Goal: Task Accomplishment & Management: Complete application form

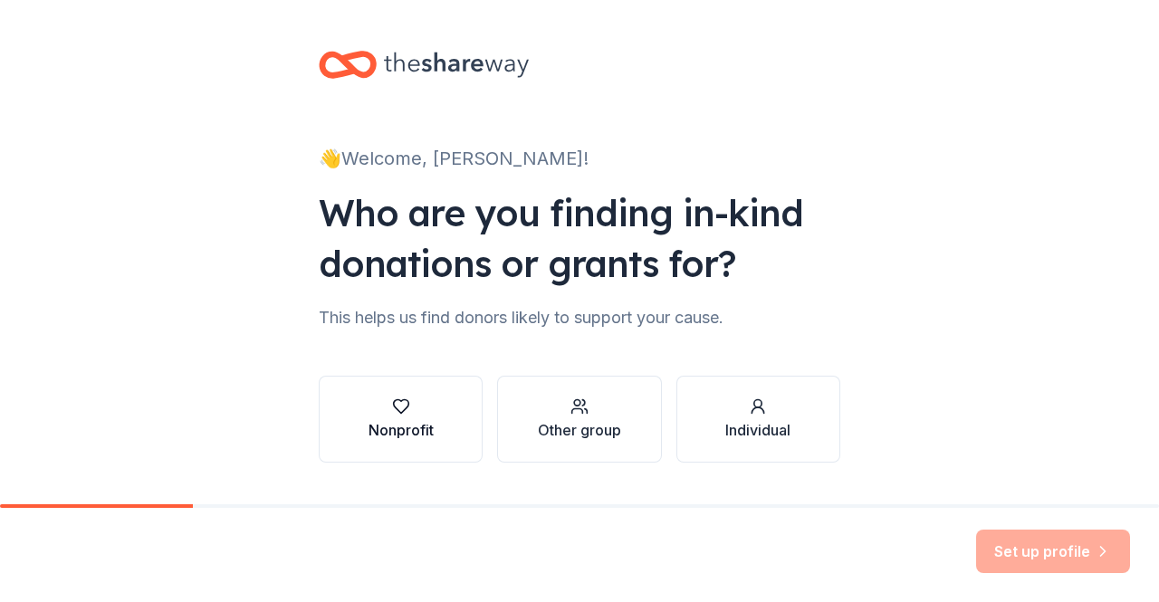
click at [395, 398] on icon "button" at bounding box center [401, 407] width 18 height 18
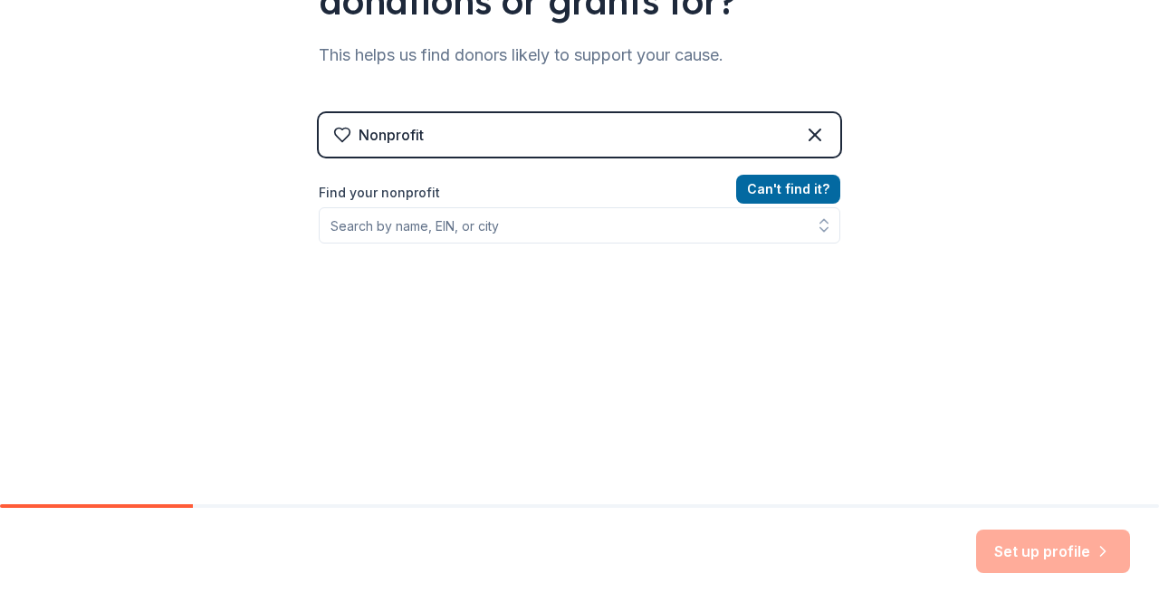
scroll to position [270, 0]
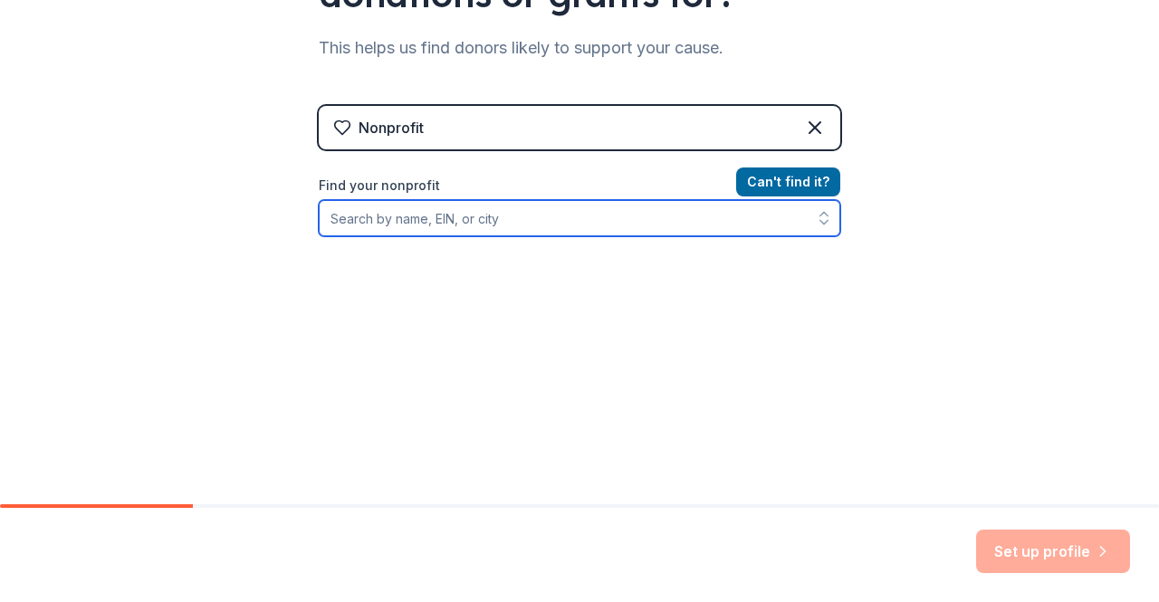
click at [496, 218] on input "Find your nonprofit" at bounding box center [580, 218] width 522 height 36
type input "472426665"
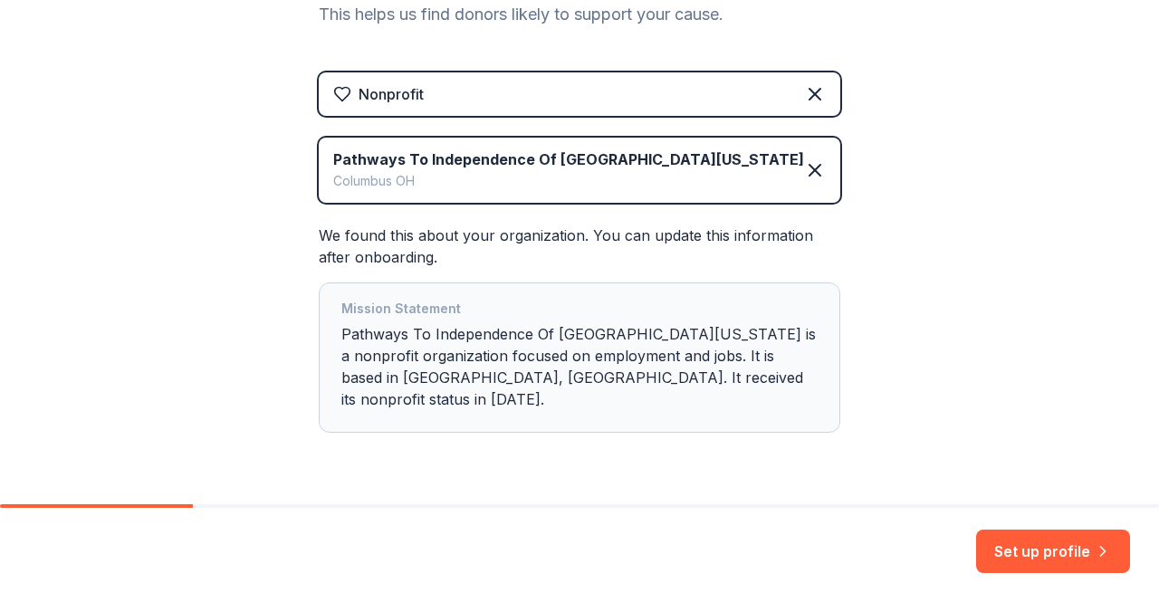
scroll to position [332, 0]
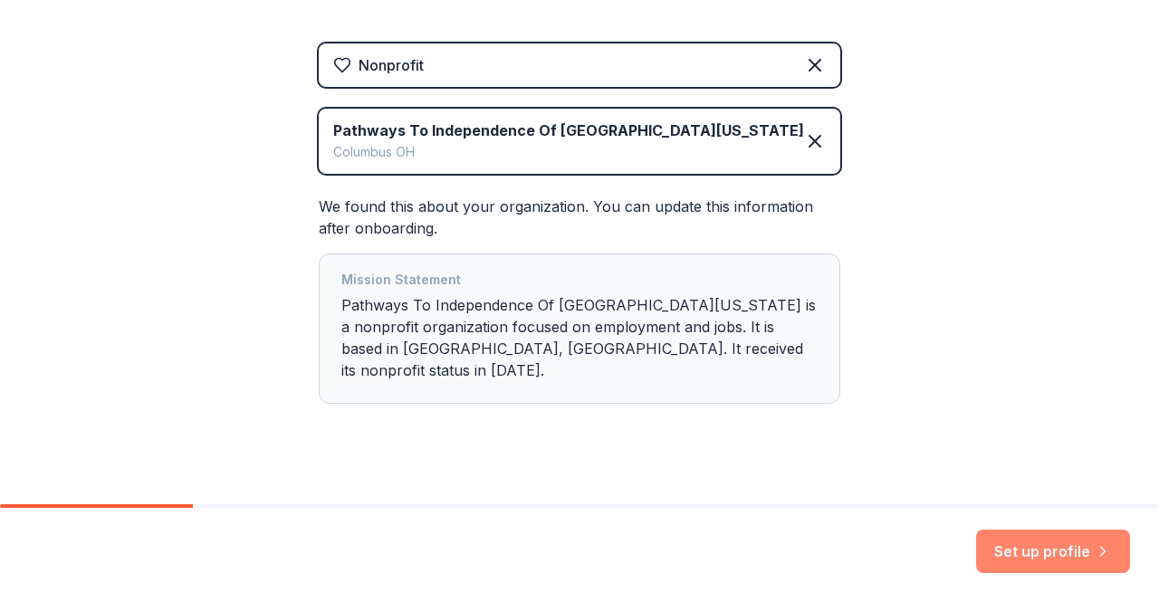
click at [1046, 553] on button "Set up profile" at bounding box center [1053, 551] width 154 height 43
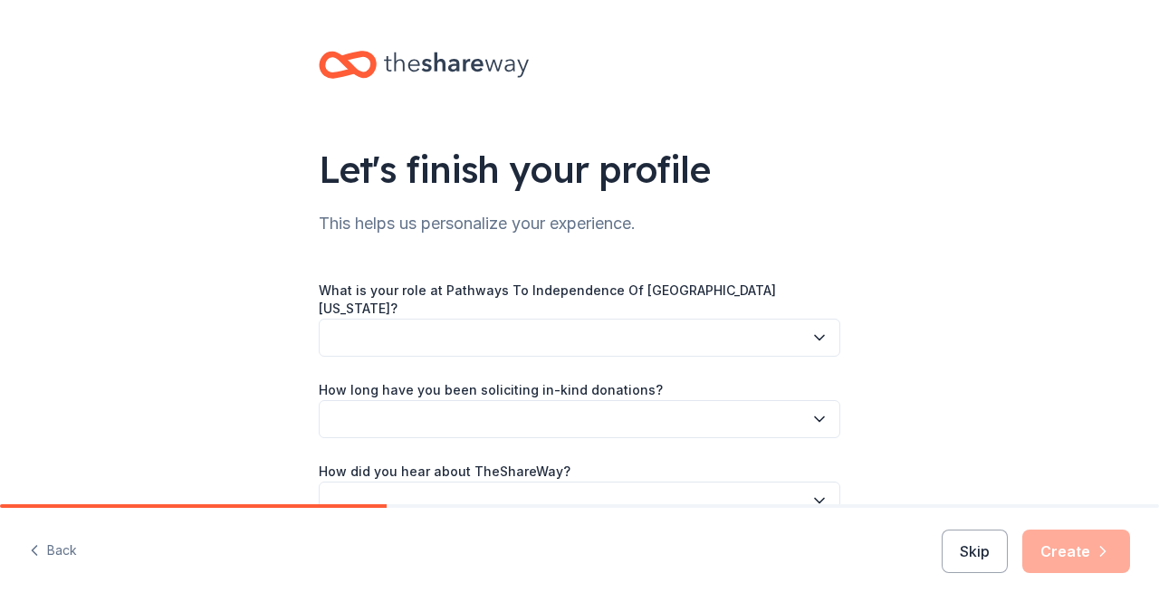
click at [714, 330] on button "button" at bounding box center [580, 338] width 522 height 38
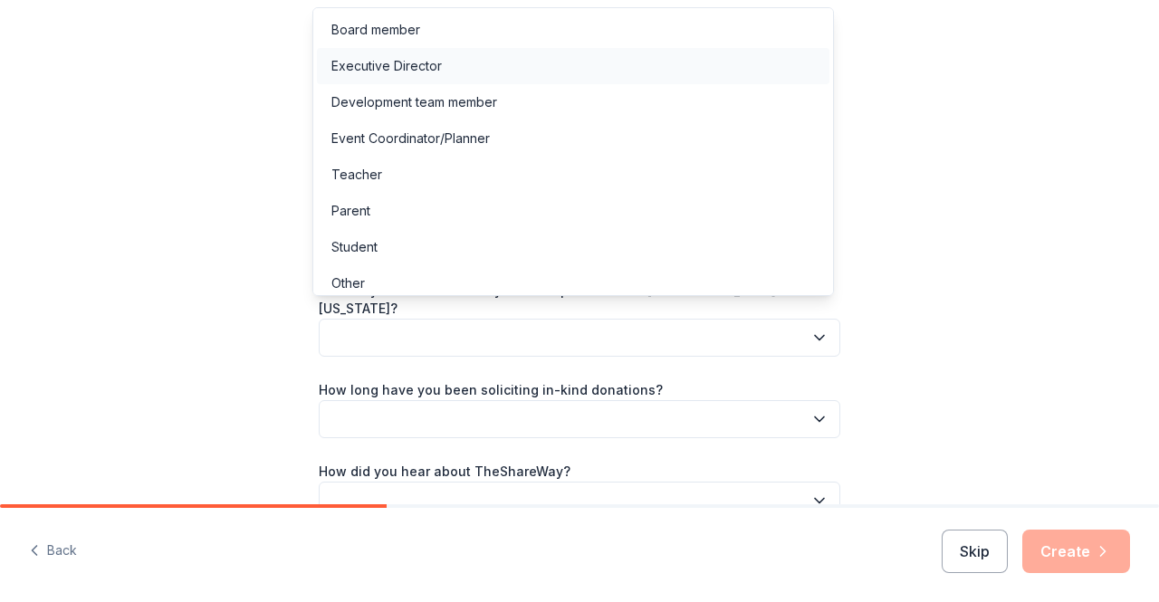
click at [409, 63] on div "Executive Director" at bounding box center [387, 66] width 111 height 22
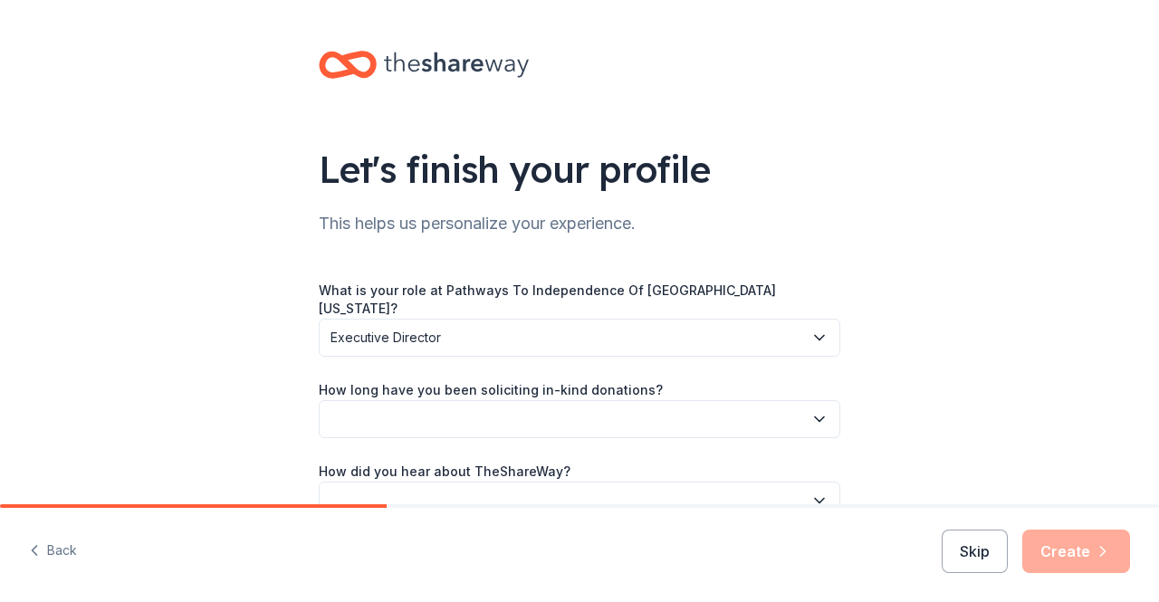
click at [567, 409] on button "button" at bounding box center [580, 419] width 522 height 38
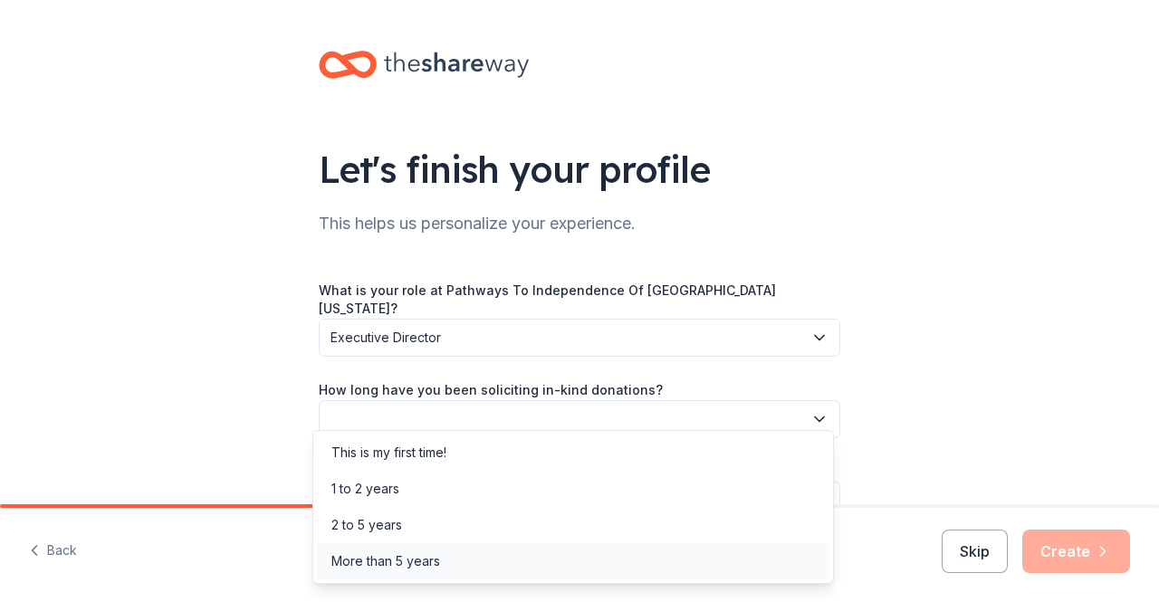
click at [411, 561] on div "More than 5 years" at bounding box center [386, 562] width 109 height 22
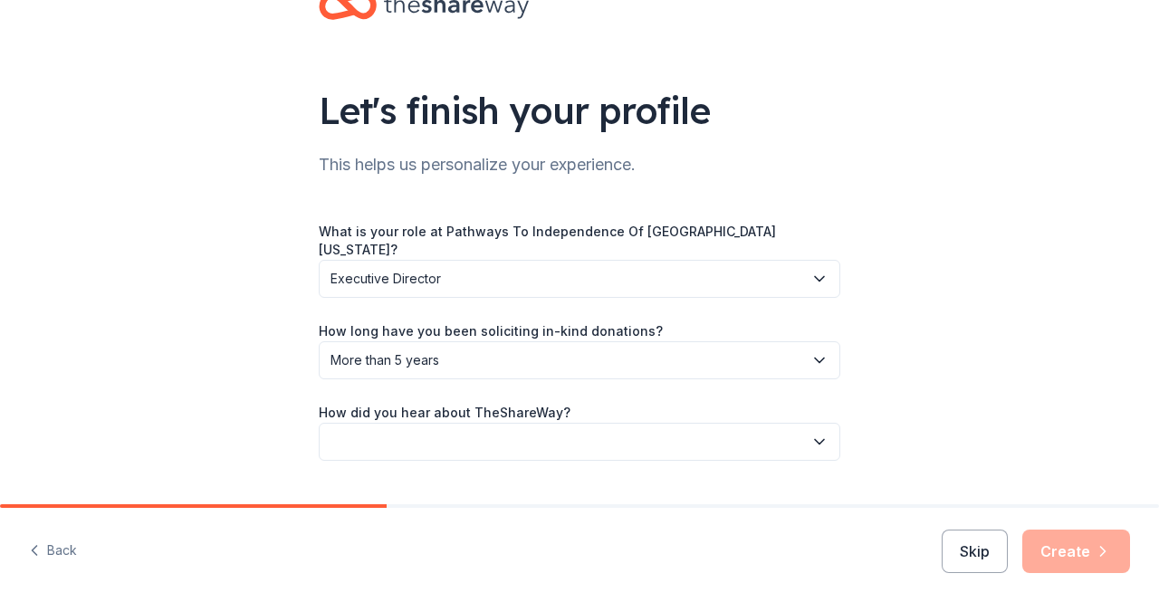
scroll to position [87, 0]
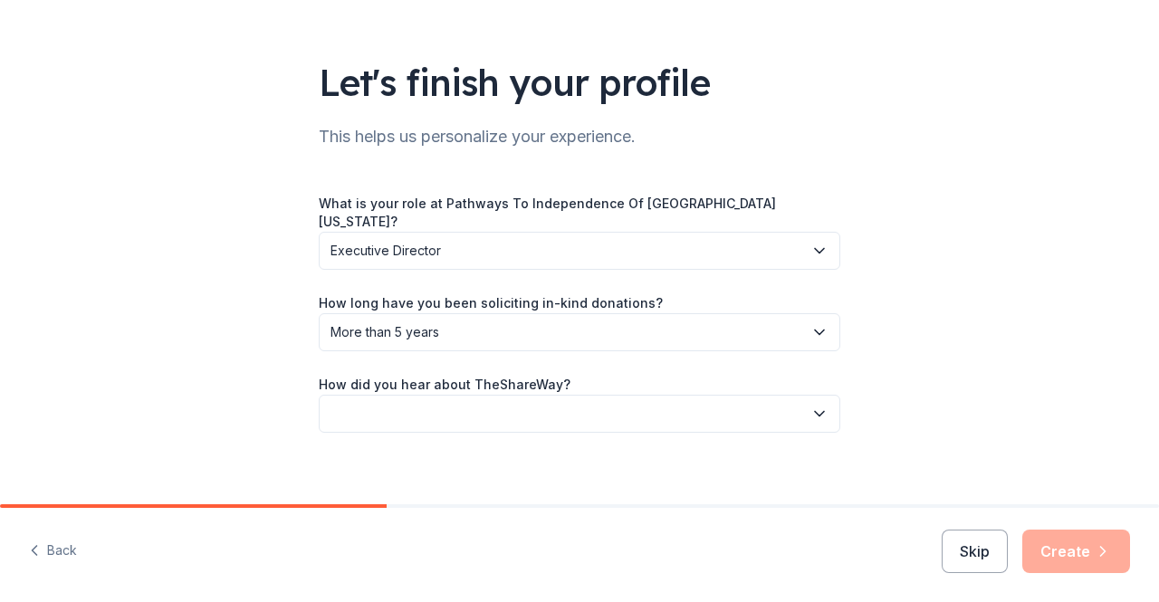
click at [467, 399] on button "button" at bounding box center [580, 414] width 522 height 38
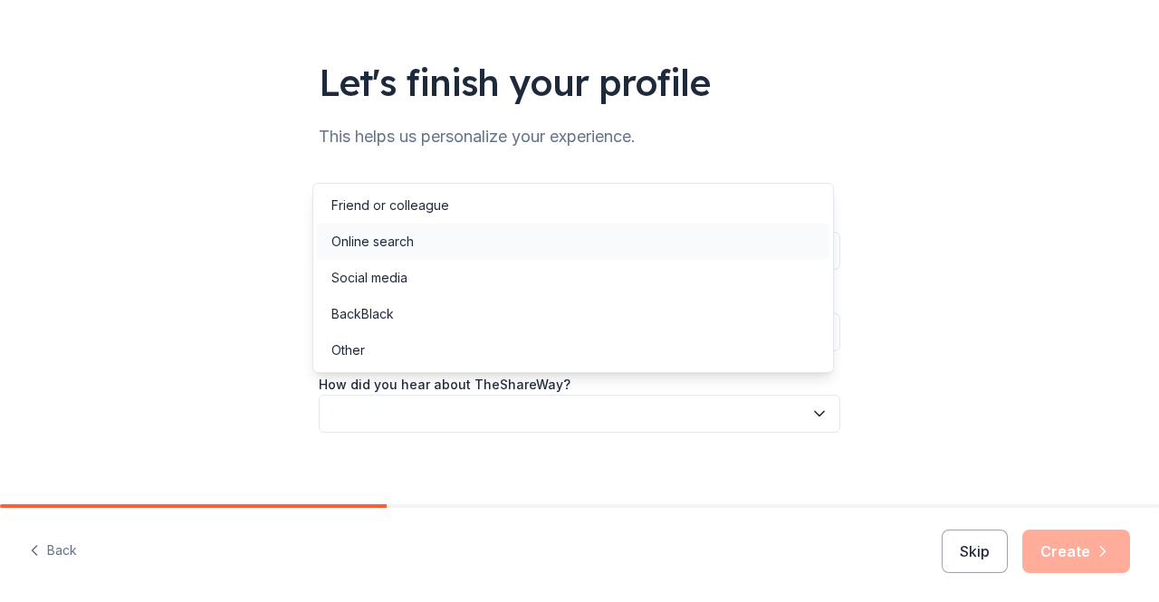
click at [418, 236] on div "Online search" at bounding box center [573, 242] width 513 height 36
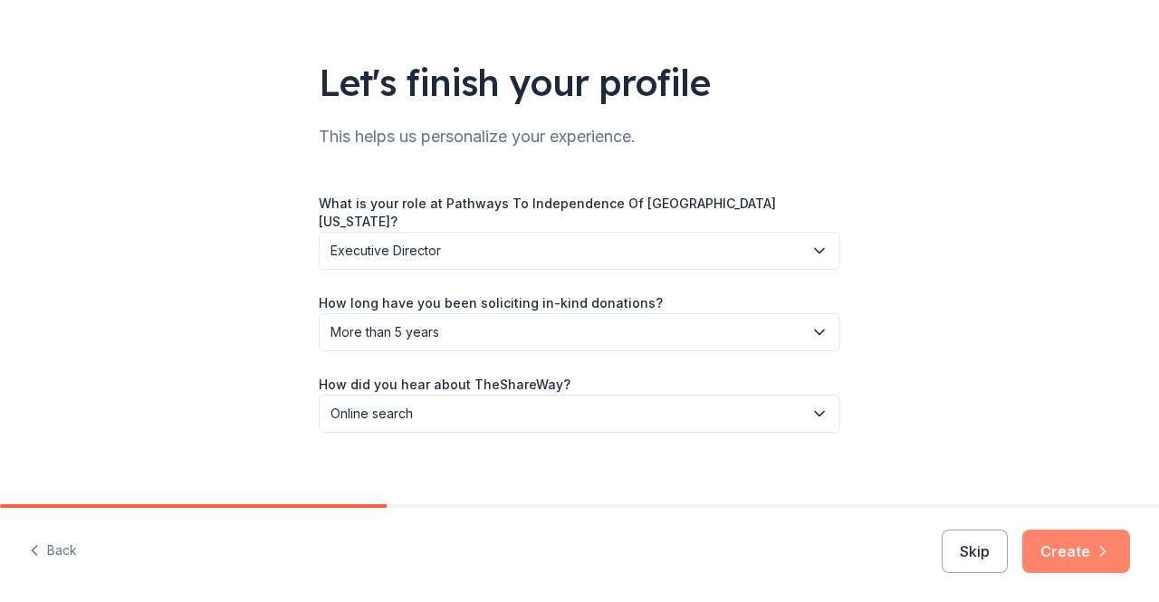
click at [1065, 546] on button "Create" at bounding box center [1077, 551] width 108 height 43
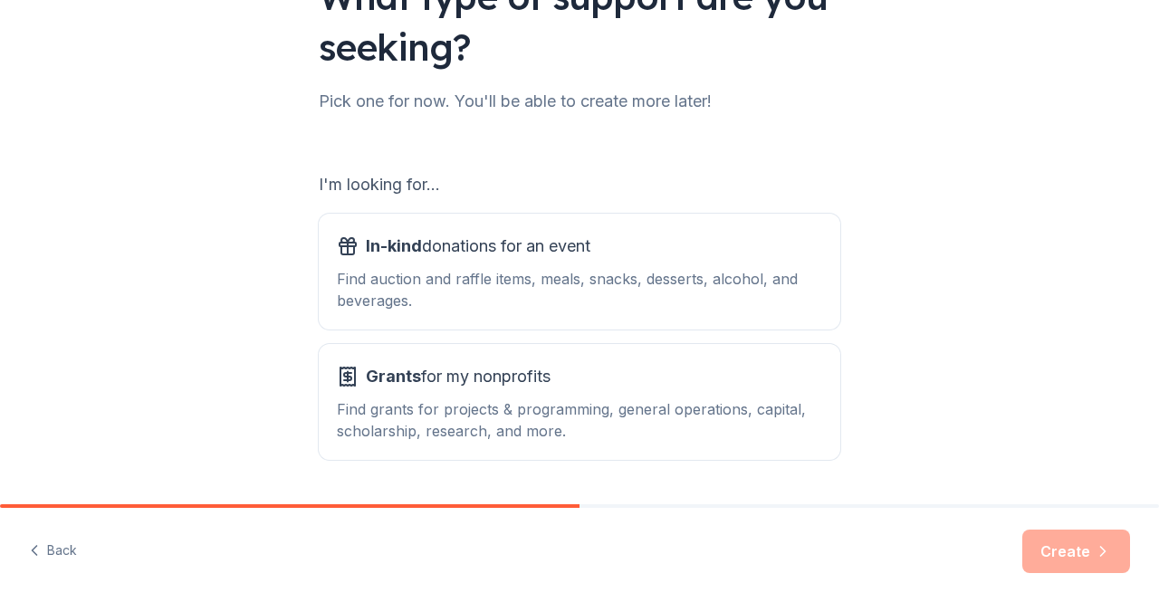
scroll to position [226, 0]
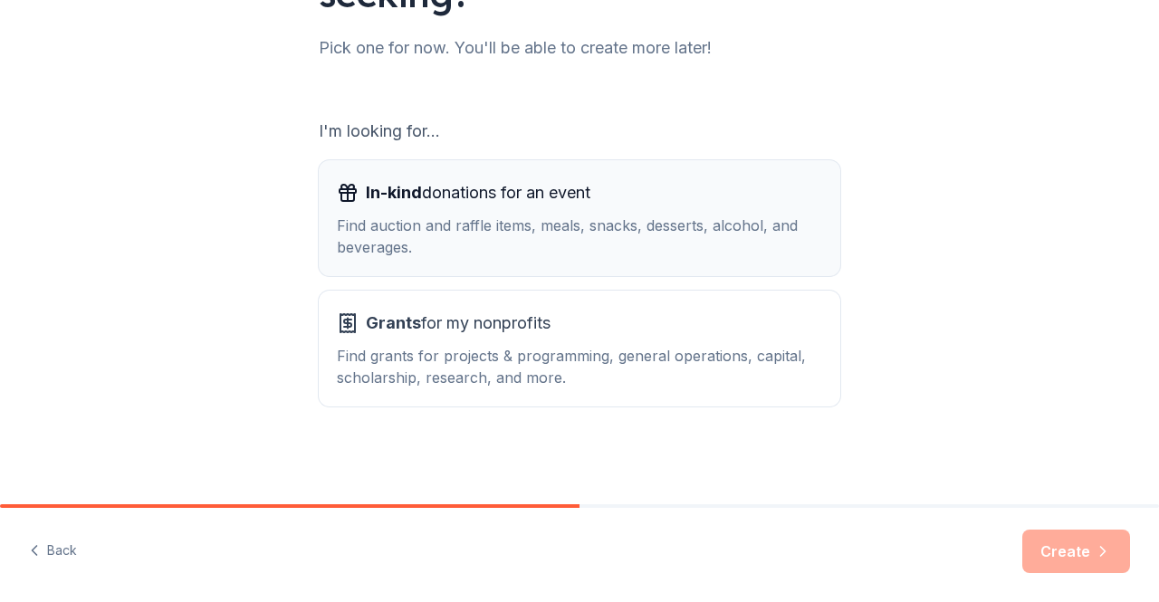
click at [665, 247] on div "Find auction and raffle items, meals, snacks, desserts, alcohol, and beverages." at bounding box center [580, 236] width 486 height 43
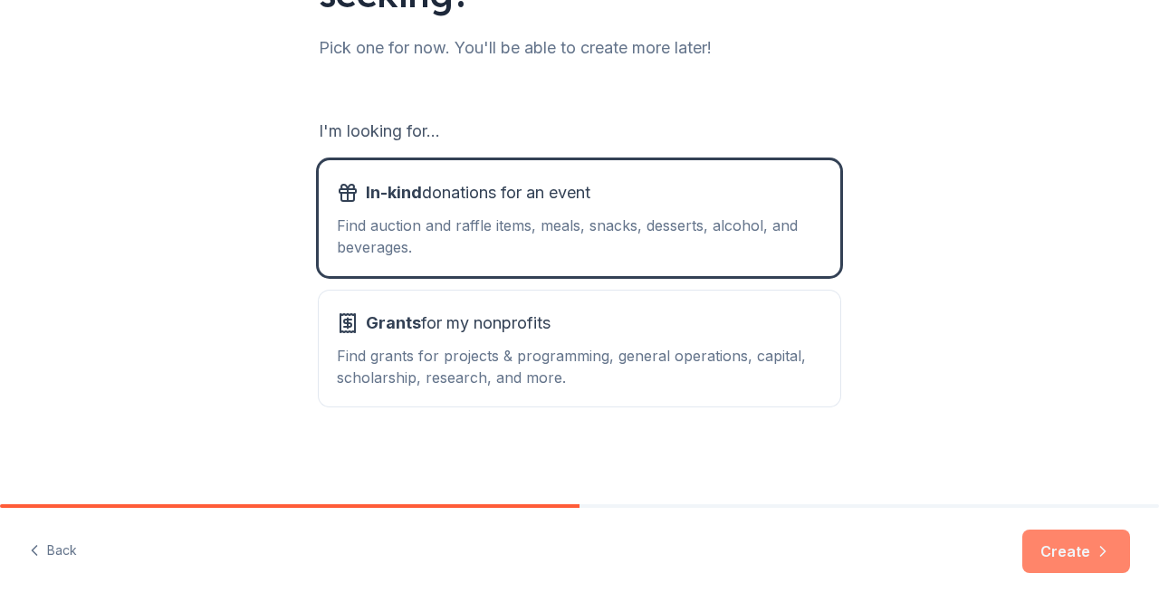
click at [1066, 555] on button "Create" at bounding box center [1077, 551] width 108 height 43
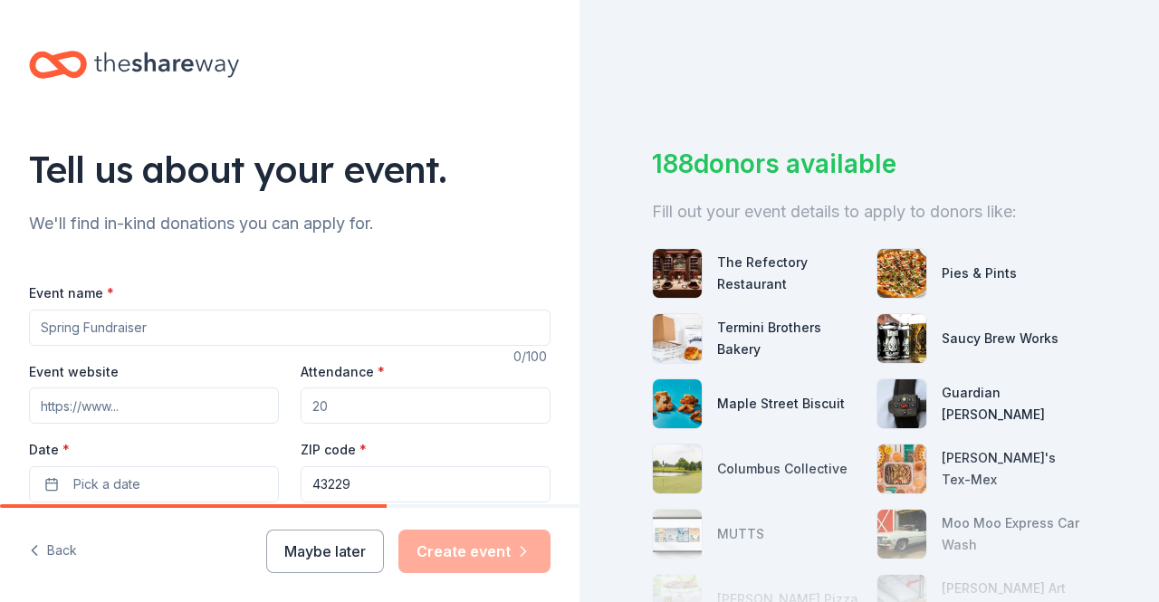
click at [289, 327] on input "Event name *" at bounding box center [290, 328] width 522 height 36
paste input "10-year anniversary by hosting our First Annual Golf Scramble Fundraiser"
type input "10-year anniversary by hosting our First Annual Golf Scramble Fundraiser"
click at [159, 410] on input "Event website" at bounding box center [154, 406] width 250 height 36
paste input "https://pathways2independenceohio.org/"
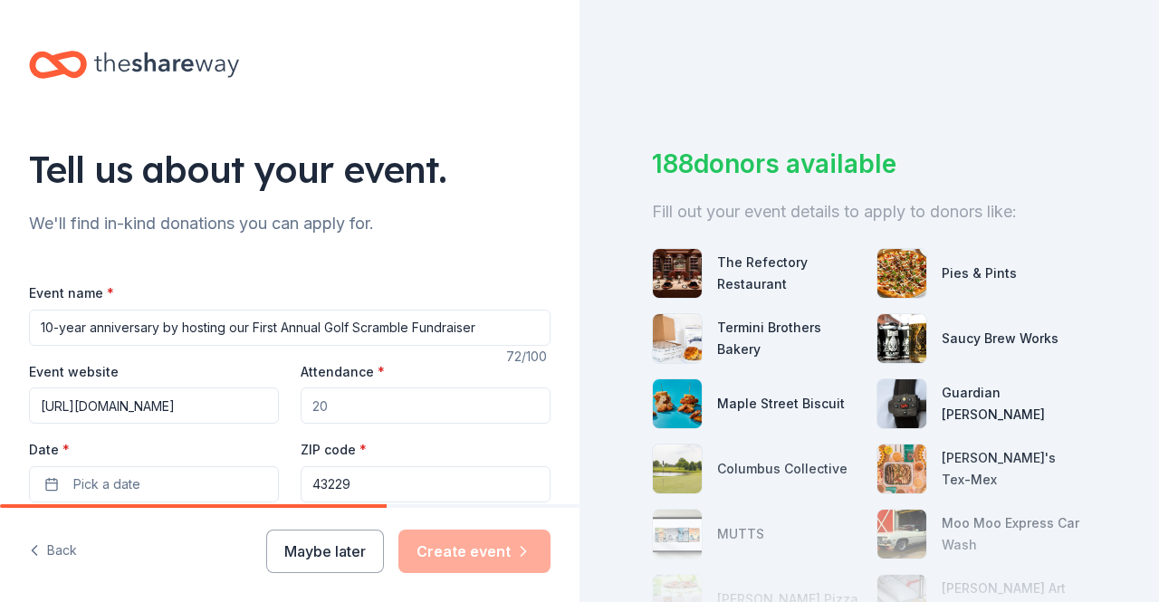
scroll to position [0, 27]
type input "https://pathways2independenceohio.org/"
click at [494, 414] on input "Attendance *" at bounding box center [426, 406] width 250 height 36
type input "150"
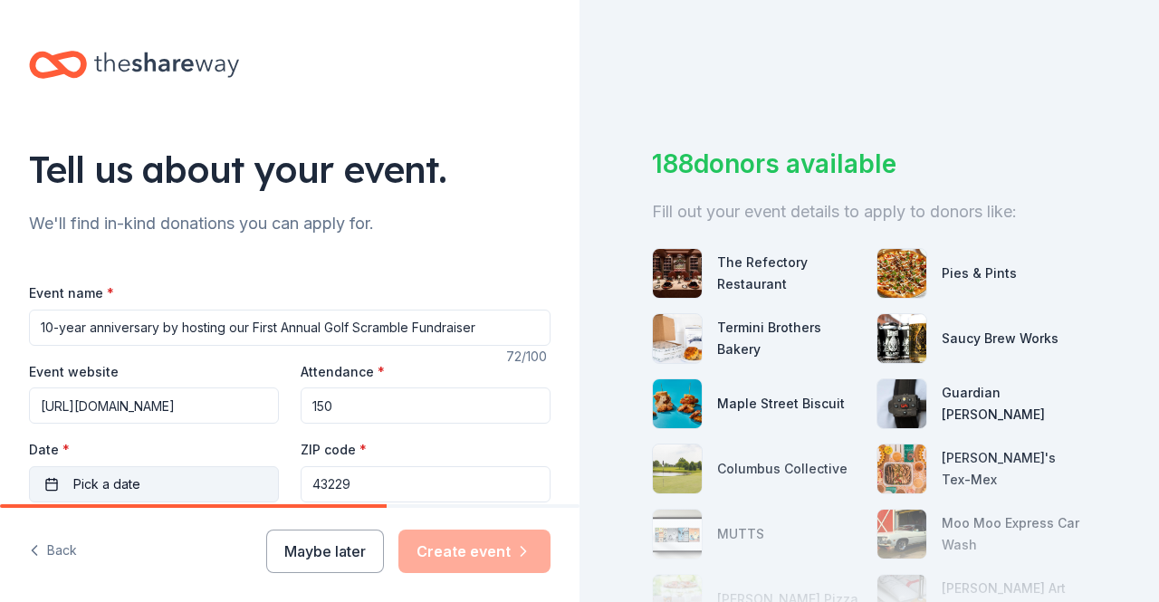
click at [178, 486] on button "Pick a date" at bounding box center [154, 484] width 250 height 36
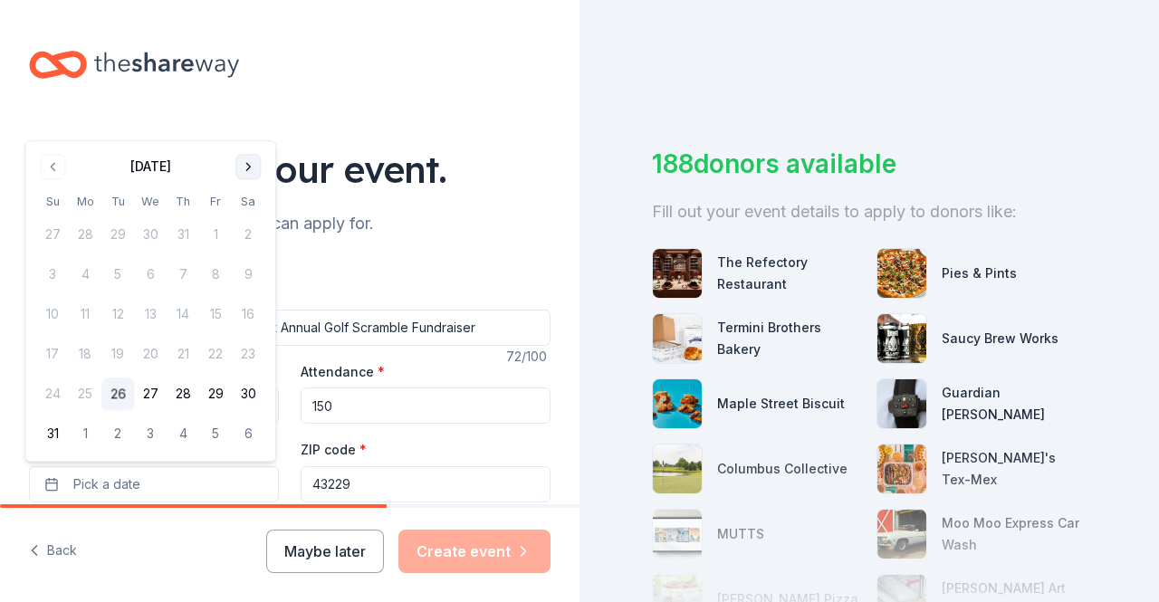
click at [251, 173] on button "Go to next month" at bounding box center [248, 166] width 25 height 25
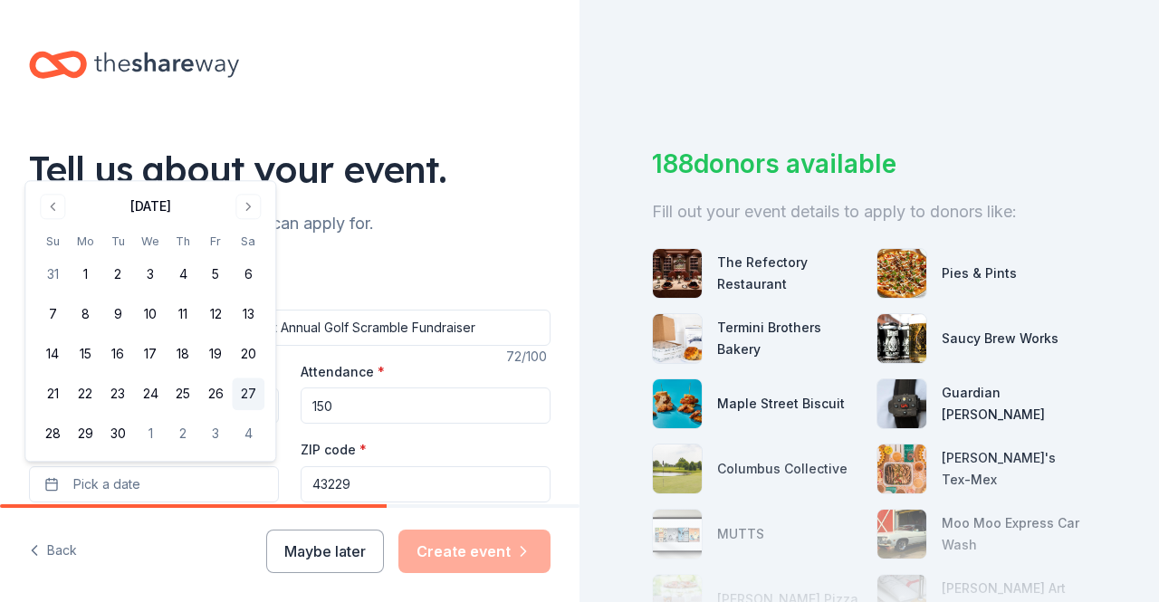
click at [254, 396] on button "27" at bounding box center [248, 395] width 33 height 33
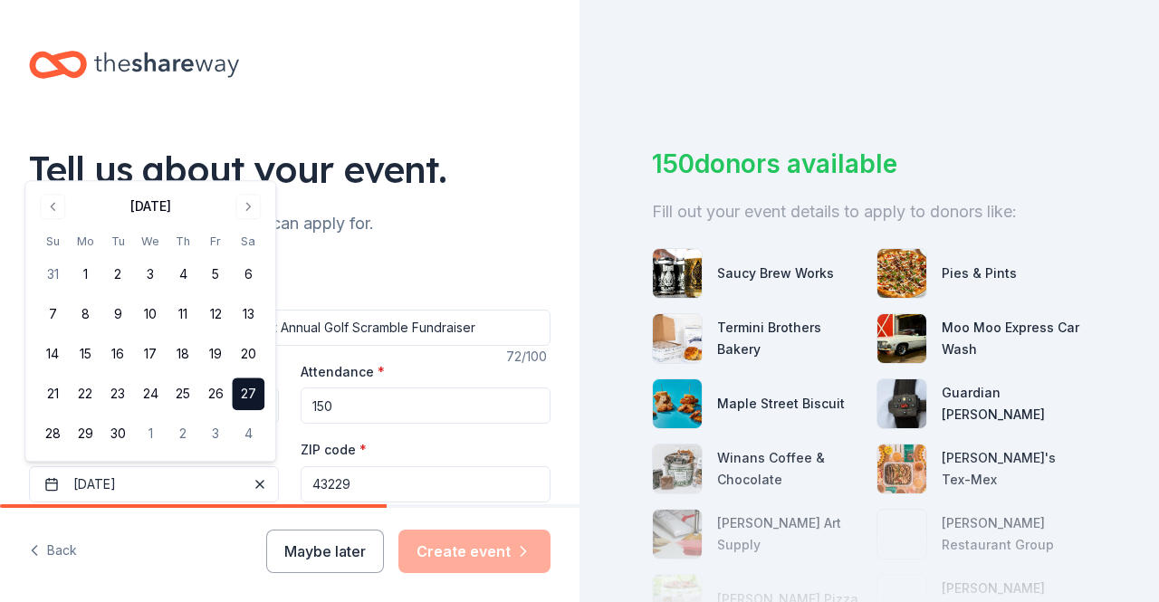
click at [255, 394] on button "27" at bounding box center [248, 395] width 33 height 33
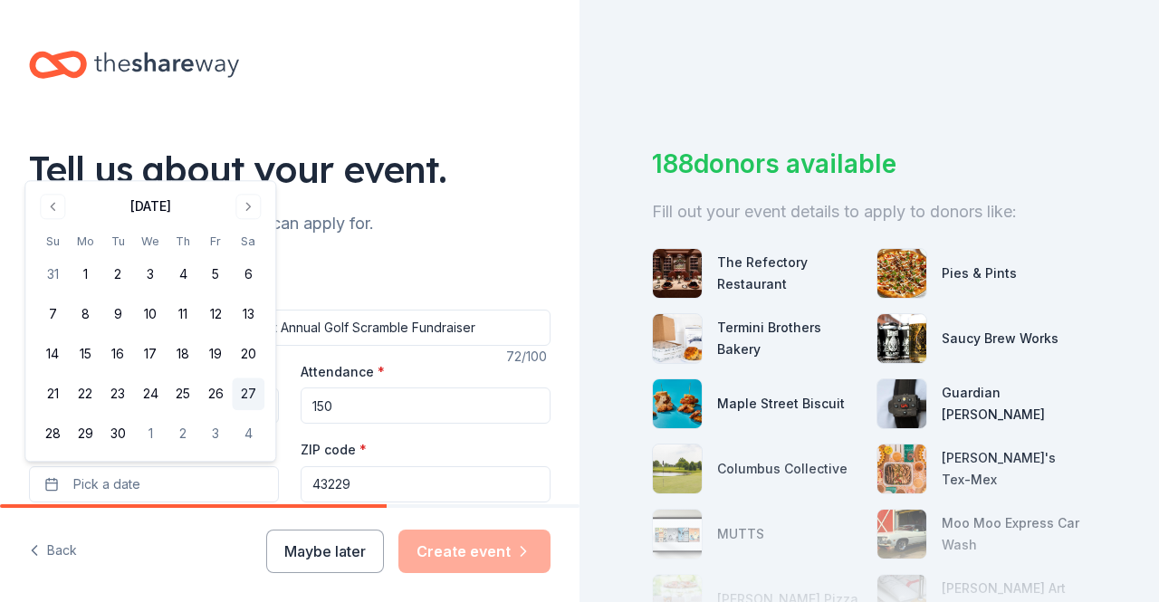
click at [250, 390] on button "27" at bounding box center [248, 395] width 33 height 33
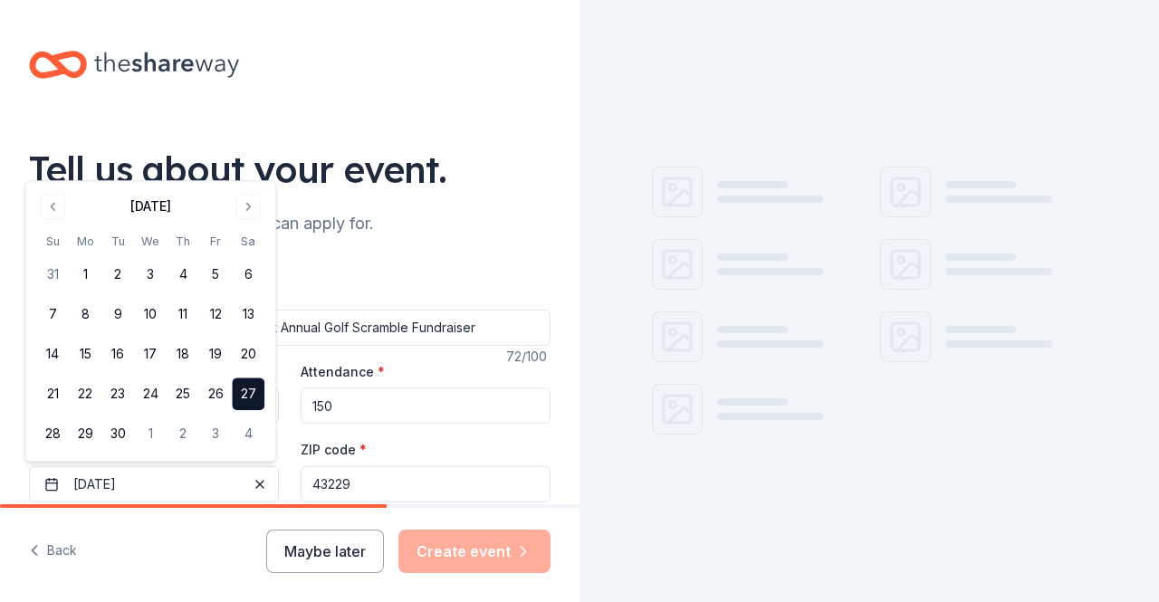
click at [375, 483] on input "43229" at bounding box center [426, 484] width 250 height 36
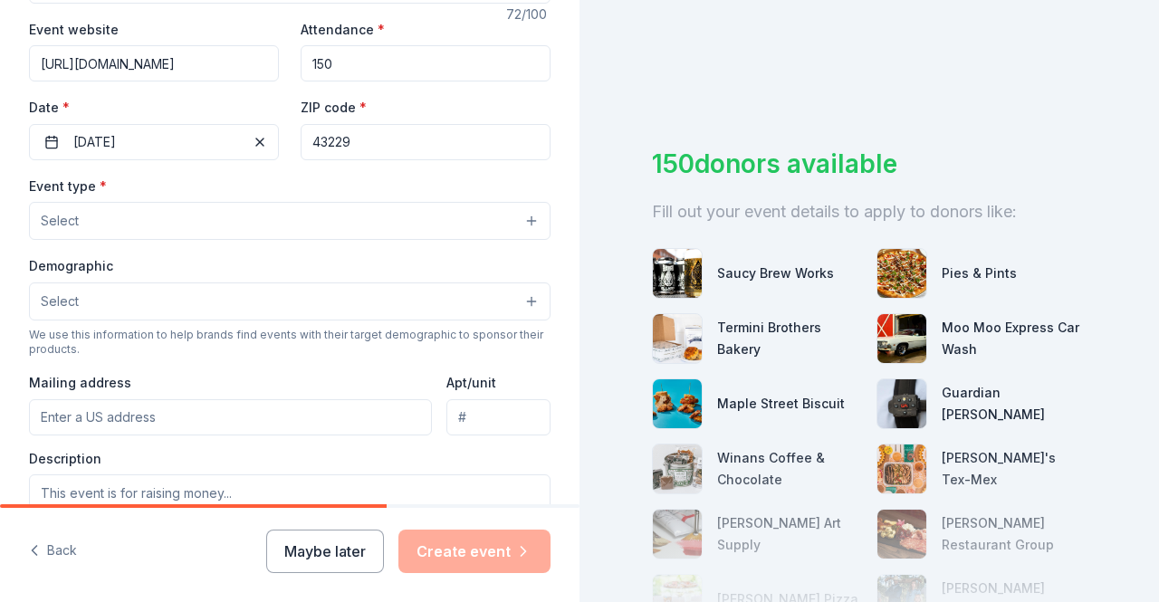
scroll to position [453, 0]
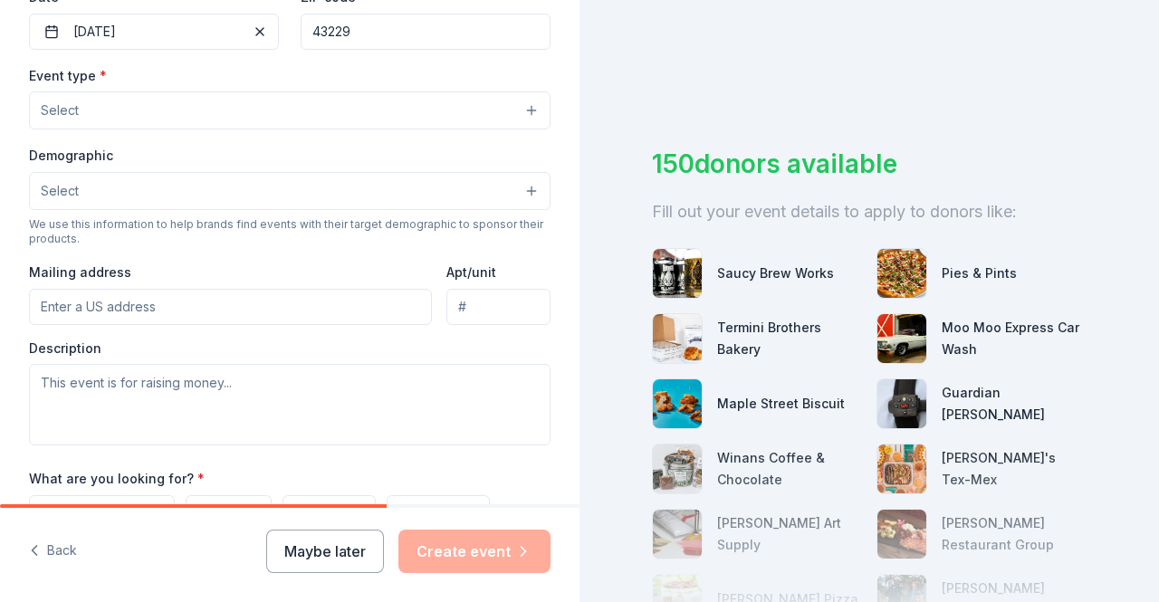
click at [188, 115] on button "Select" at bounding box center [290, 110] width 522 height 38
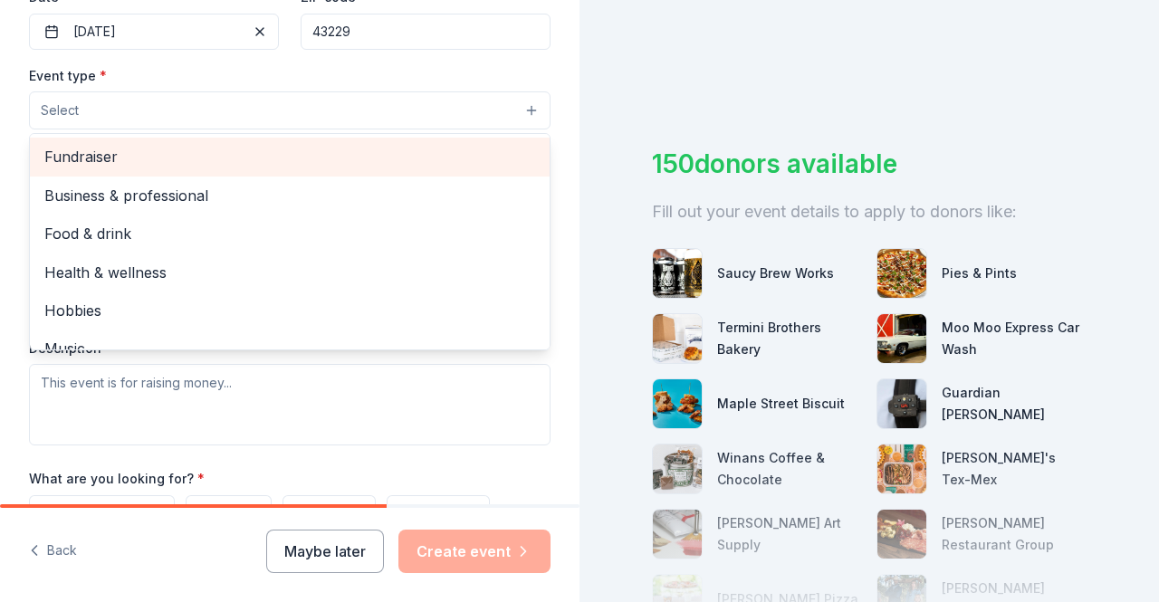
click at [165, 166] on span "Fundraiser" at bounding box center [289, 157] width 491 height 24
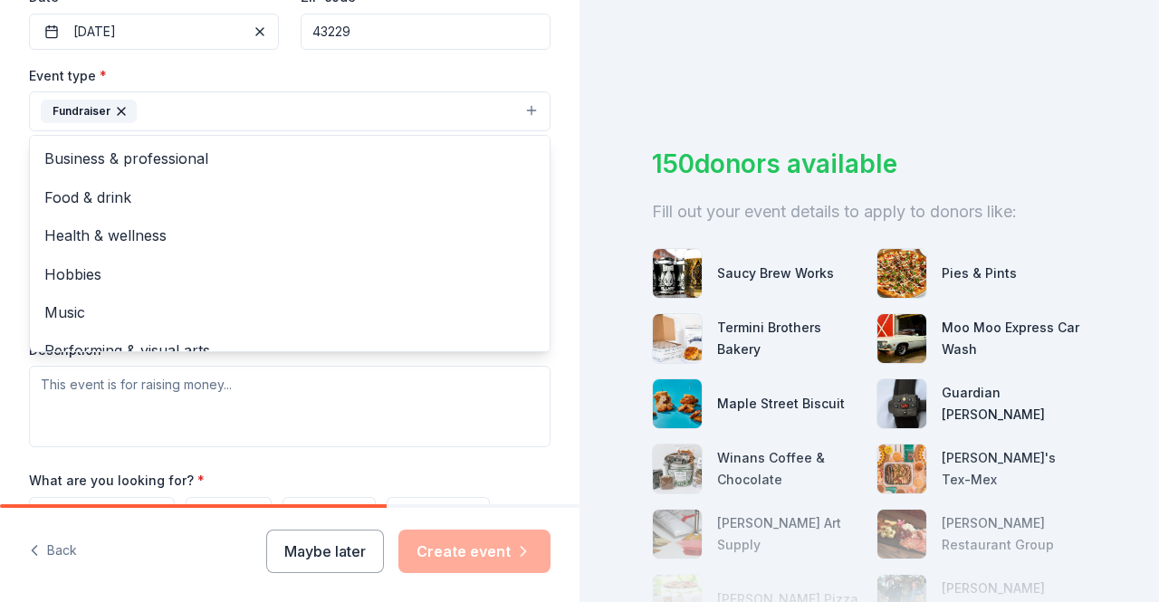
click at [540, 256] on div "Tell us about your event. We'll find in-kind donations you can apply for. Event…" at bounding box center [290, 150] width 580 height 1207
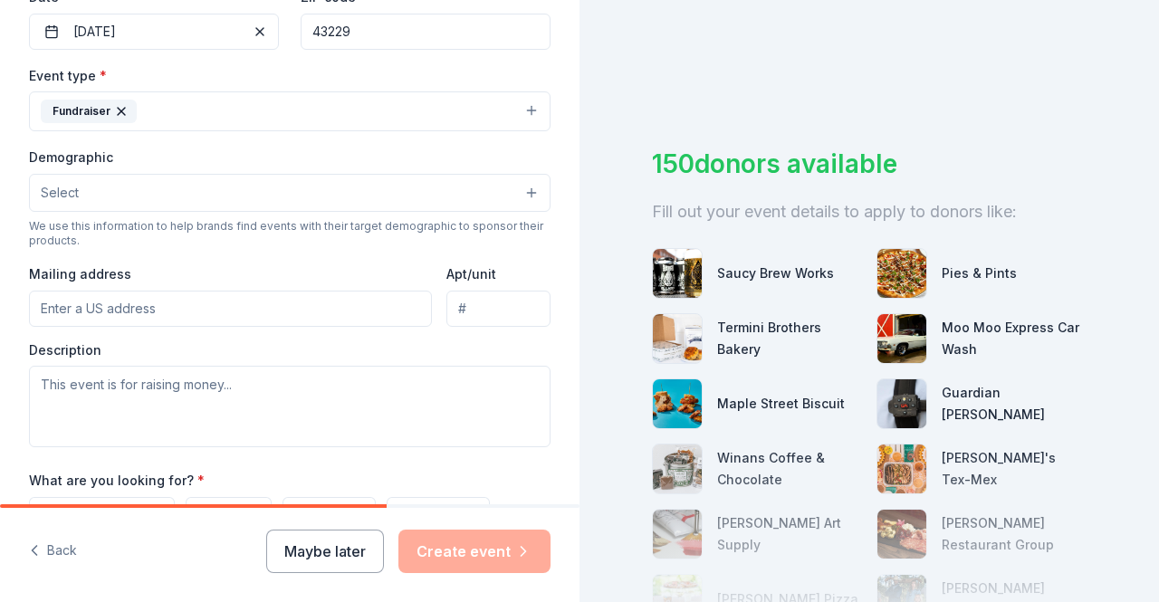
click at [176, 304] on input "Mailing address" at bounding box center [230, 309] width 403 height 36
type input "6400 Huntley Rd Suite 100"
click at [486, 305] on input "Apt/unit" at bounding box center [499, 309] width 104 height 36
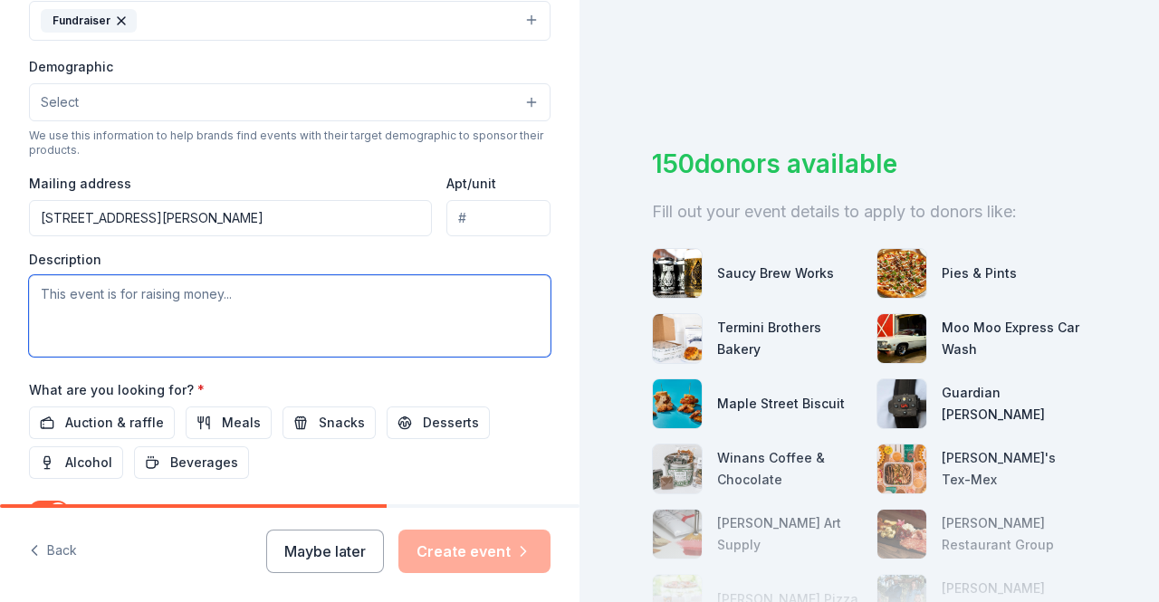
click at [221, 314] on textarea at bounding box center [290, 316] width 522 height 82
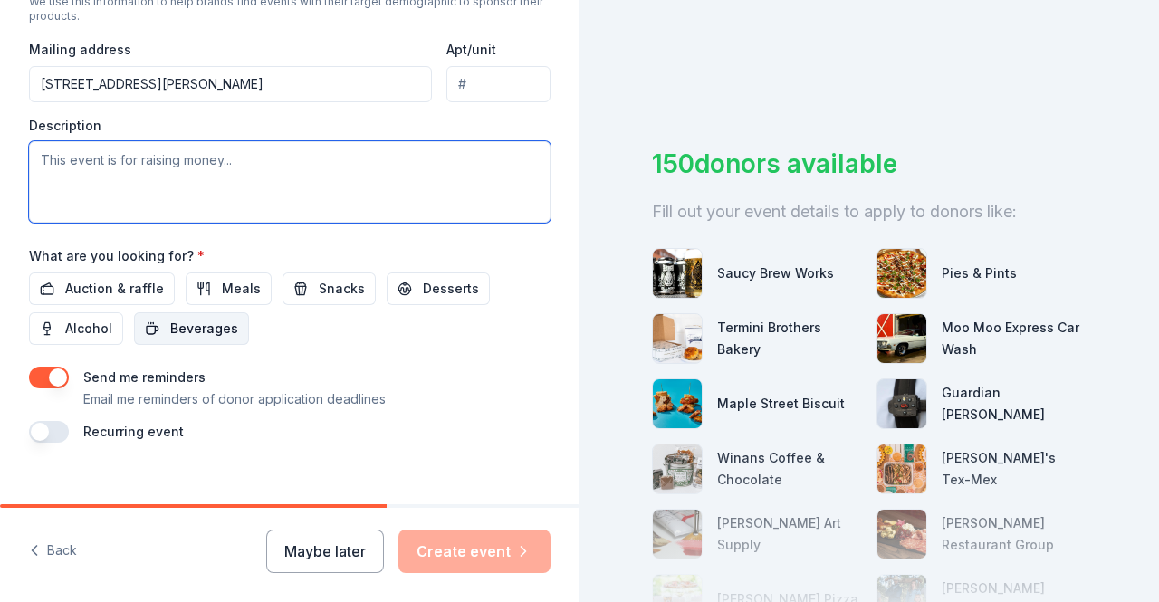
scroll to position [697, 0]
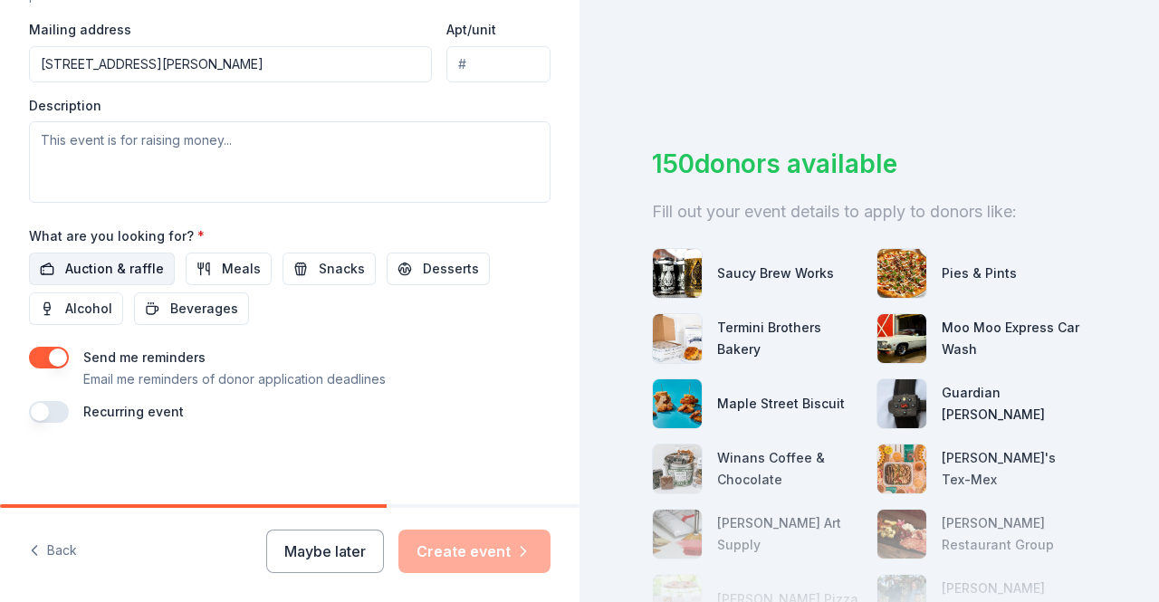
click at [149, 268] on span "Auction & raffle" at bounding box center [114, 269] width 99 height 22
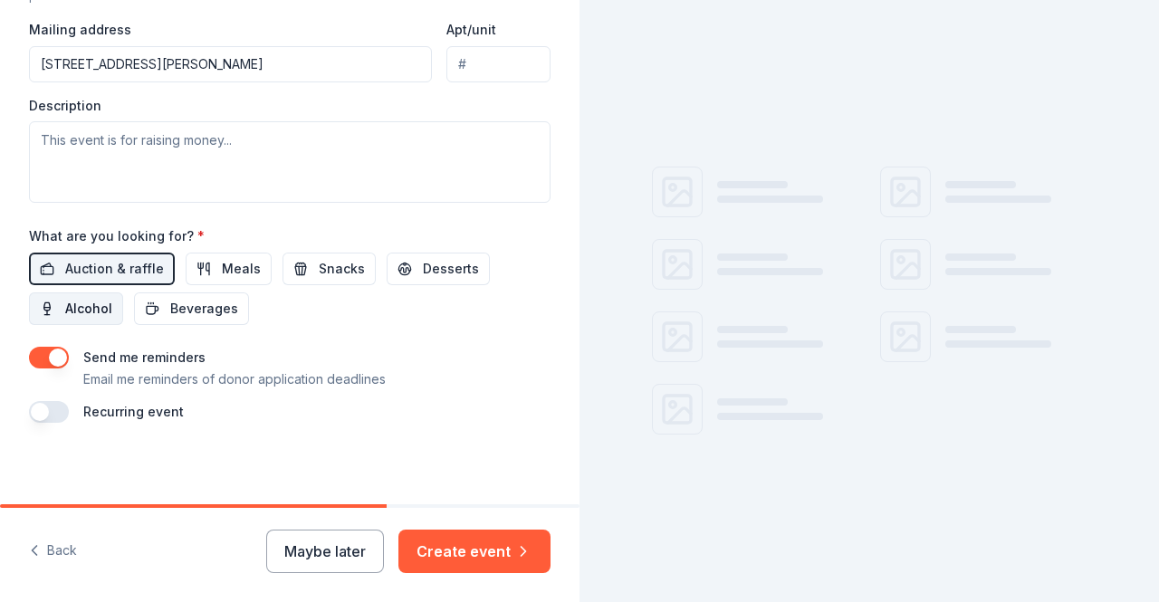
click at [98, 318] on button "Alcohol" at bounding box center [76, 309] width 94 height 33
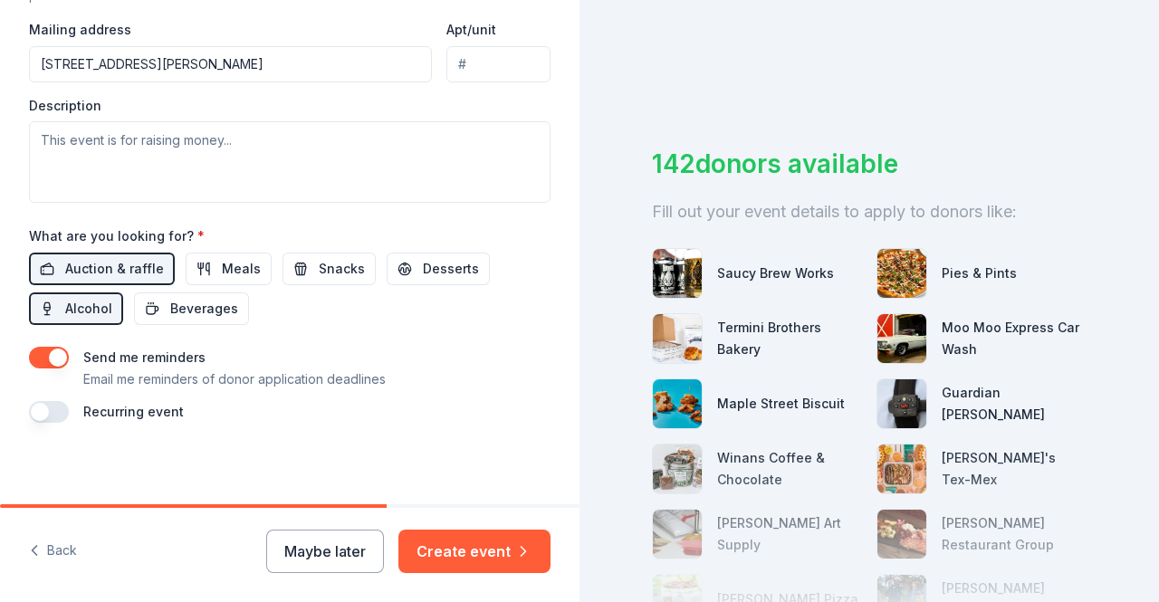
click at [53, 354] on button "button" at bounding box center [49, 358] width 40 height 22
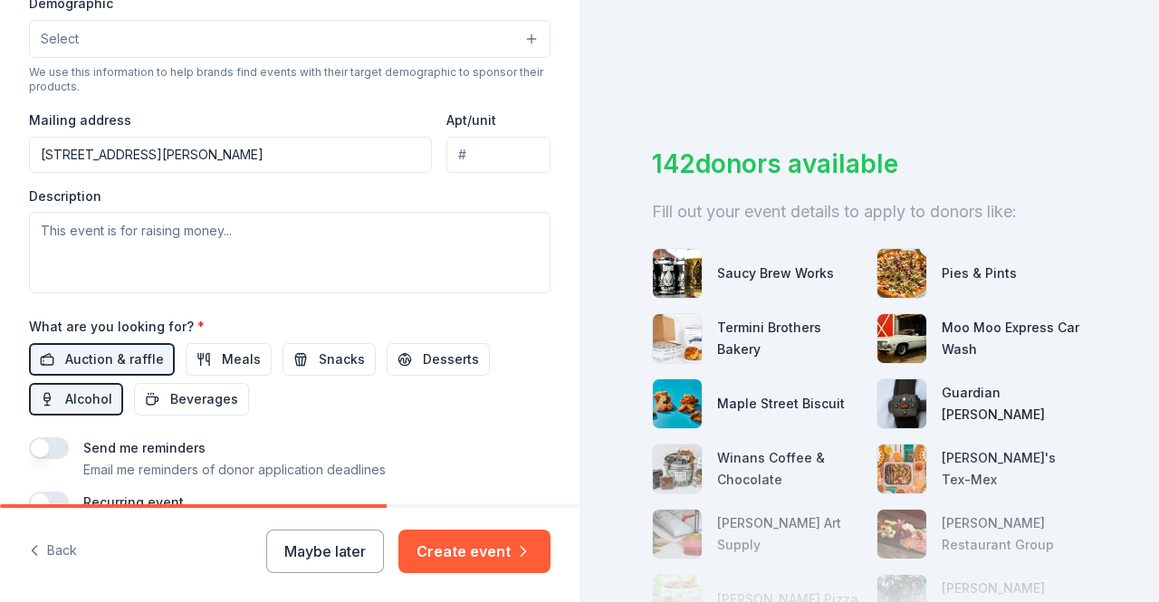
scroll to position [516, 0]
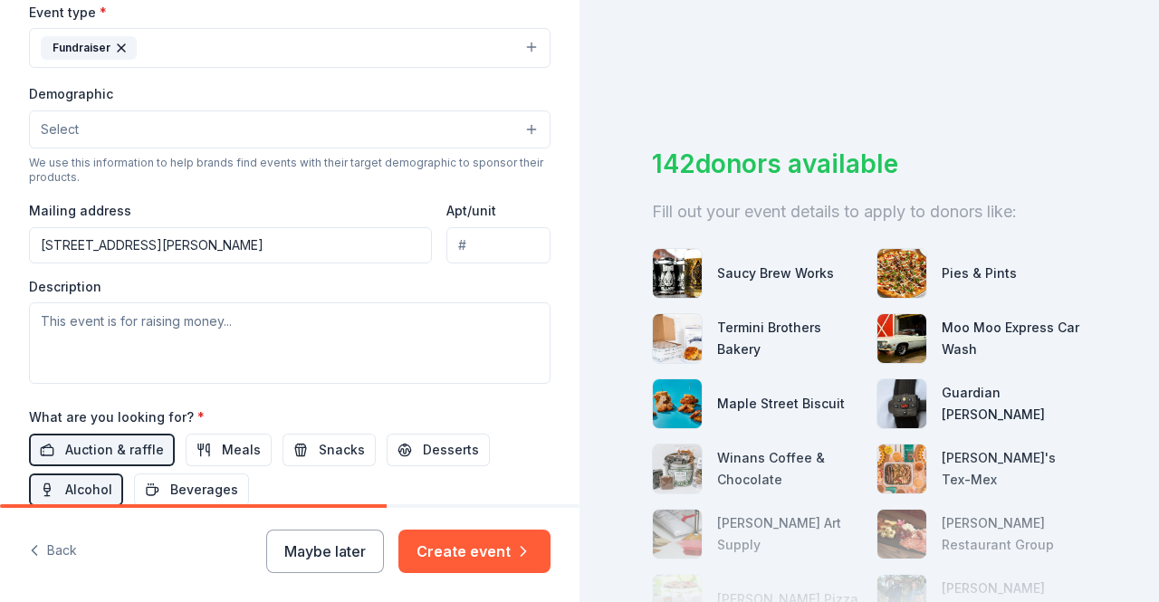
click at [302, 128] on button "Select" at bounding box center [290, 130] width 522 height 38
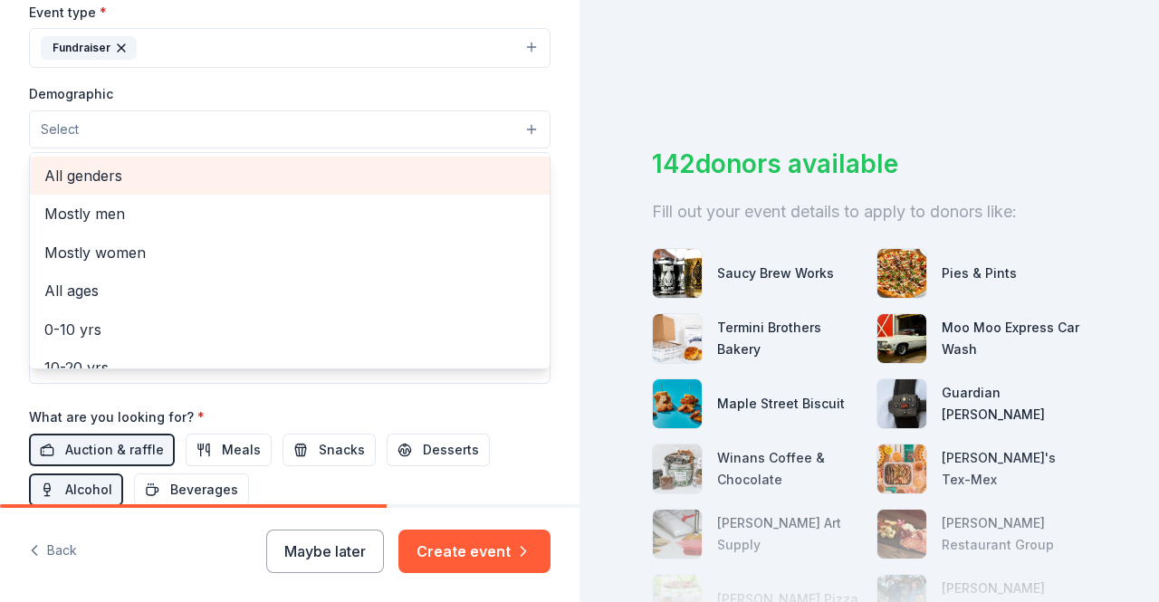
click at [121, 169] on span "All genders" at bounding box center [289, 176] width 491 height 24
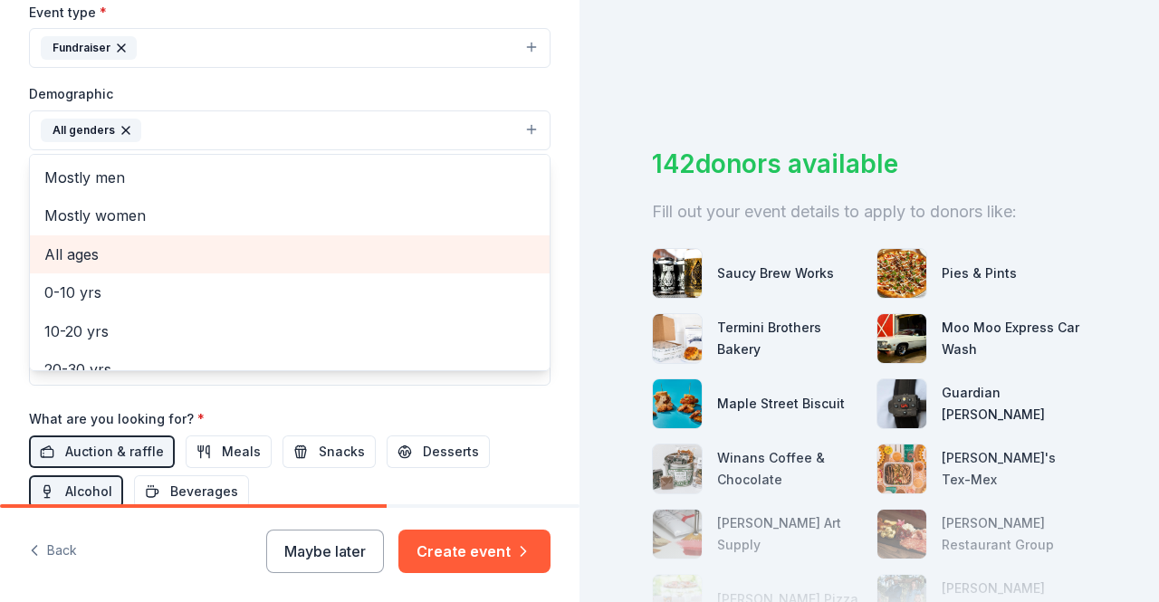
click at [126, 251] on span "All ages" at bounding box center [289, 255] width 491 height 24
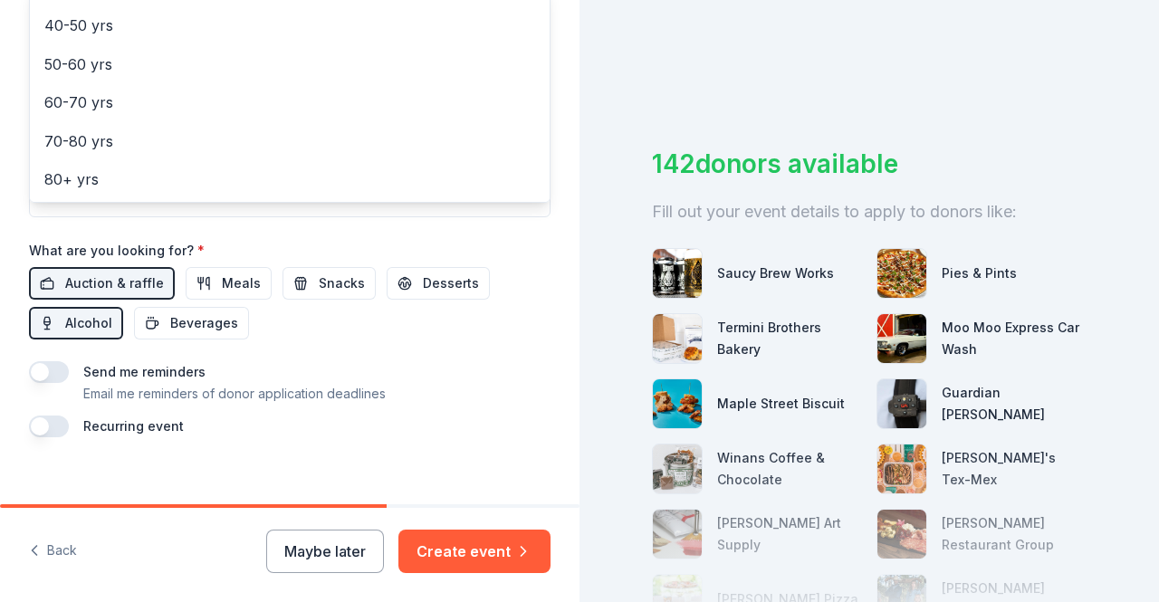
scroll to position [699, 0]
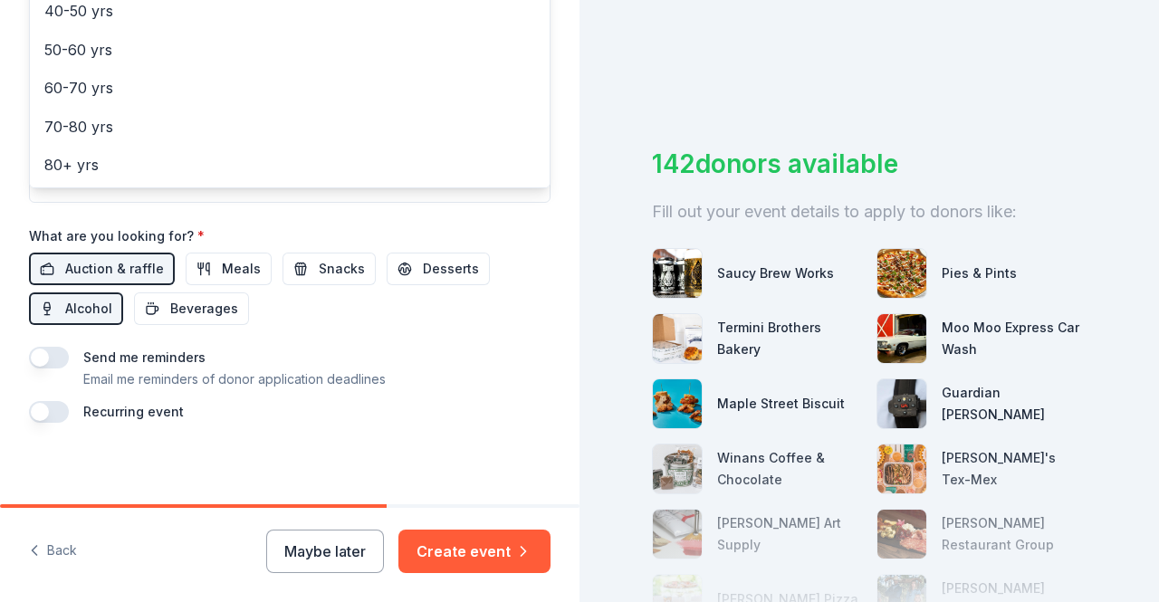
click at [391, 338] on div "Event name * 10-year anniversary by hosting our First Annual Golf Scramble Fund…" at bounding box center [290, 2] width 522 height 841
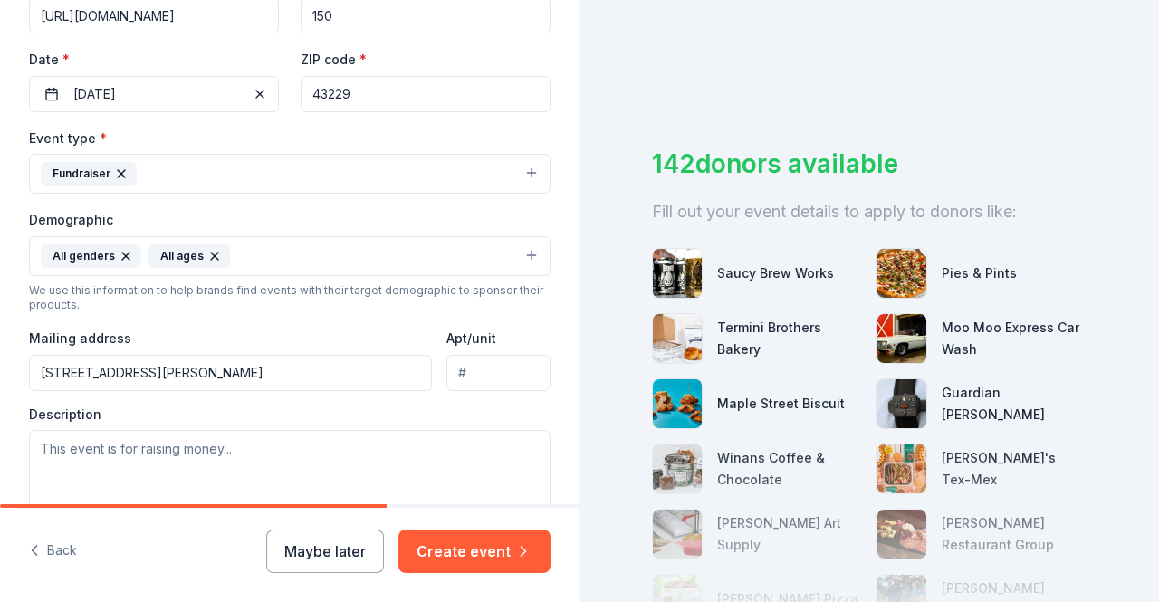
click at [239, 178] on button "Fundraiser" at bounding box center [290, 174] width 522 height 40
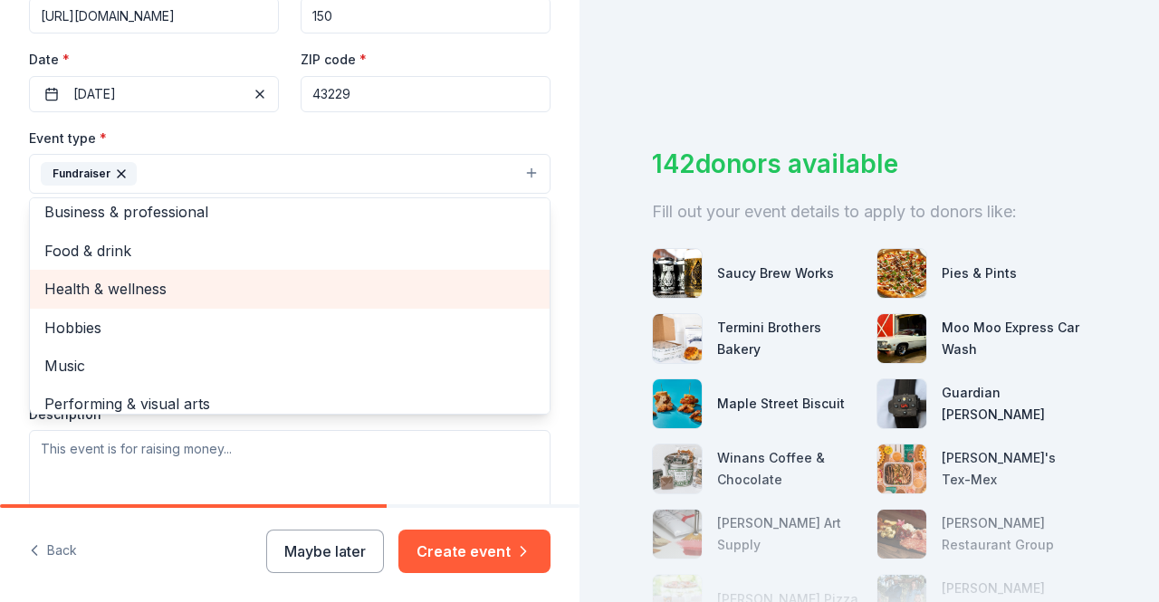
scroll to position [0, 0]
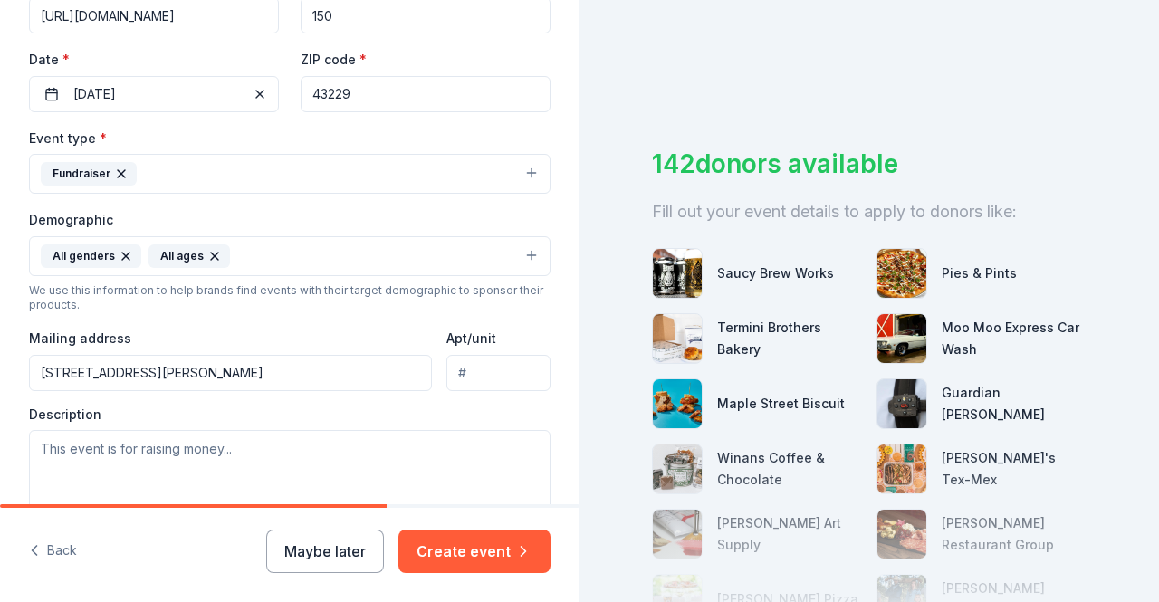
click at [274, 177] on button "Fundraiser" at bounding box center [290, 174] width 522 height 40
click at [206, 452] on textarea at bounding box center [290, 471] width 522 height 82
paste textarea "Pathways to Independence, a 501(c)(3) nonprofit dedicated to building a more in…"
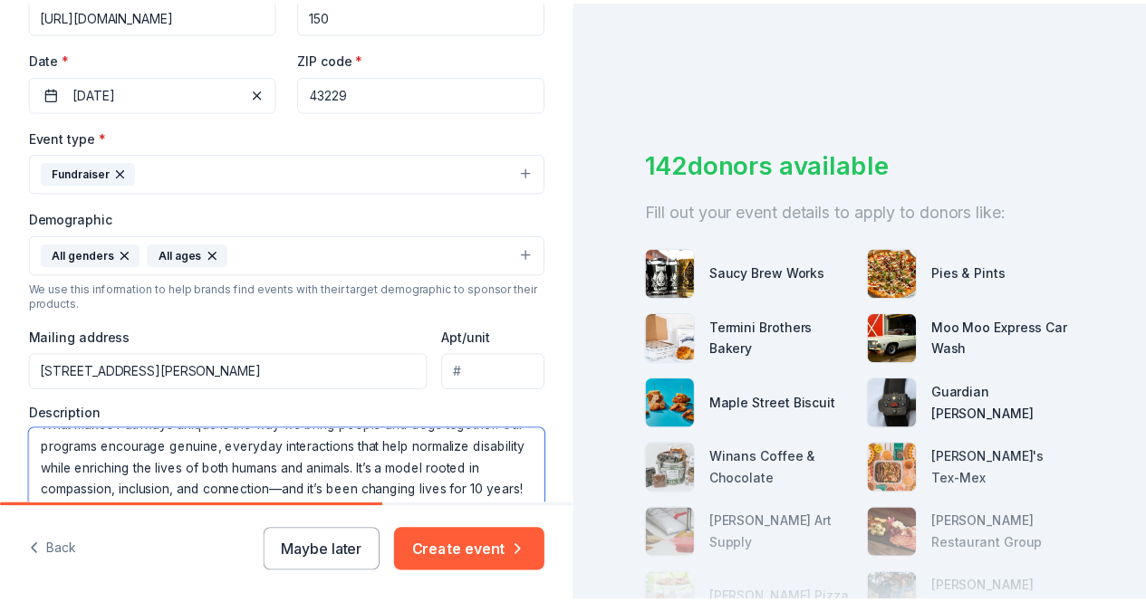
scroll to position [152, 0]
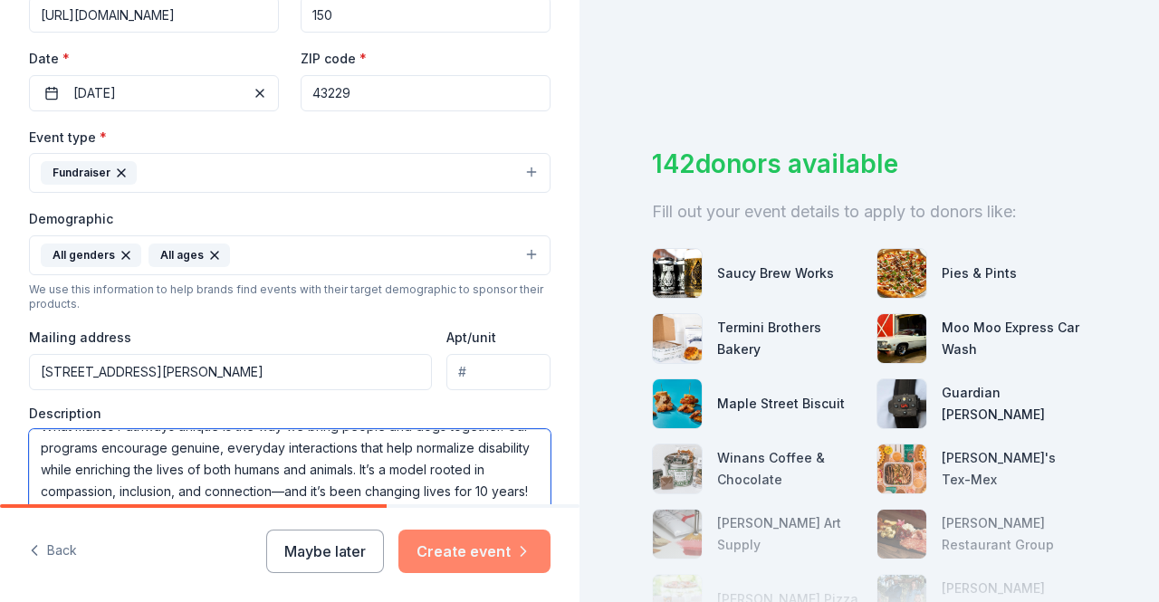
type textarea "Pathways to Independence, a 501(c)(3) nonprofit dedicated to building a more in…"
click at [450, 537] on button "Create event" at bounding box center [475, 551] width 152 height 43
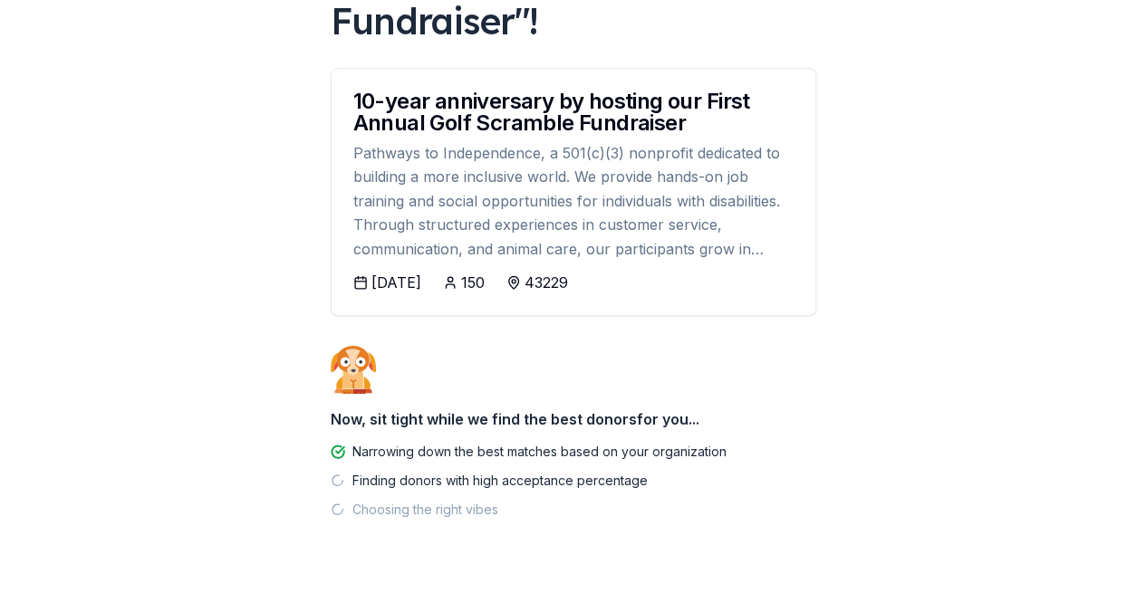
scroll to position [309, 0]
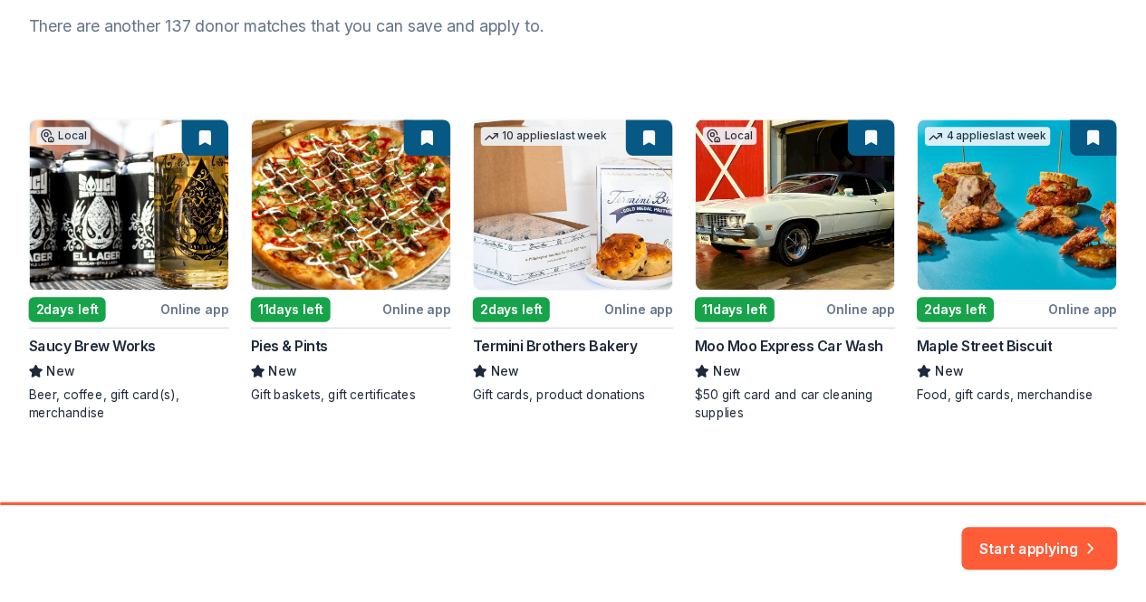
scroll to position [256, 0]
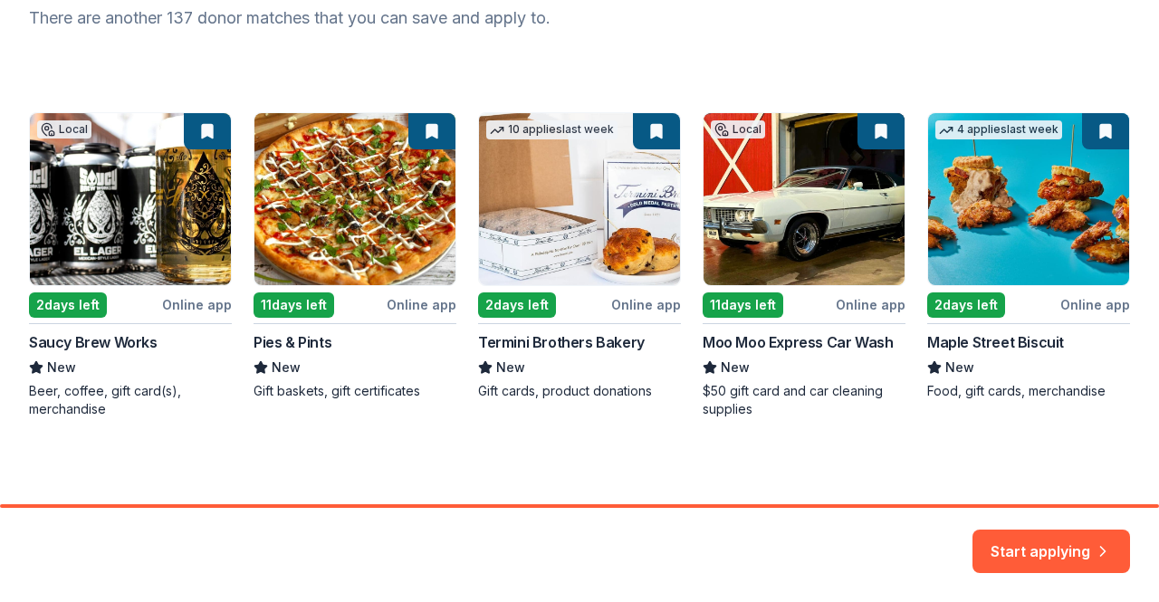
click at [188, 308] on div "Local 2 days left Online app Saucy Brew Works New Beer, coffee, gift card(s), m…" at bounding box center [579, 265] width 1101 height 306
click at [132, 231] on div "Local 2 days left Online app Saucy Brew Works New Beer, coffee, gift card(s), m…" at bounding box center [579, 265] width 1101 height 306
click at [190, 294] on div "Local 2 days left Online app Saucy Brew Works New Beer, coffee, gift card(s), m…" at bounding box center [579, 265] width 1101 height 306
click at [1064, 544] on button "Start applying" at bounding box center [1052, 540] width 158 height 43
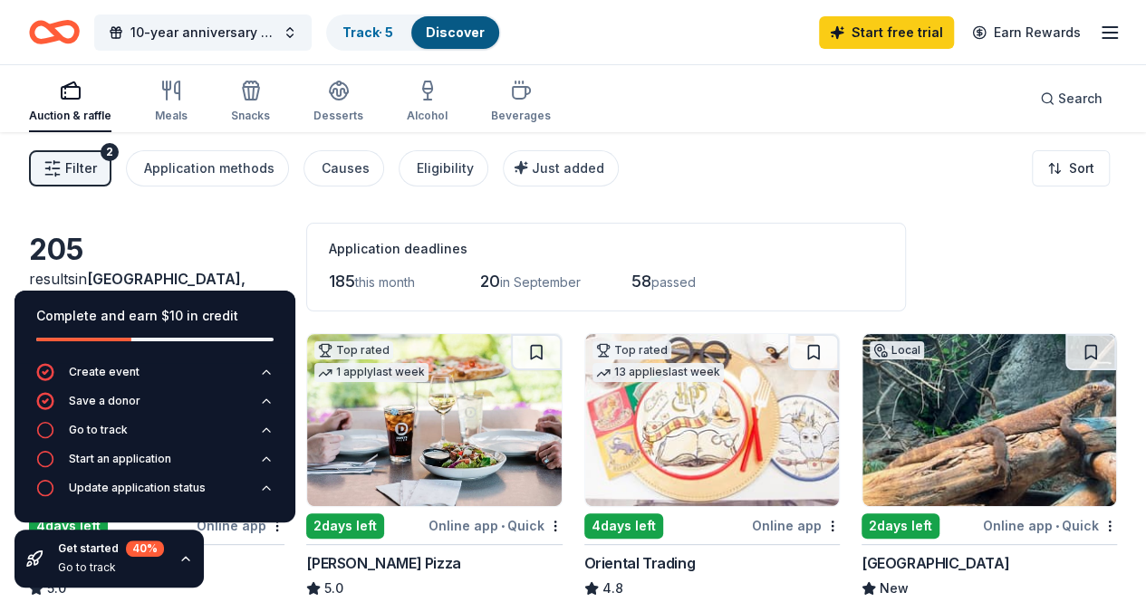
click at [784, 197] on div "Filter 2 Application methods Causes Eligibility Just added Sort" at bounding box center [573, 168] width 1146 height 72
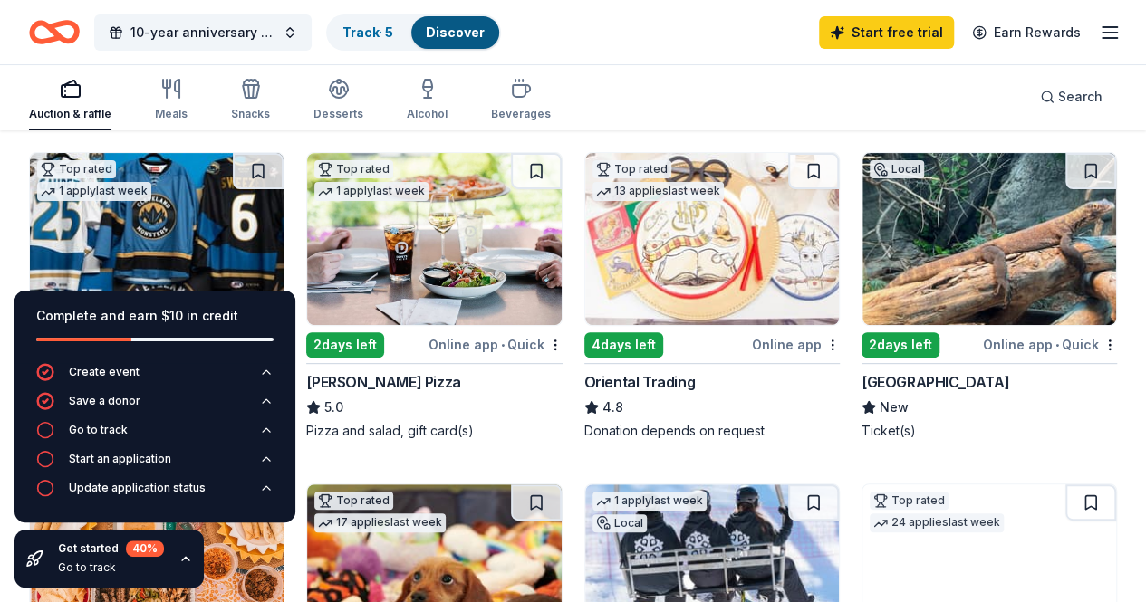
scroll to position [272, 0]
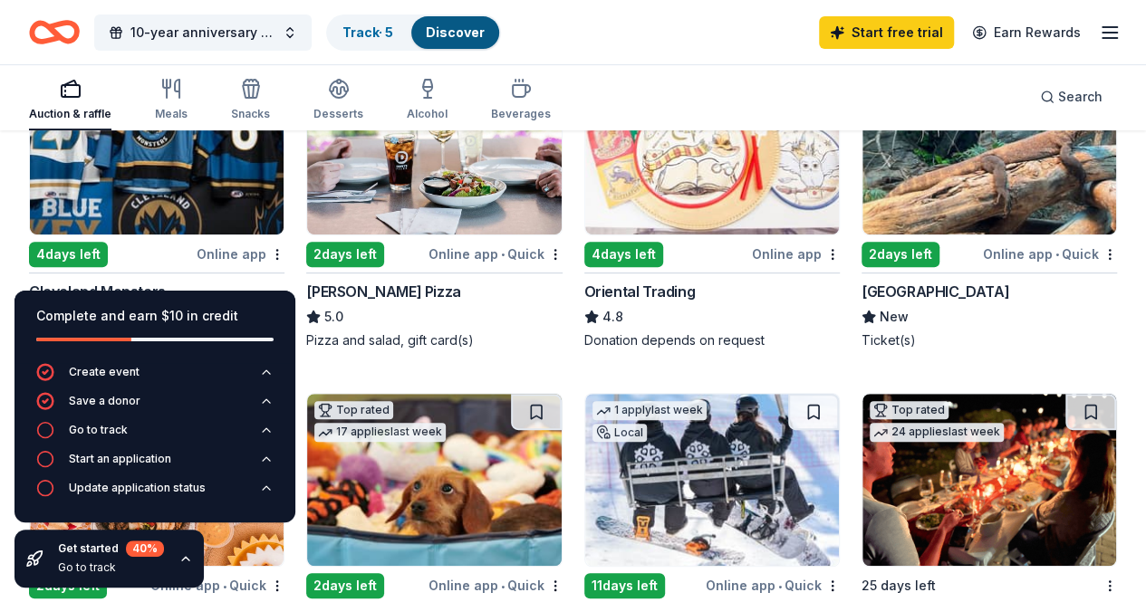
click at [190, 562] on button "button" at bounding box center [185, 559] width 14 height 14
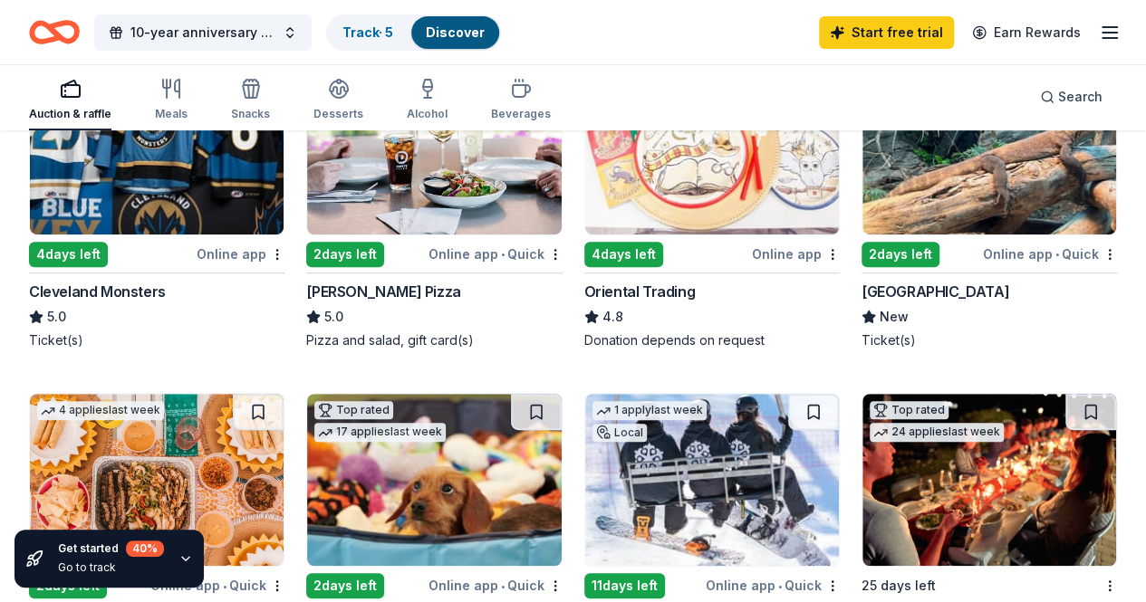
click at [437, 259] on div "Online app • Quick" at bounding box center [495, 254] width 134 height 23
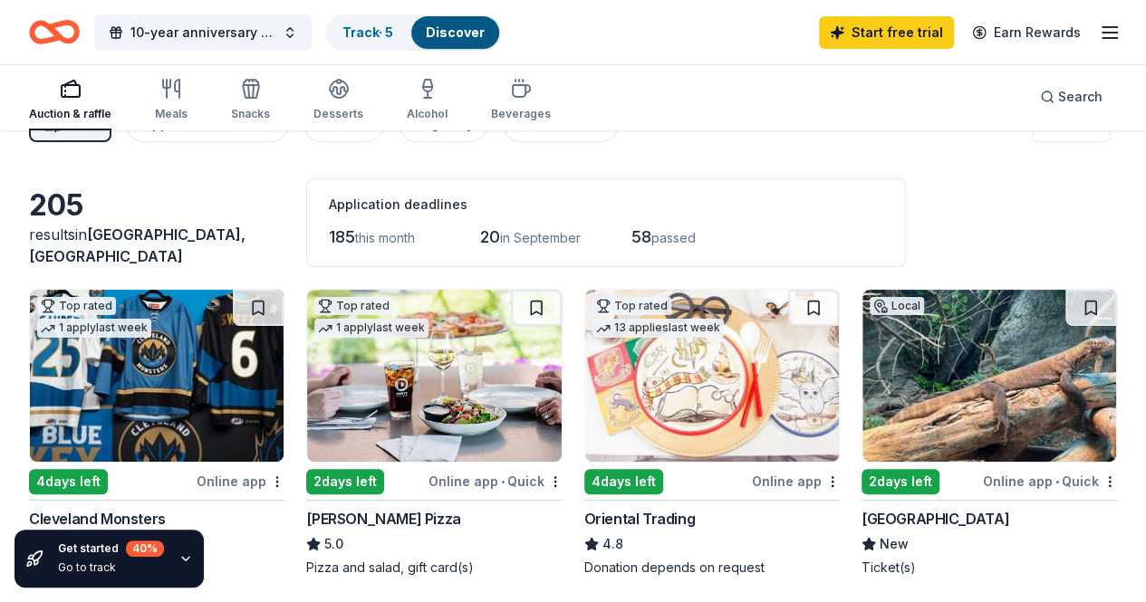
scroll to position [0, 0]
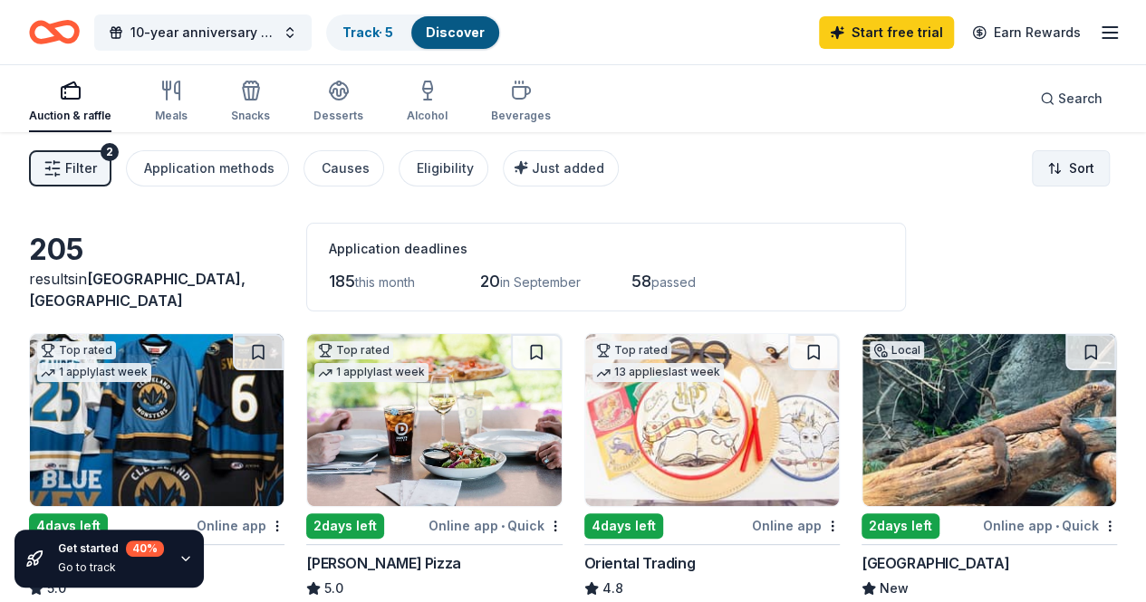
click at [1039, 171] on html "10-year anniversary by hosting our First Annual Golf Scramble Fundraiser Track …" at bounding box center [573, 301] width 1146 height 602
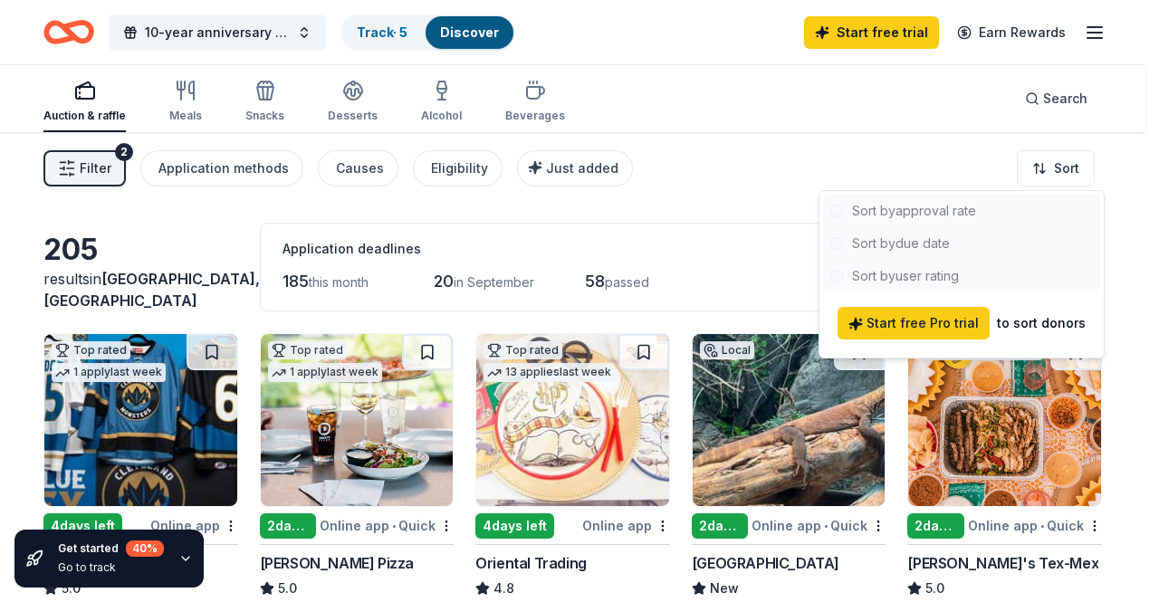
click at [905, 245] on div at bounding box center [961, 244] width 277 height 98
click at [914, 243] on div at bounding box center [961, 244] width 277 height 98
click at [931, 156] on html "10-year anniversary by hosting our First Annual Golf Scramble Fundraiser Track …" at bounding box center [579, 301] width 1159 height 602
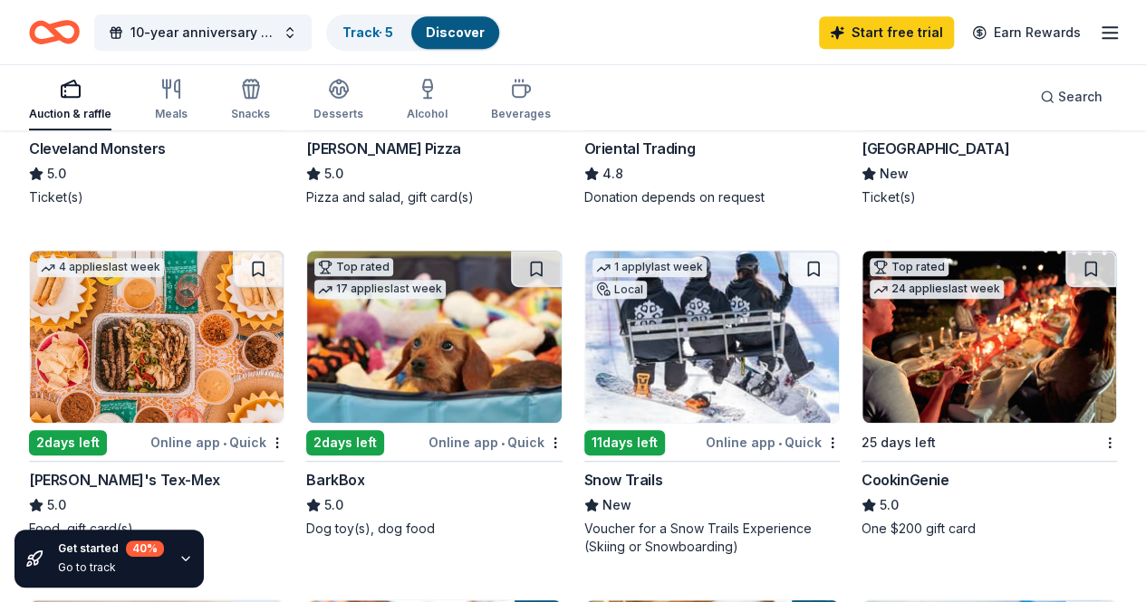
scroll to position [543, 0]
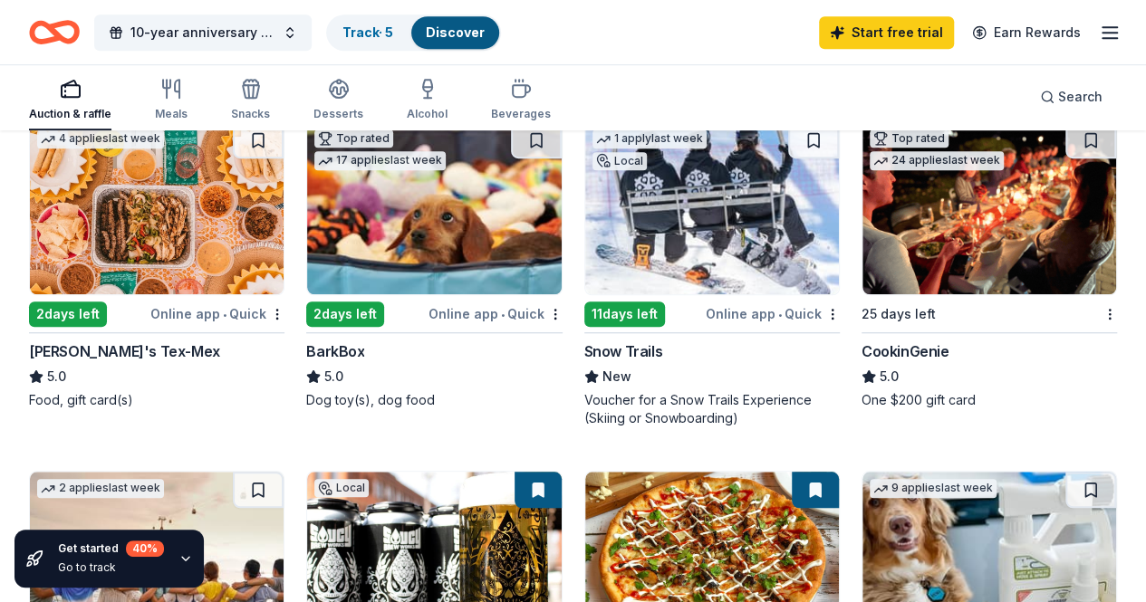
click at [428, 309] on div "Online app • Quick" at bounding box center [495, 314] width 134 height 23
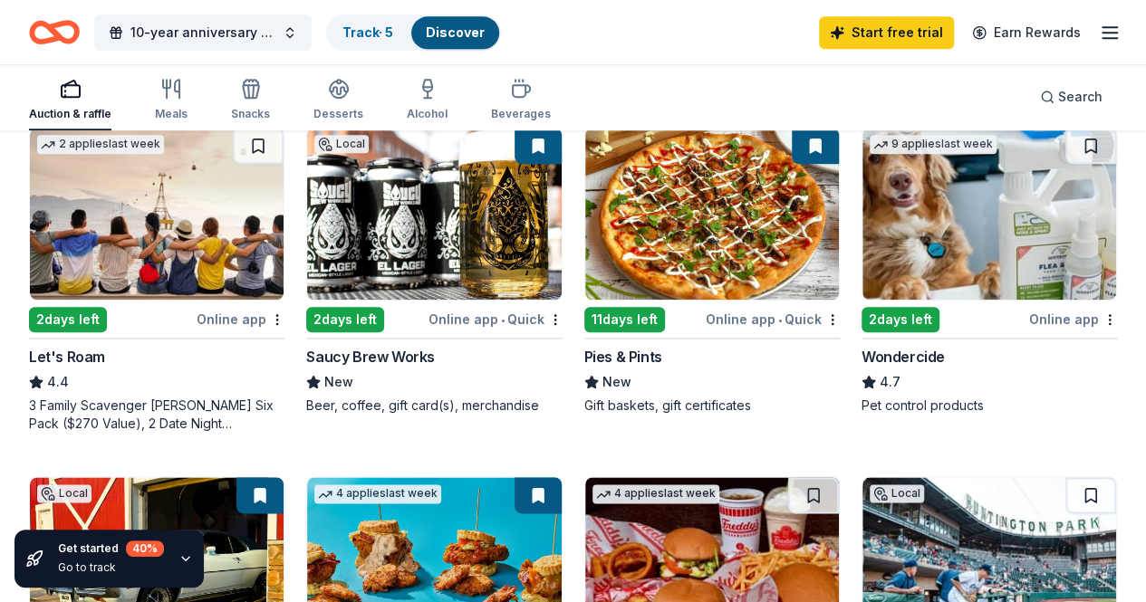
scroll to position [906, 0]
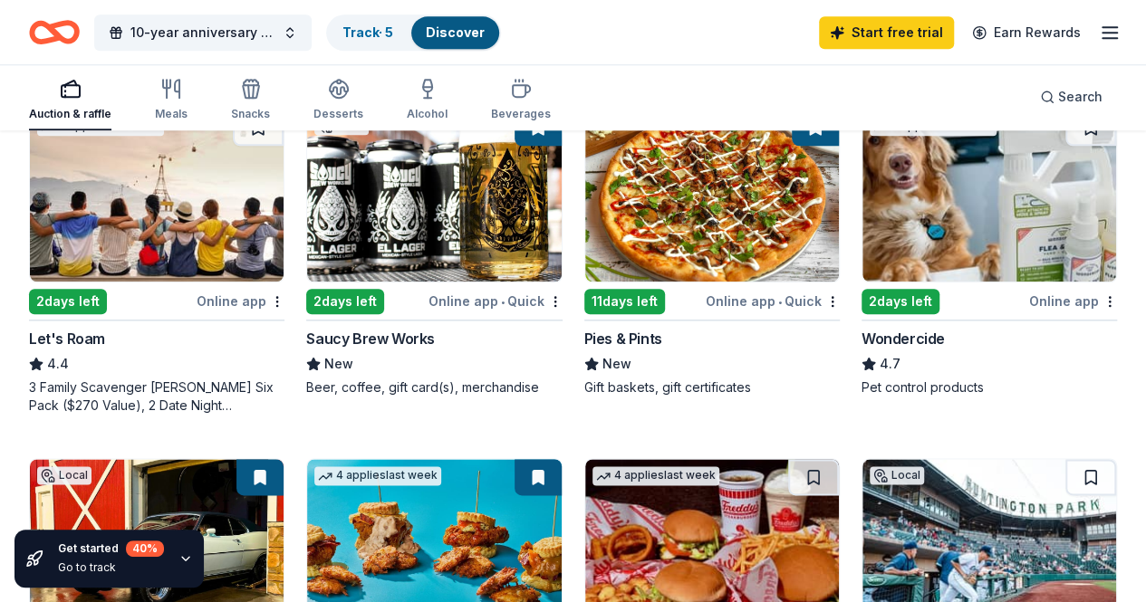
click at [861, 338] on div "Wondercide" at bounding box center [902, 339] width 83 height 22
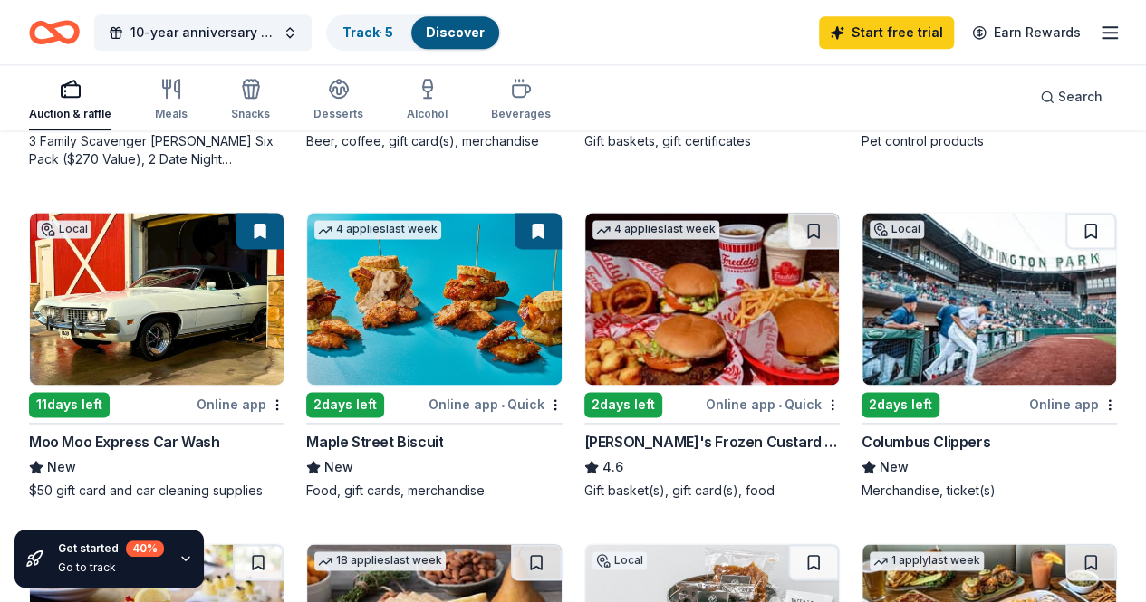
scroll to position [1178, 0]
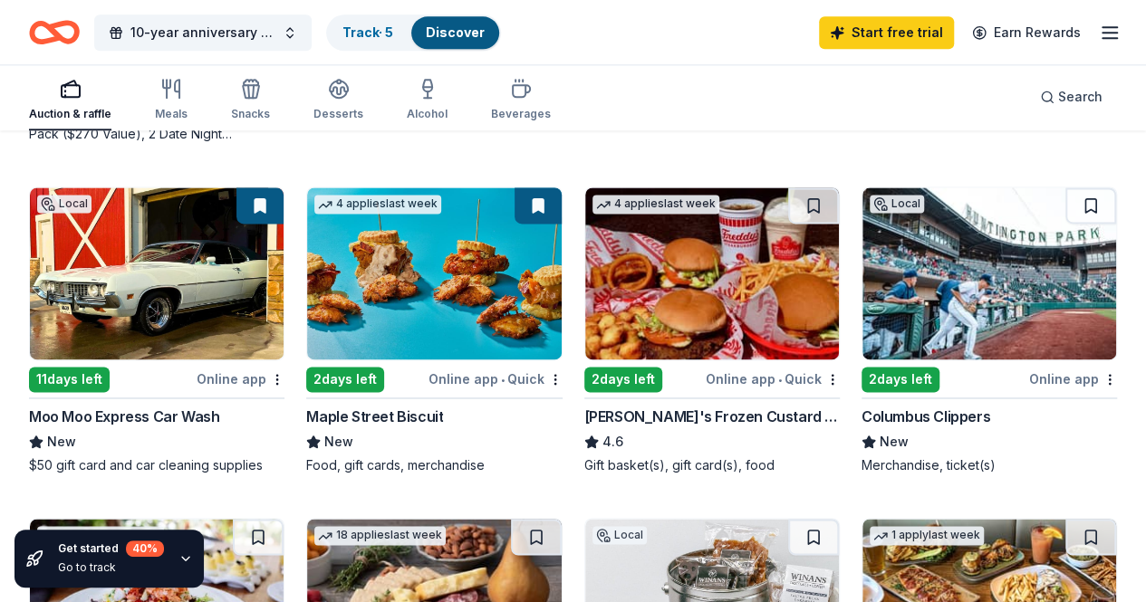
click at [1029, 372] on div "Online app" at bounding box center [1073, 379] width 88 height 23
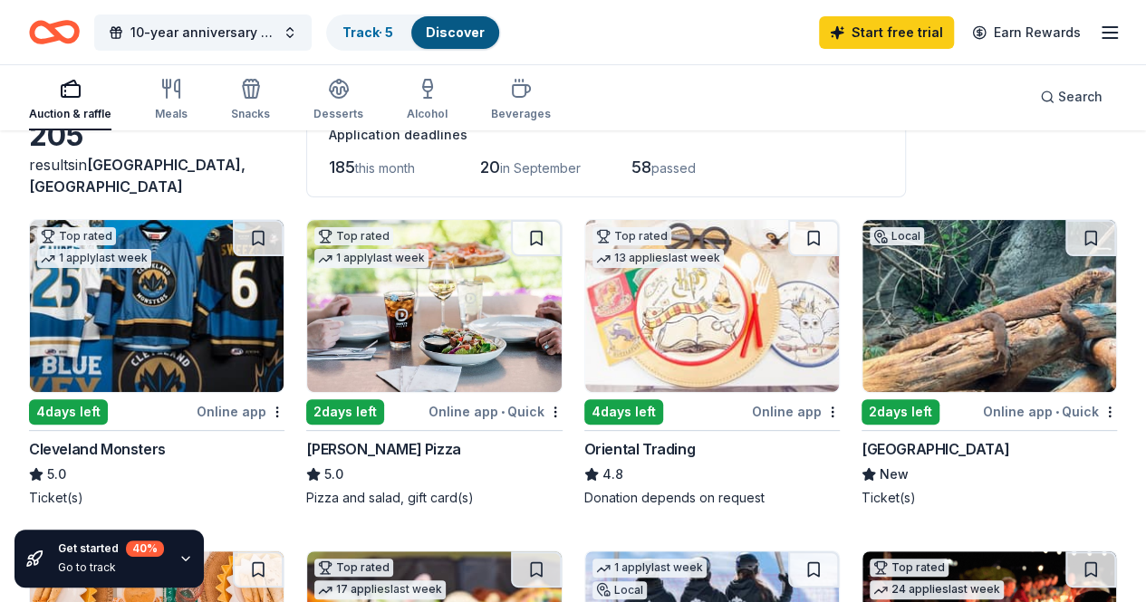
scroll to position [0, 0]
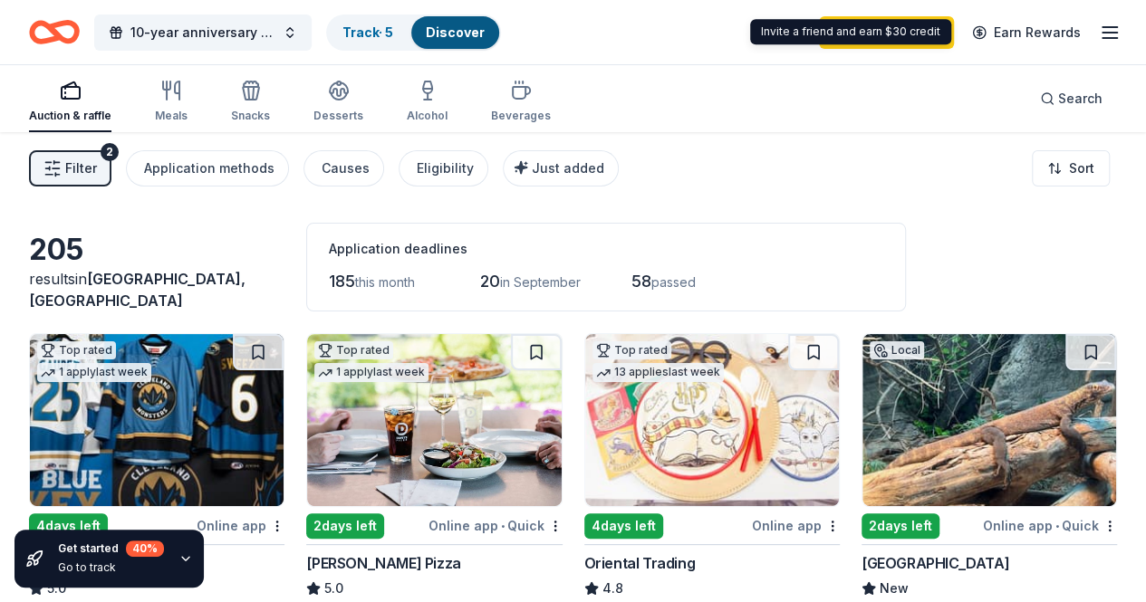
click at [1099, 25] on icon "button" at bounding box center [1110, 33] width 22 height 22
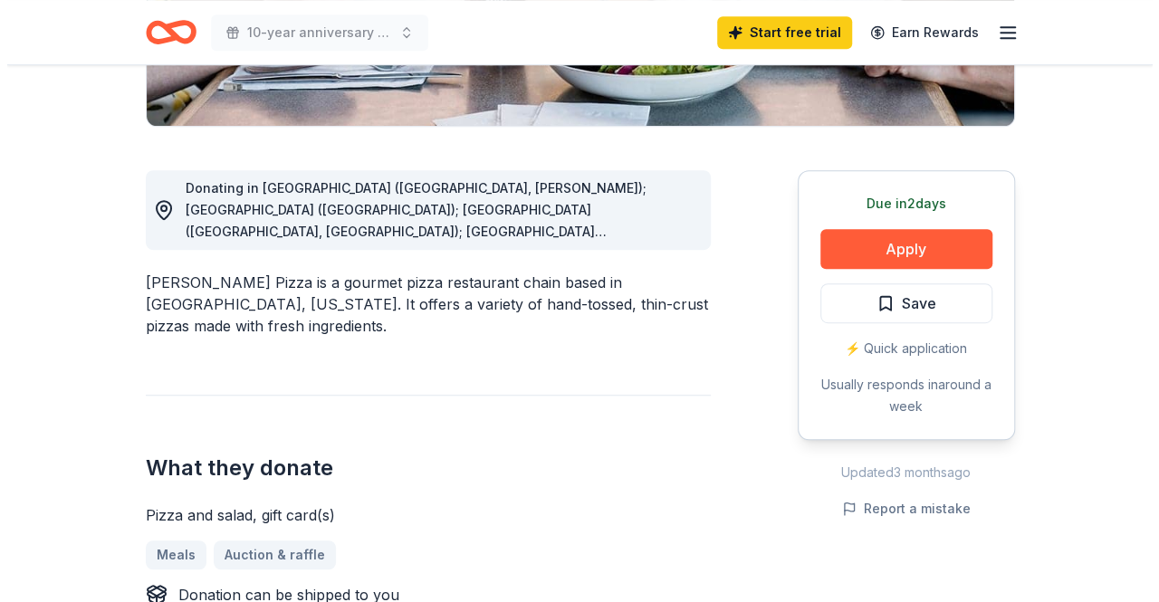
scroll to position [453, 0]
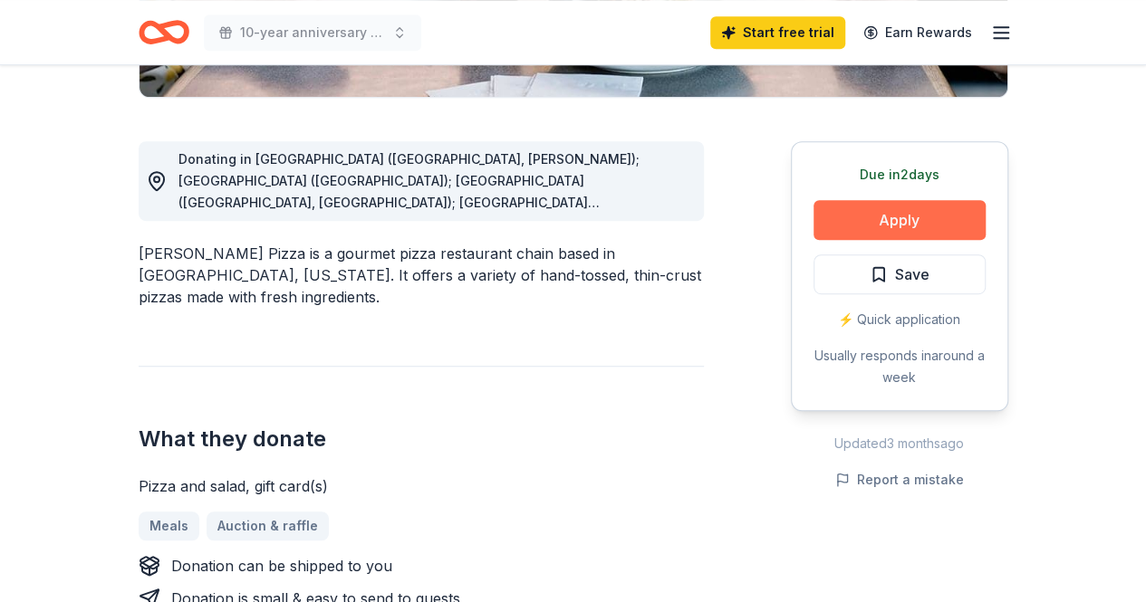
click at [898, 226] on button "Apply" at bounding box center [899, 220] width 172 height 40
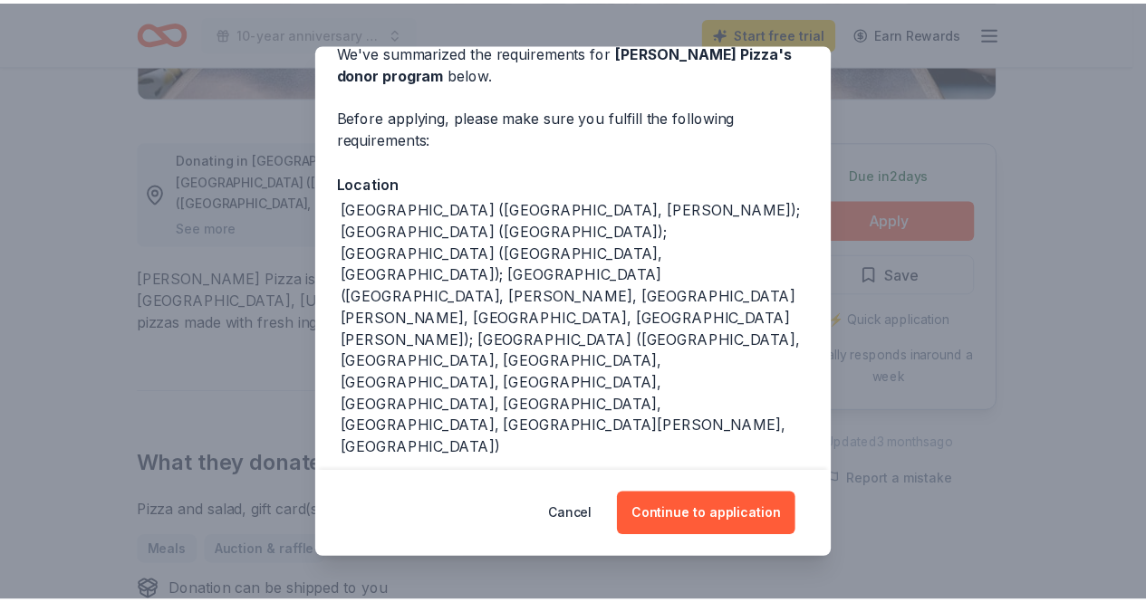
scroll to position [91, 0]
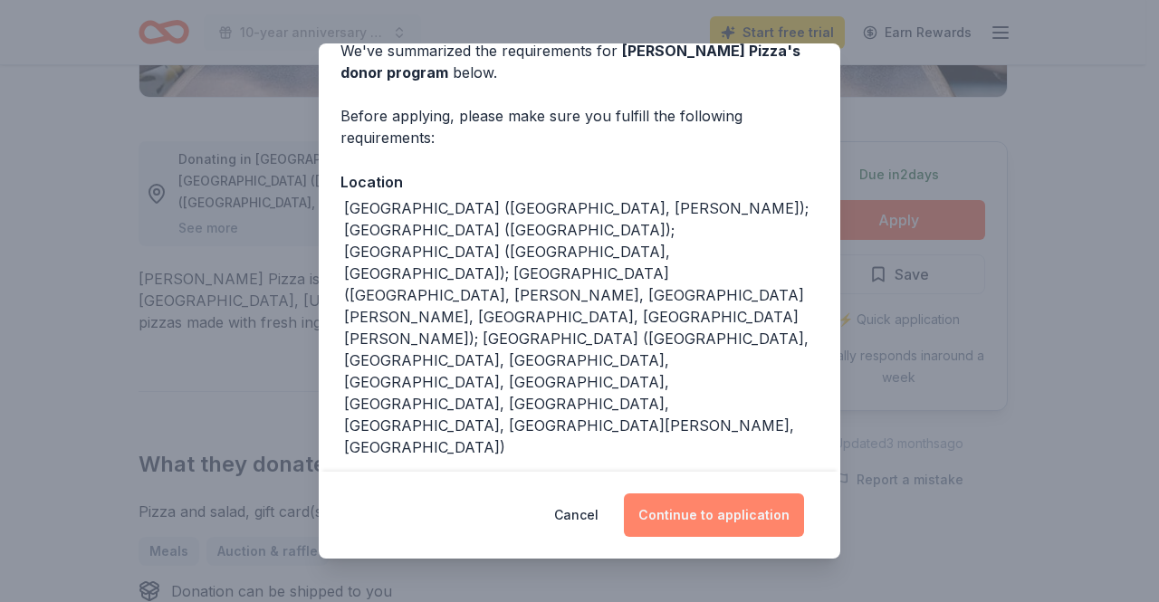
click at [703, 515] on button "Continue to application" at bounding box center [714, 515] width 180 height 43
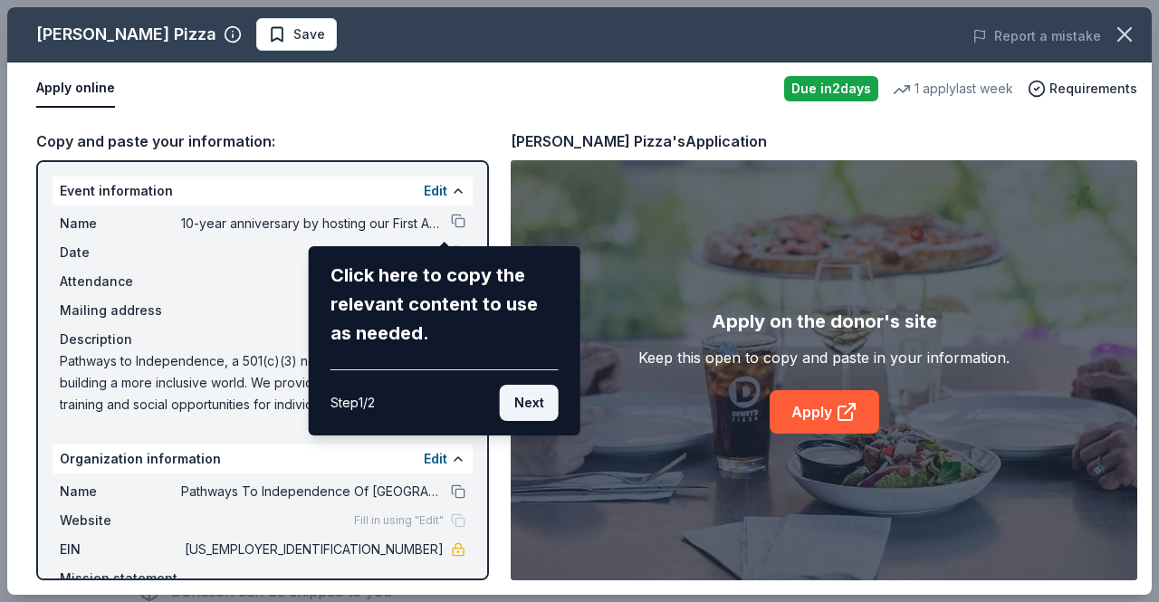
click at [523, 403] on button "Next" at bounding box center [529, 403] width 59 height 36
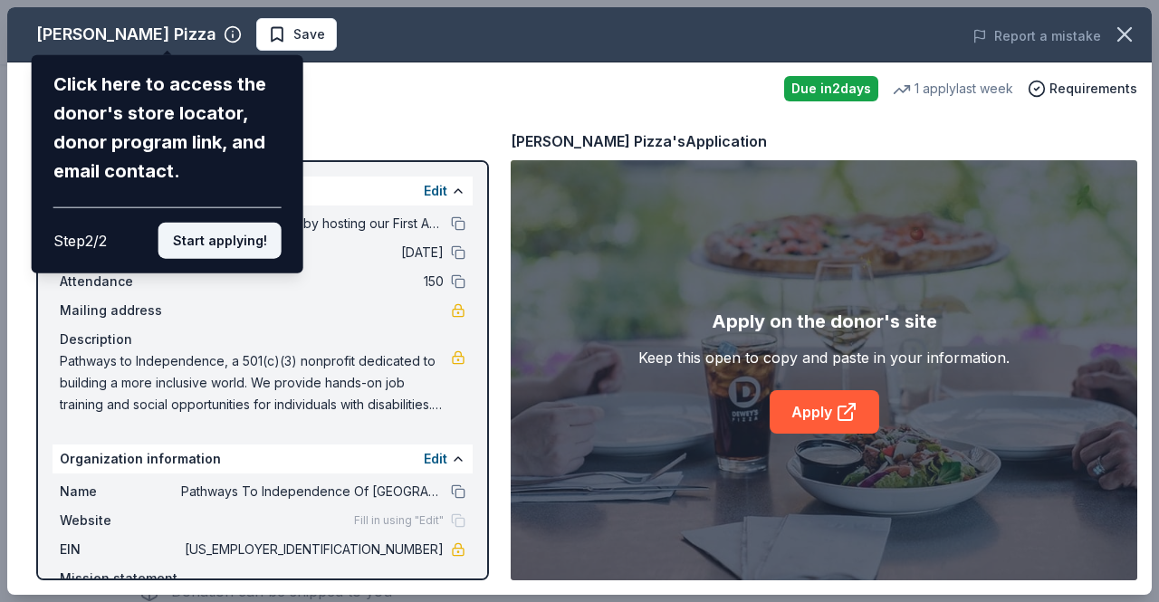
click at [210, 241] on button "Start applying!" at bounding box center [220, 241] width 123 height 36
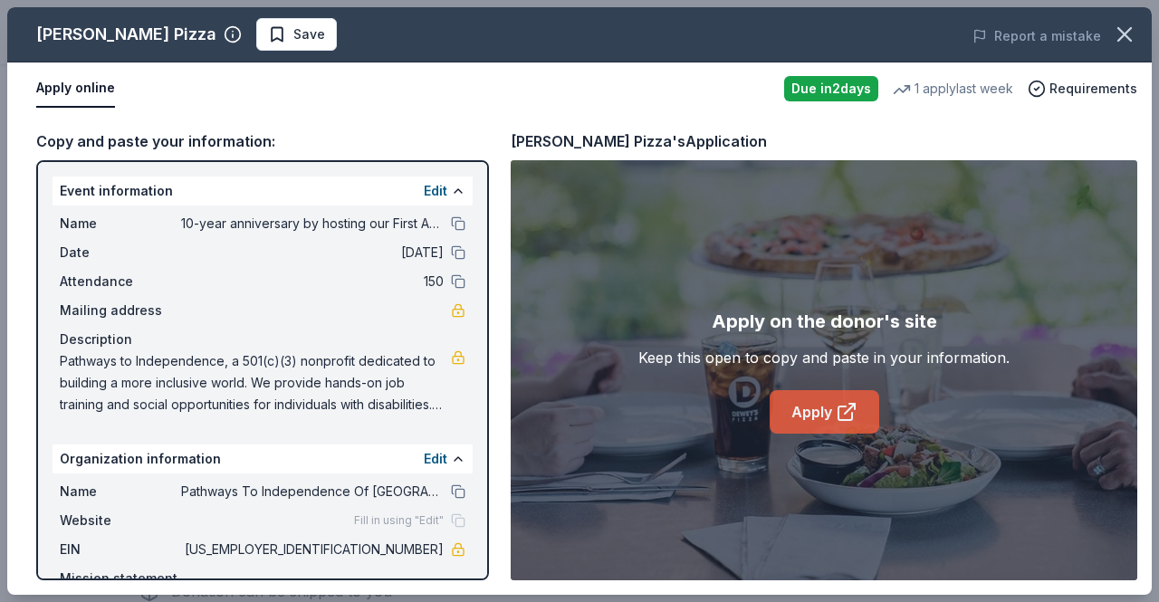
click at [846, 407] on icon at bounding box center [847, 412] width 22 height 22
click at [1120, 37] on icon "button" at bounding box center [1124, 34] width 25 height 25
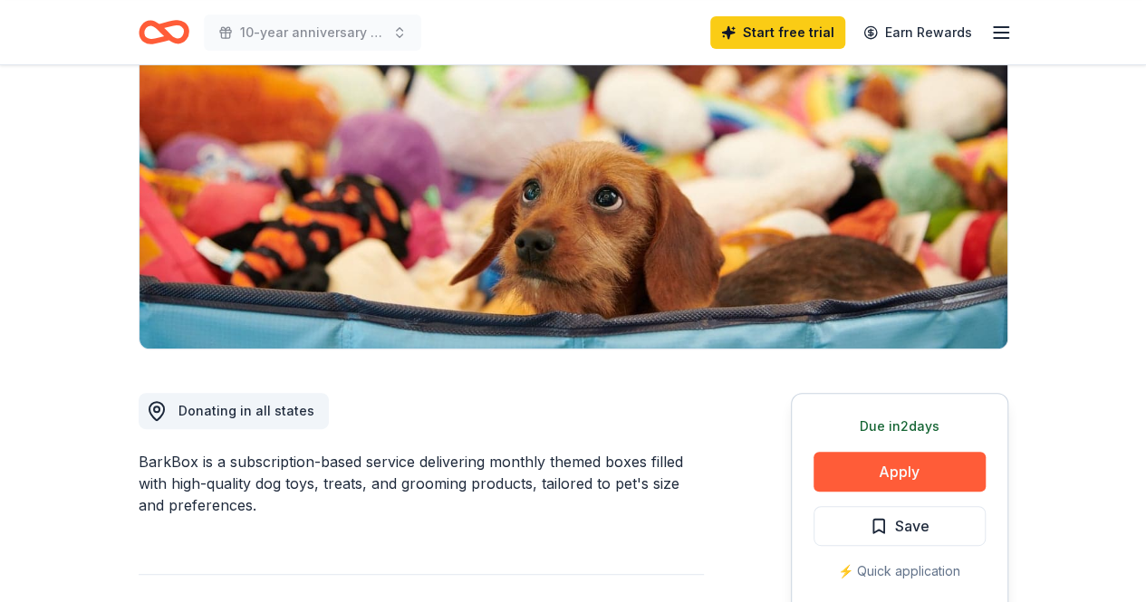
scroll to position [272, 0]
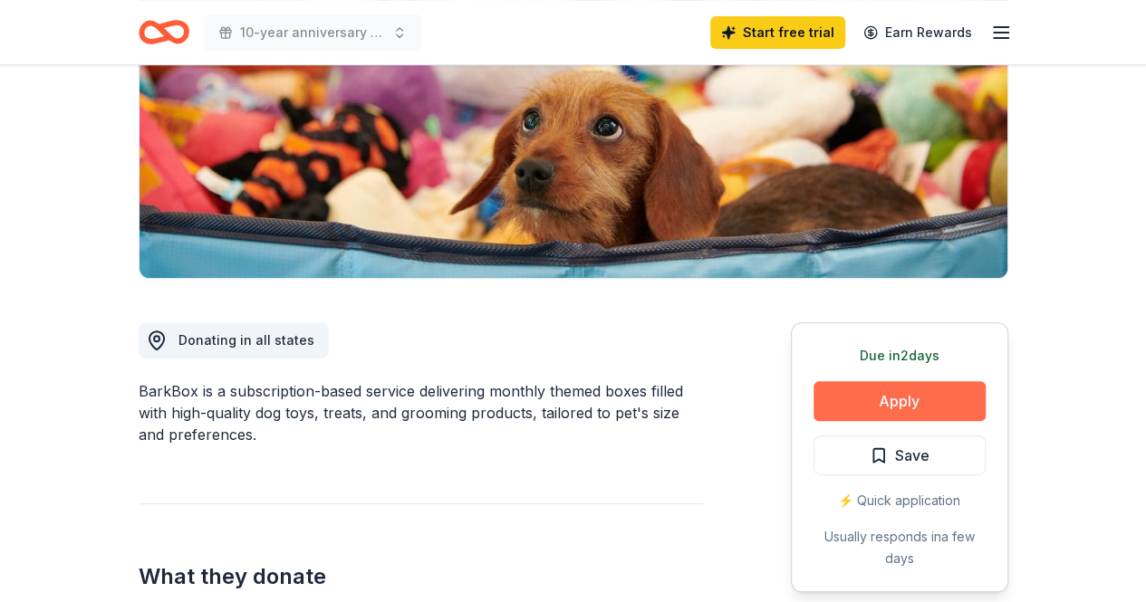
click at [871, 399] on button "Apply" at bounding box center [899, 401] width 172 height 40
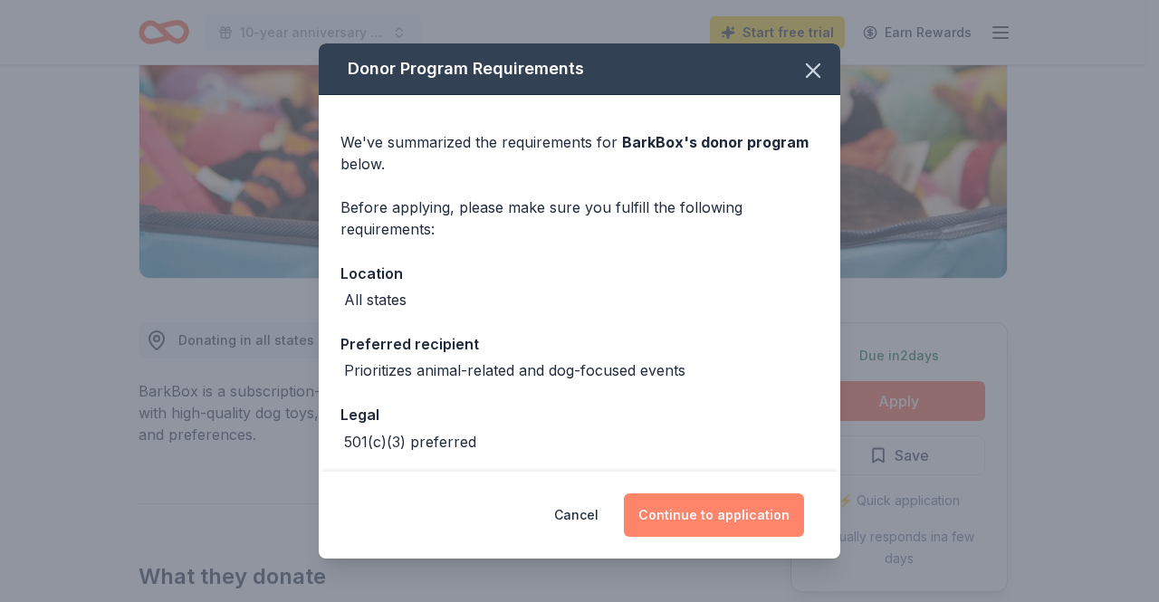
click at [745, 508] on button "Continue to application" at bounding box center [714, 515] width 180 height 43
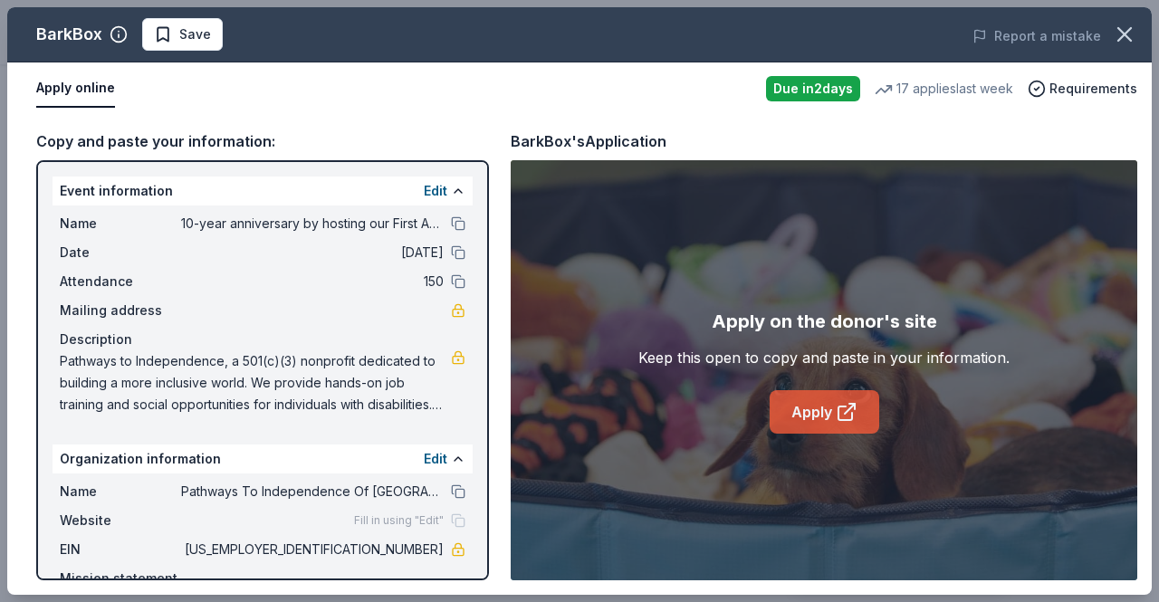
click at [851, 412] on icon at bounding box center [846, 414] width 14 height 14
click at [1130, 36] on icon "button" at bounding box center [1124, 34] width 25 height 25
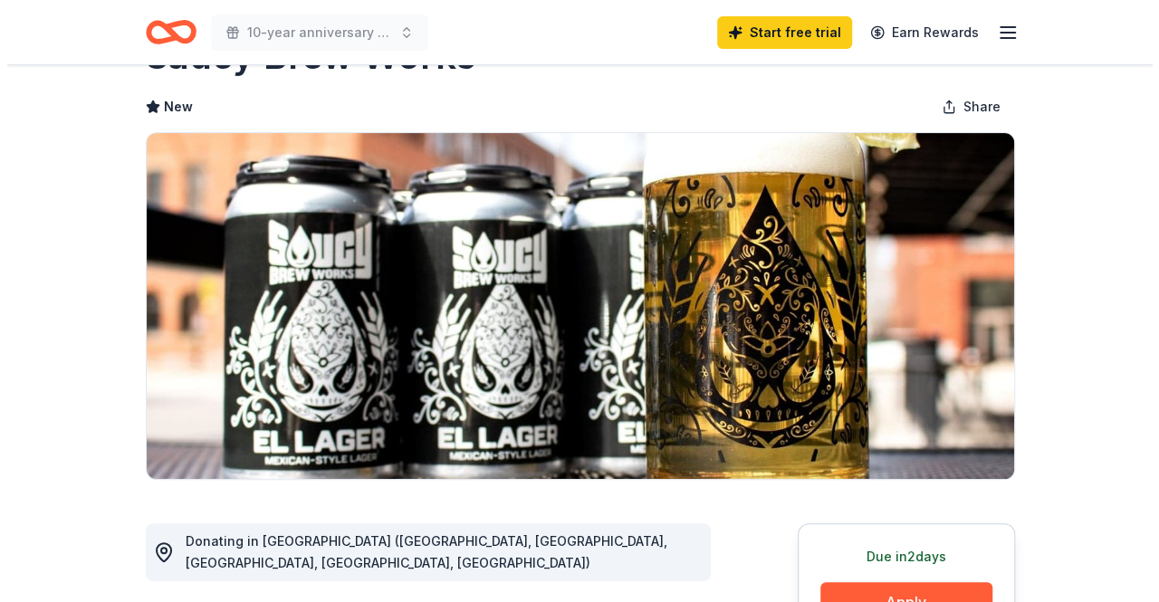
scroll to position [453, 0]
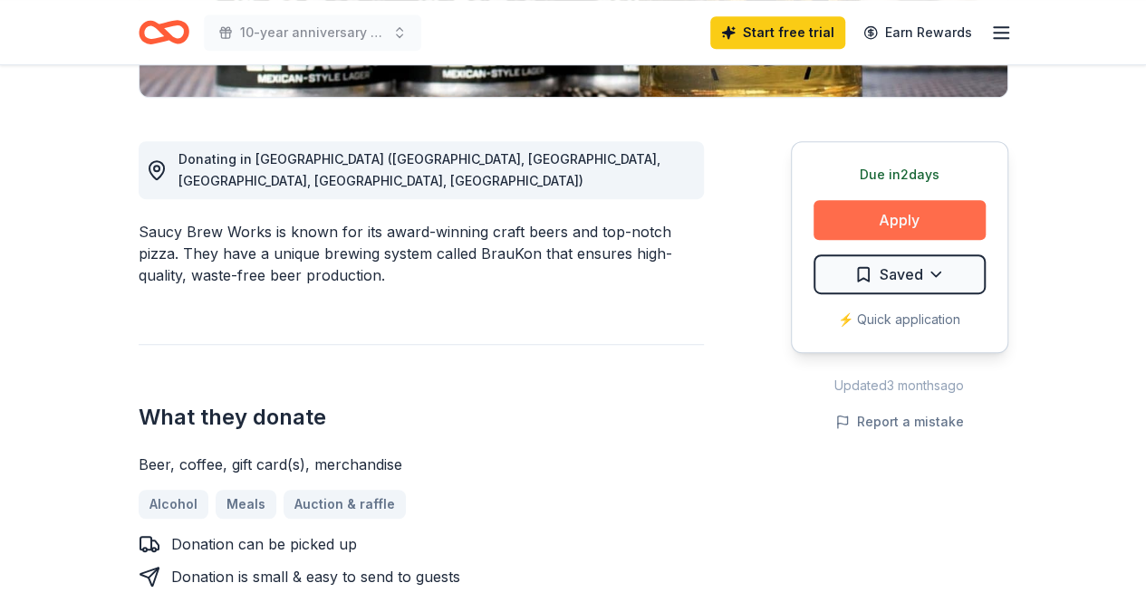
click at [917, 221] on button "Apply" at bounding box center [899, 220] width 172 height 40
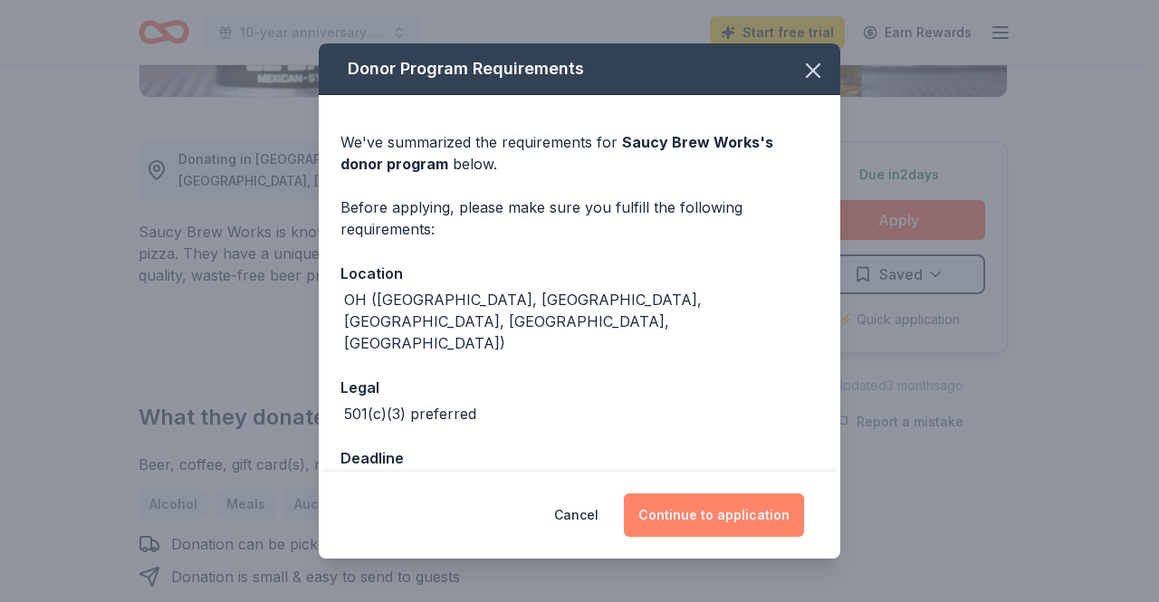
click at [734, 515] on button "Continue to application" at bounding box center [714, 515] width 180 height 43
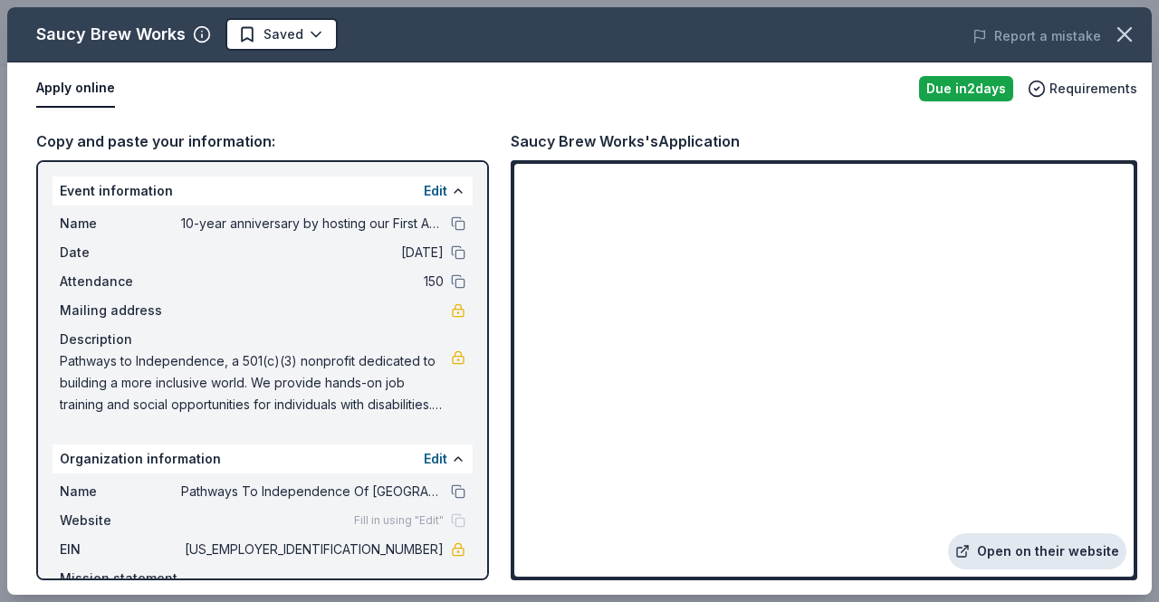
click at [1022, 545] on link "Open on their website" at bounding box center [1037, 552] width 178 height 36
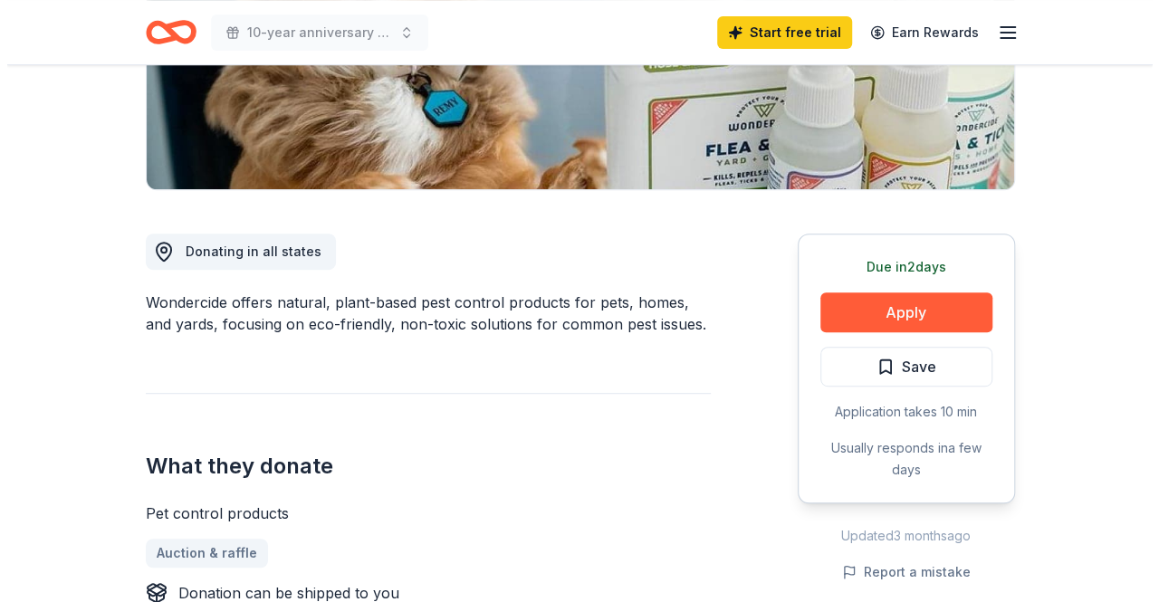
scroll to position [362, 0]
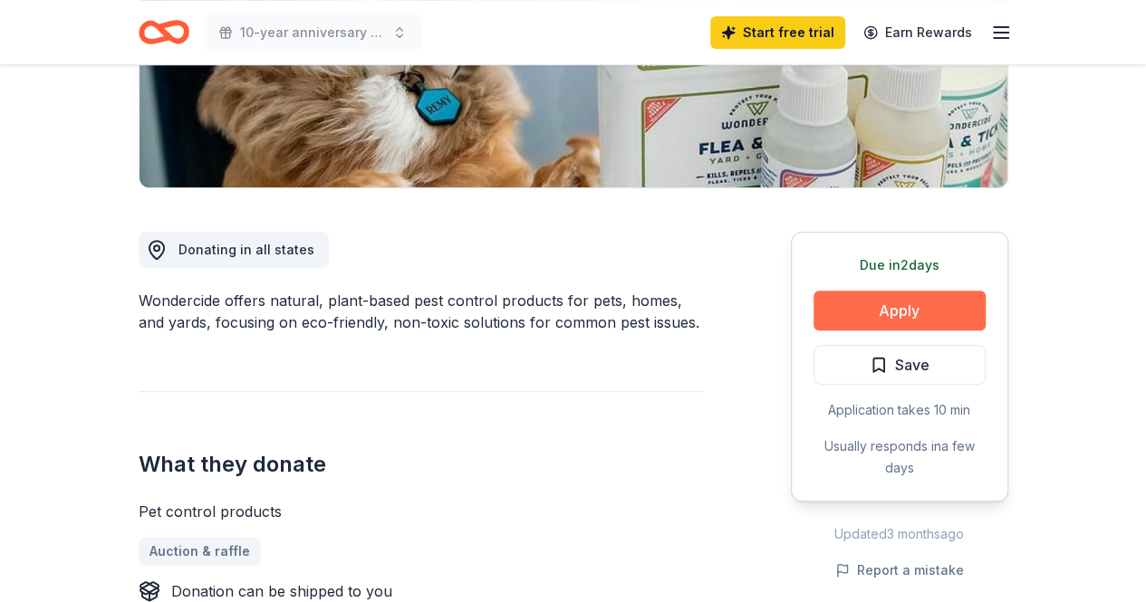
click at [920, 316] on button "Apply" at bounding box center [899, 311] width 172 height 40
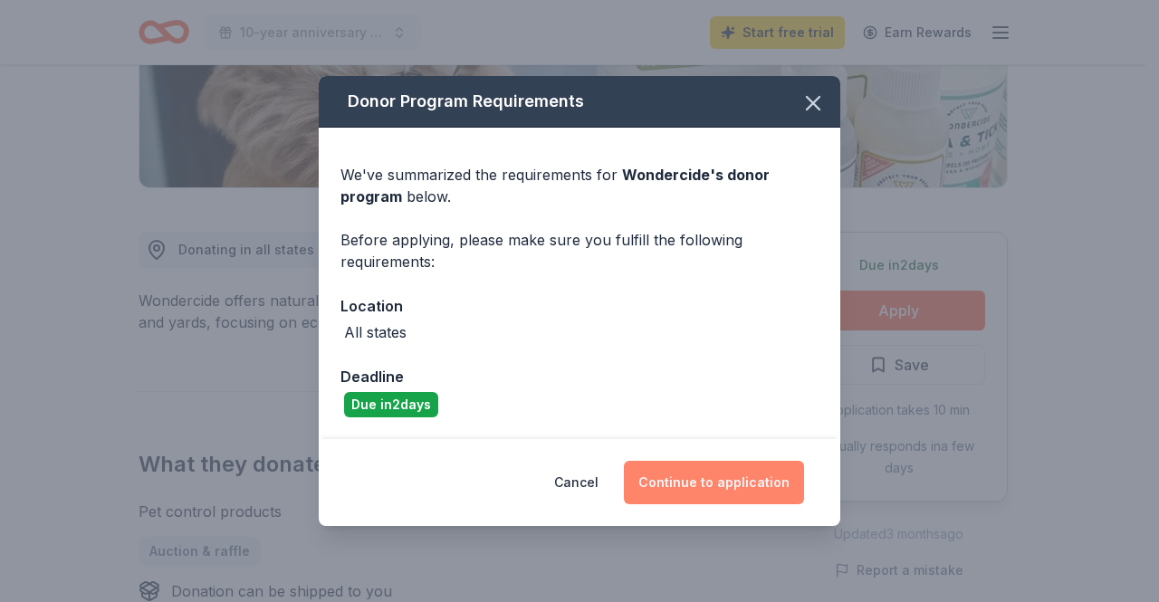
click at [742, 478] on button "Continue to application" at bounding box center [714, 482] width 180 height 43
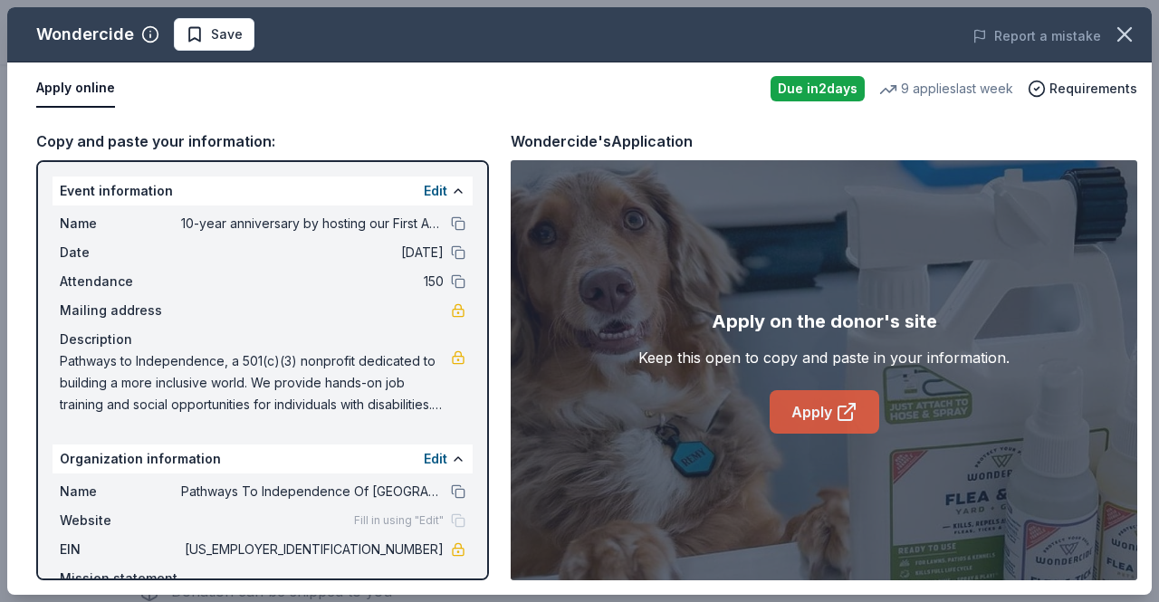
click at [851, 423] on icon at bounding box center [847, 412] width 22 height 22
click at [813, 409] on link "Apply" at bounding box center [825, 411] width 110 height 43
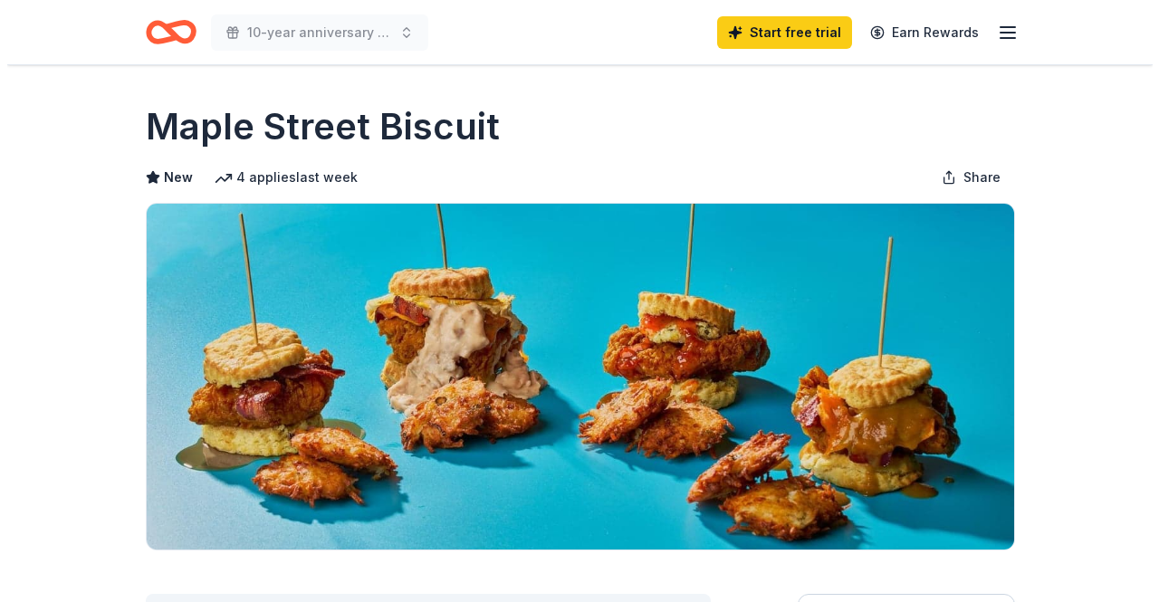
scroll to position [362, 0]
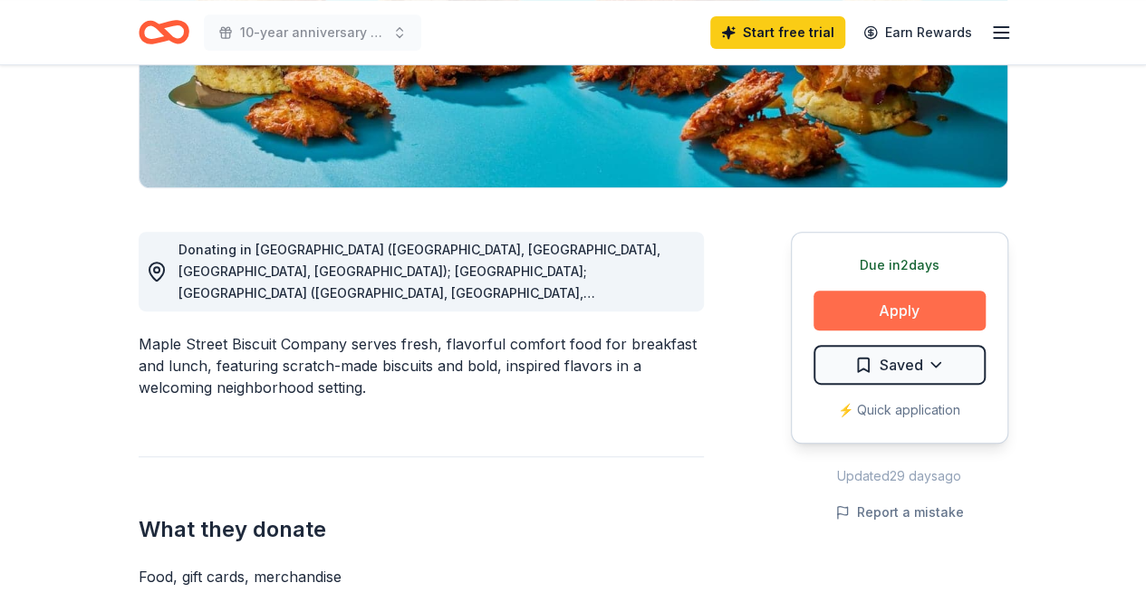
click at [875, 314] on button "Apply" at bounding box center [899, 311] width 172 height 40
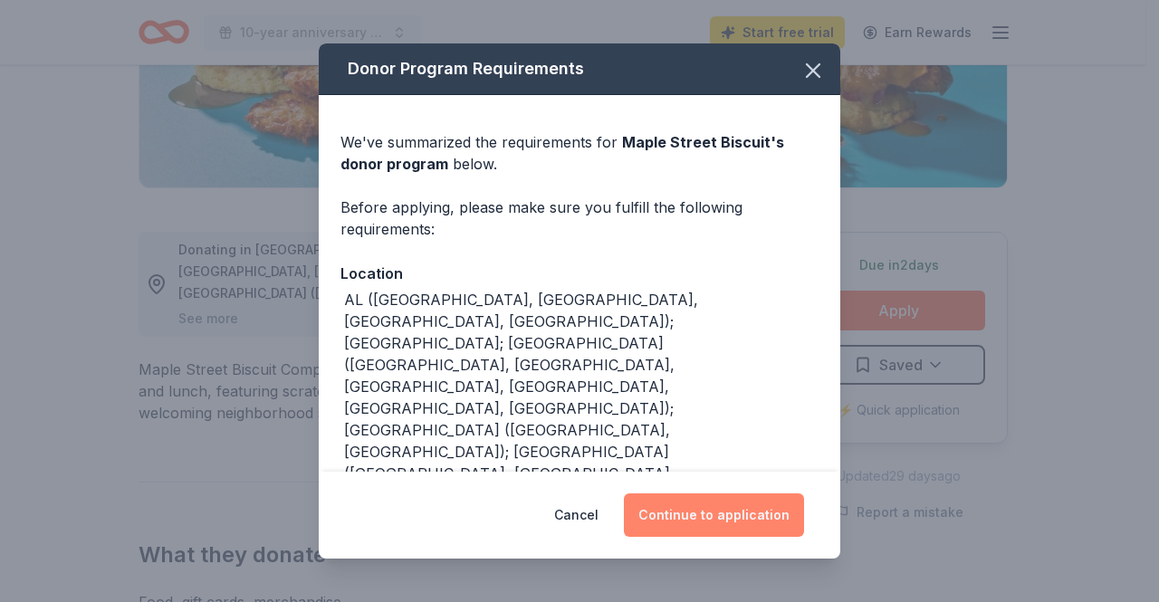
click at [736, 516] on button "Continue to application" at bounding box center [714, 515] width 180 height 43
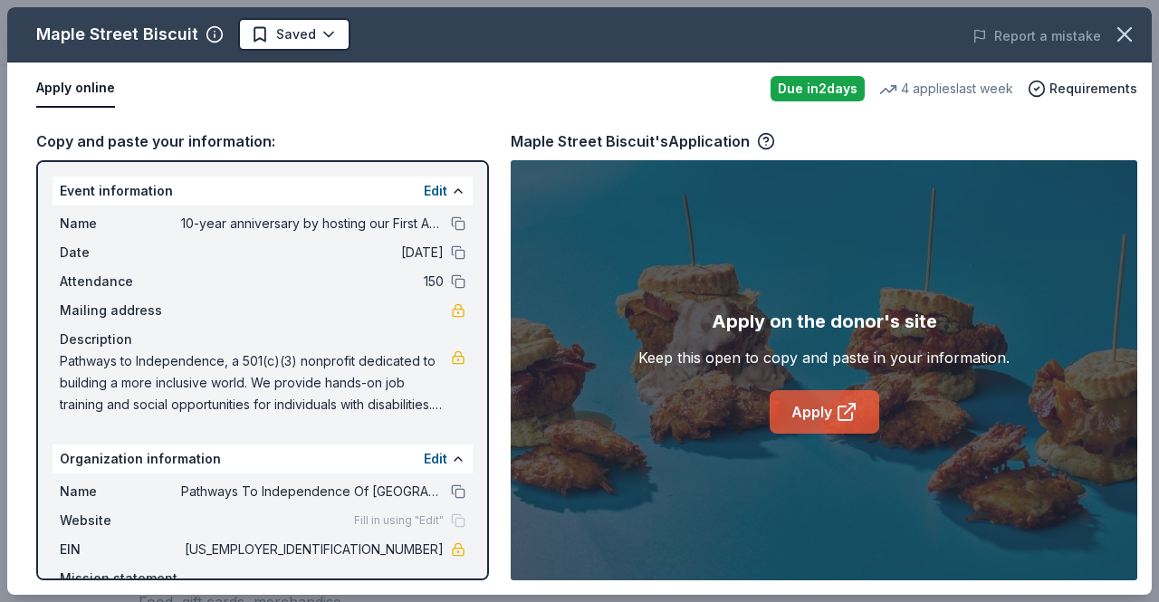
click at [832, 410] on link "Apply" at bounding box center [825, 411] width 110 height 43
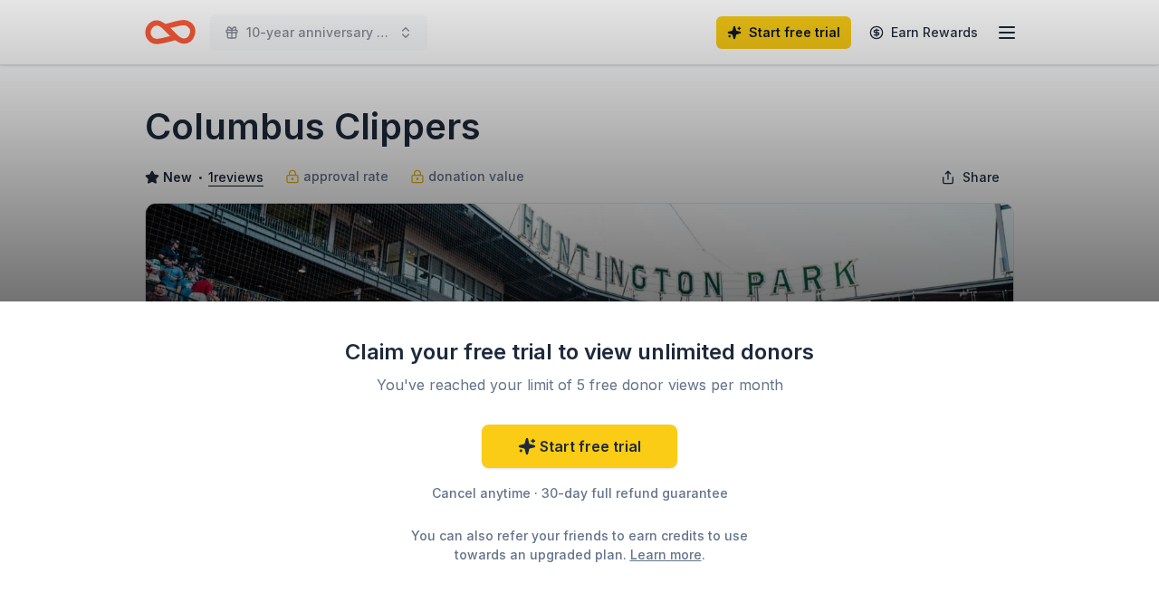
click at [726, 175] on div "Claim your free trial to view unlimited donors You've reached your limit of 5 f…" at bounding box center [579, 301] width 1159 height 602
click at [664, 188] on div "Claim your free trial to view unlimited donors You've reached your limit of 5 f…" at bounding box center [579, 301] width 1159 height 602
click at [615, 456] on link "Start free trial" at bounding box center [580, 446] width 196 height 43
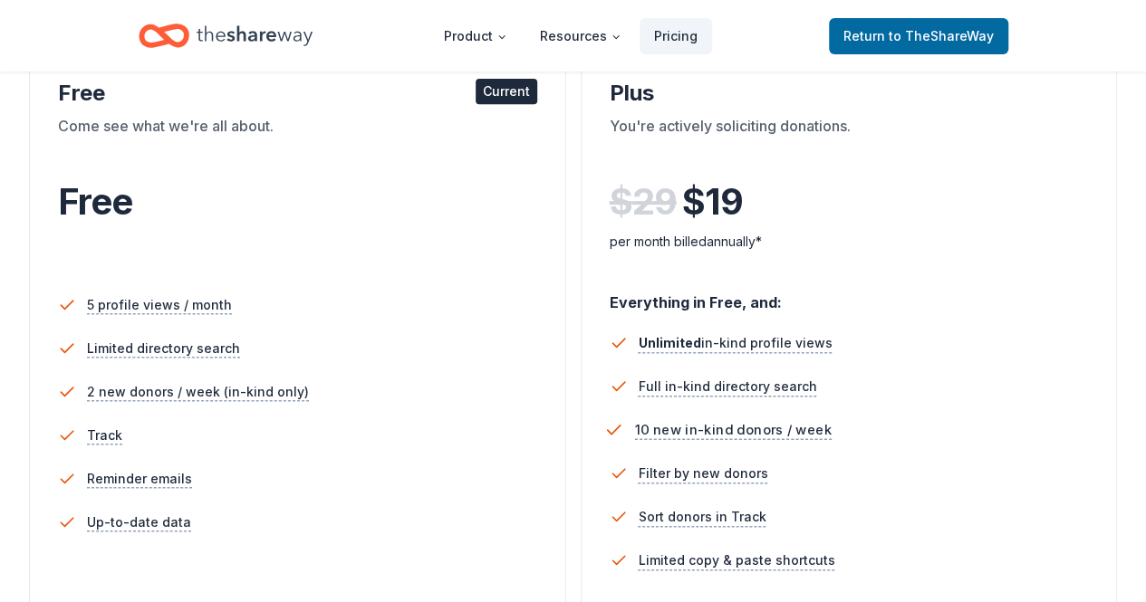
scroll to position [272, 0]
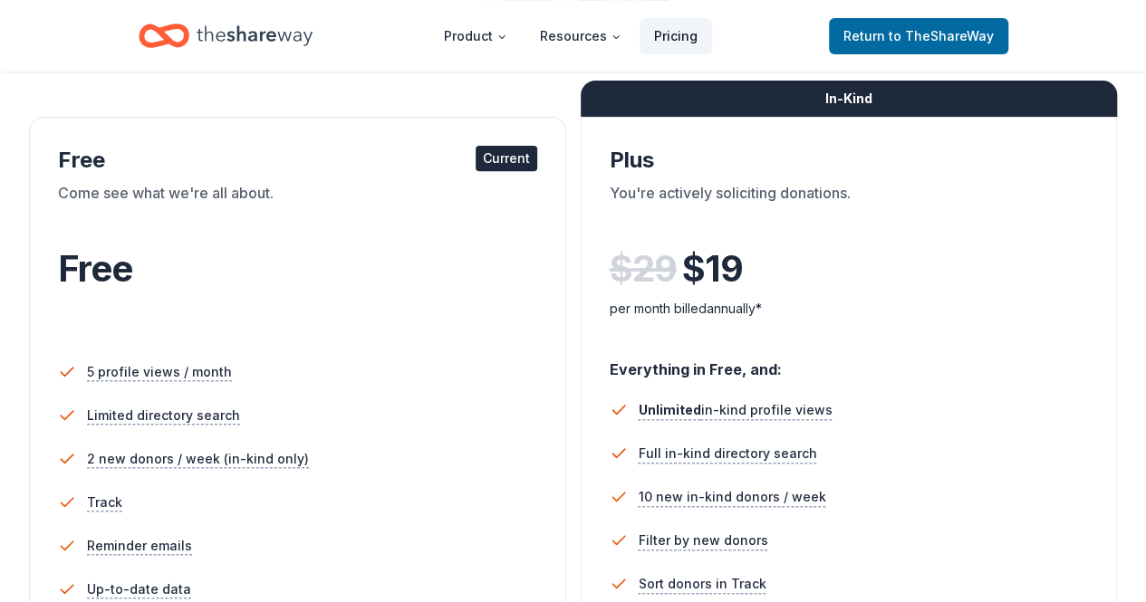
click at [672, 40] on link "Pricing" at bounding box center [676, 36] width 72 height 36
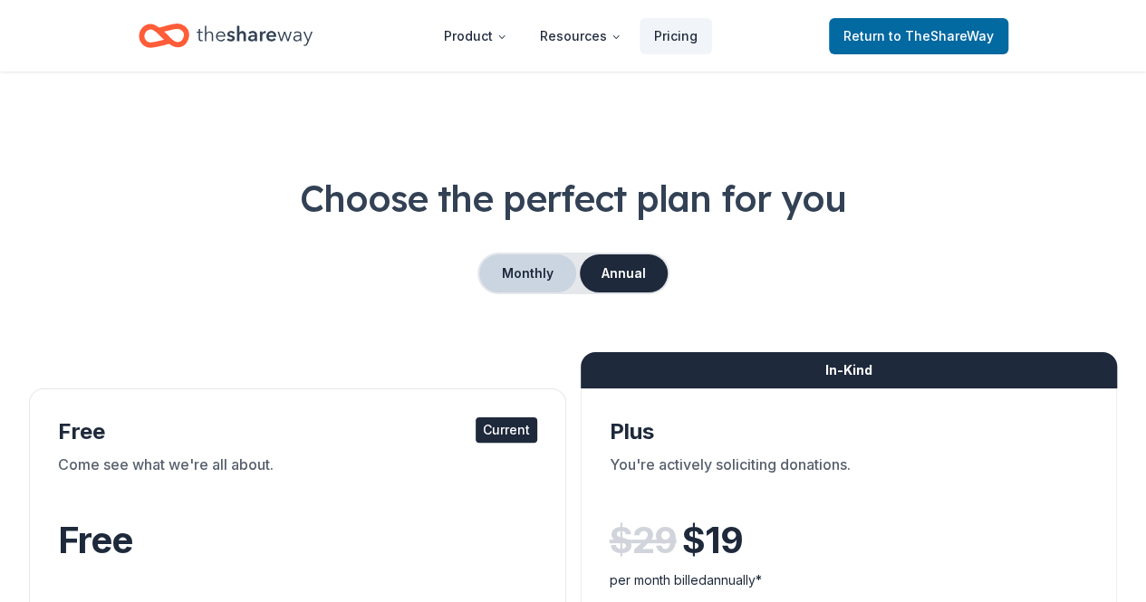
click at [554, 269] on button "Monthly" at bounding box center [527, 274] width 97 height 38
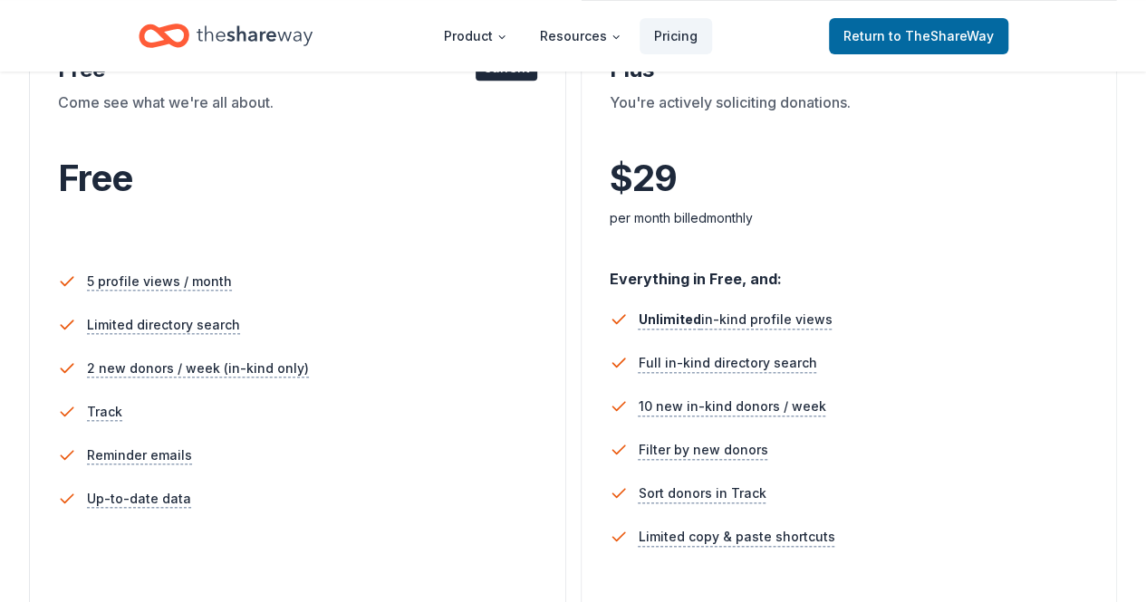
scroll to position [453, 0]
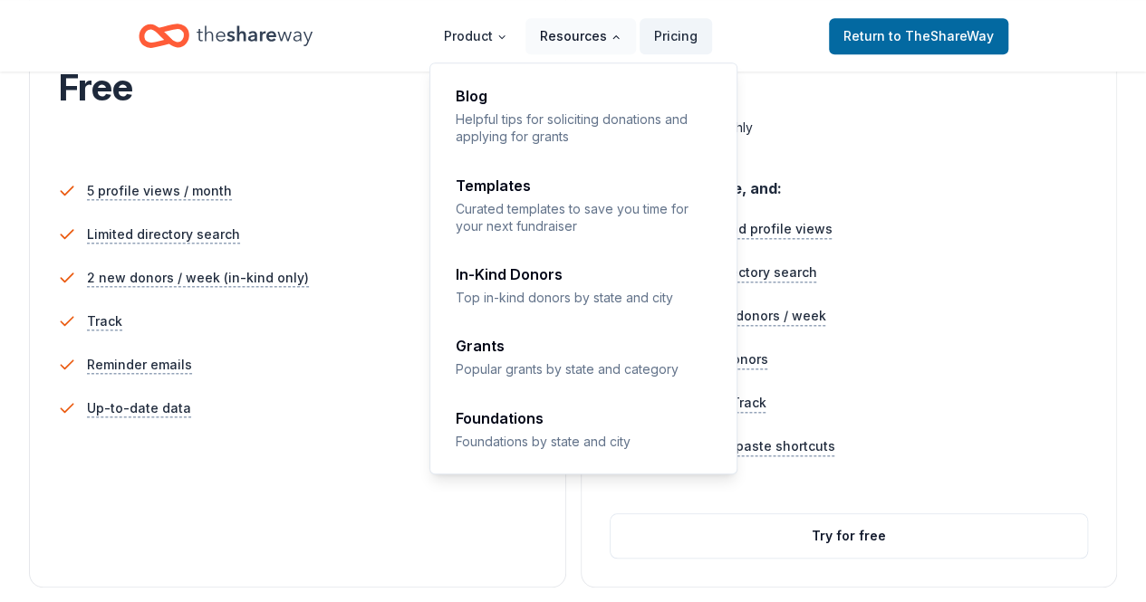
click at [617, 37] on icon "Main" at bounding box center [616, 37] width 11 height 11
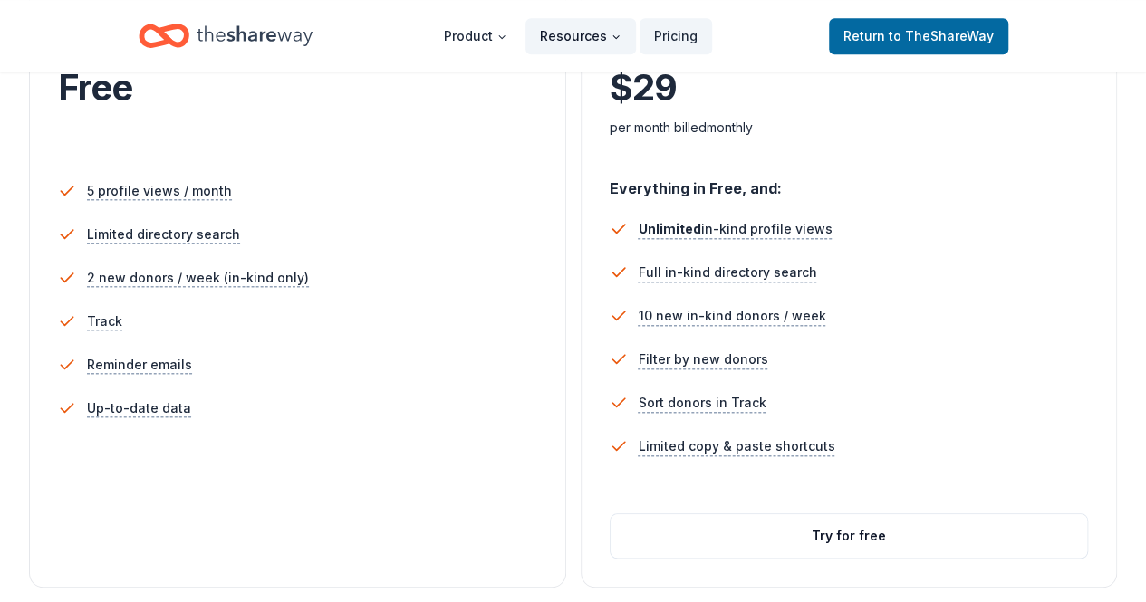
click at [617, 37] on icon "Main" at bounding box center [615, 36] width 5 height 3
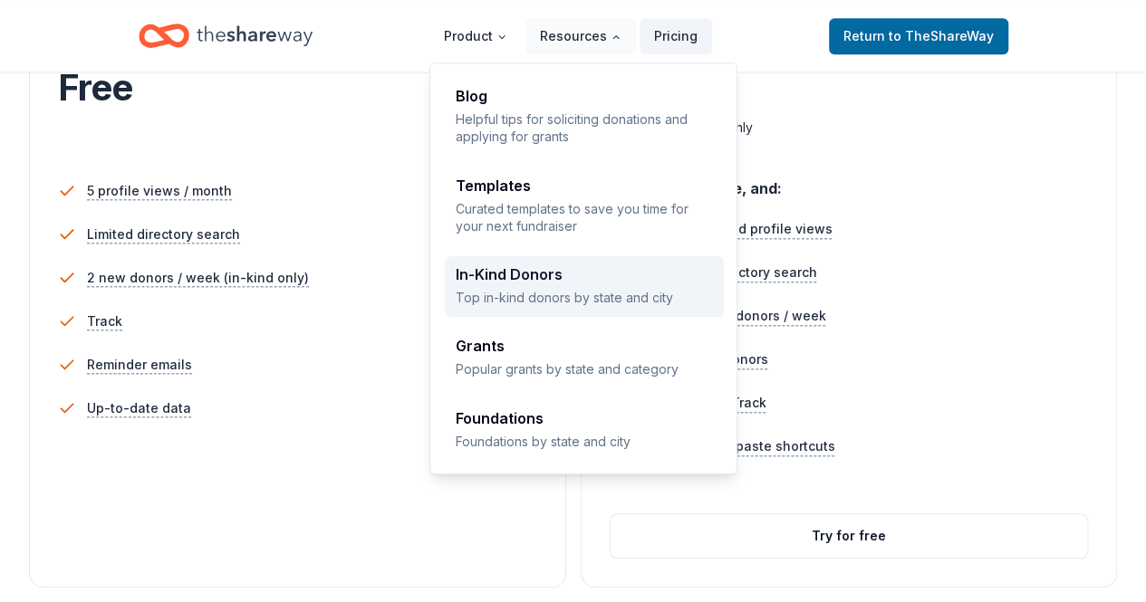
click at [573, 302] on p "Top in-kind donors by state and city" at bounding box center [584, 297] width 257 height 17
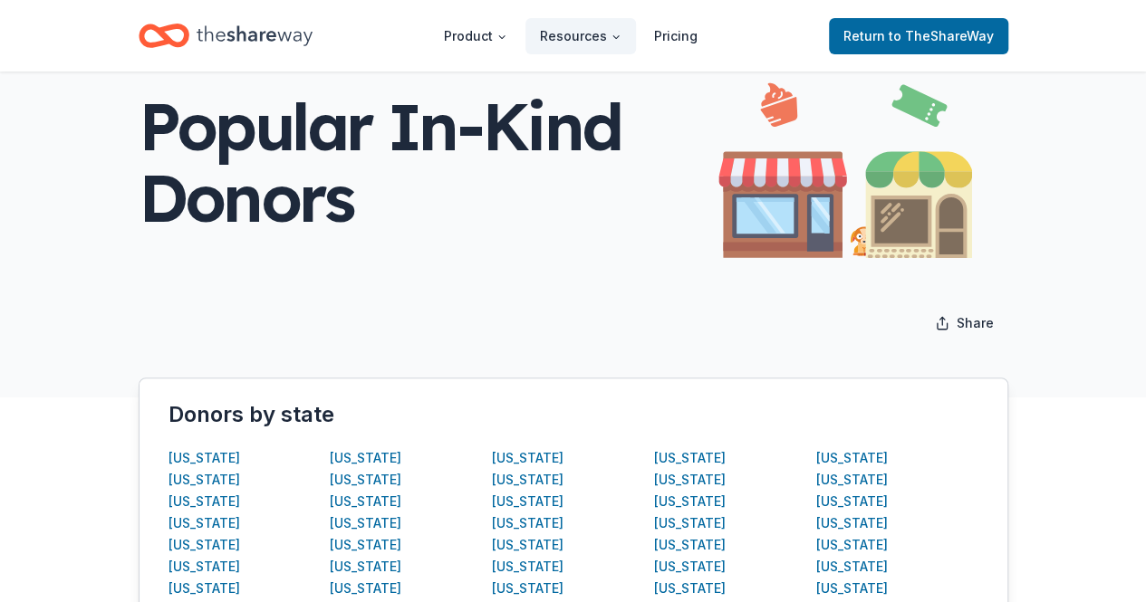
scroll to position [91, 0]
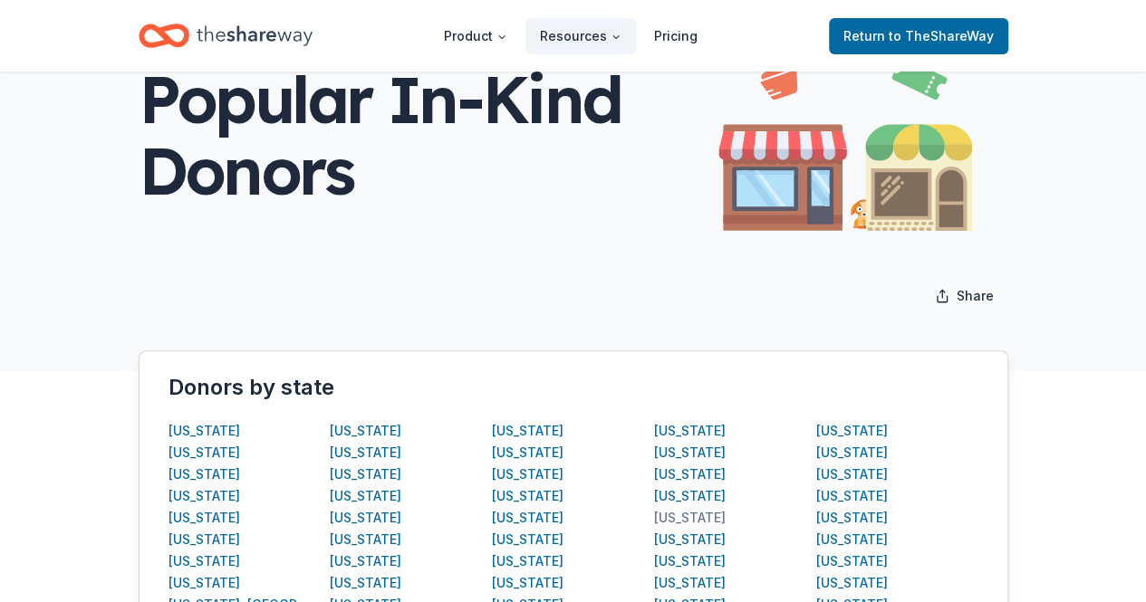
click at [679, 518] on div "[US_STATE]" at bounding box center [690, 518] width 72 height 22
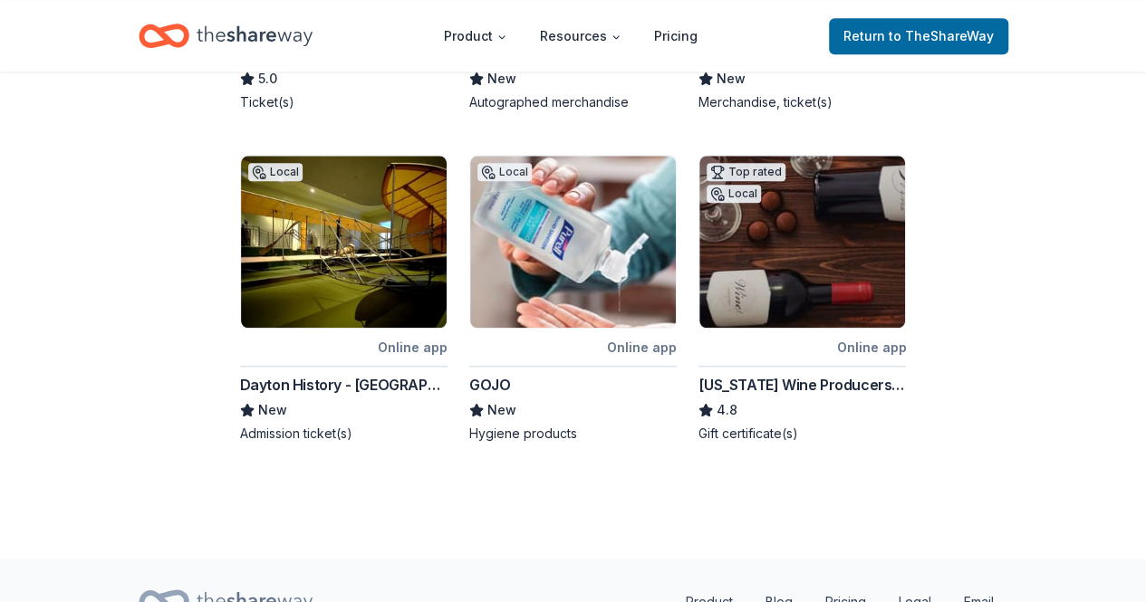
scroll to position [991, 0]
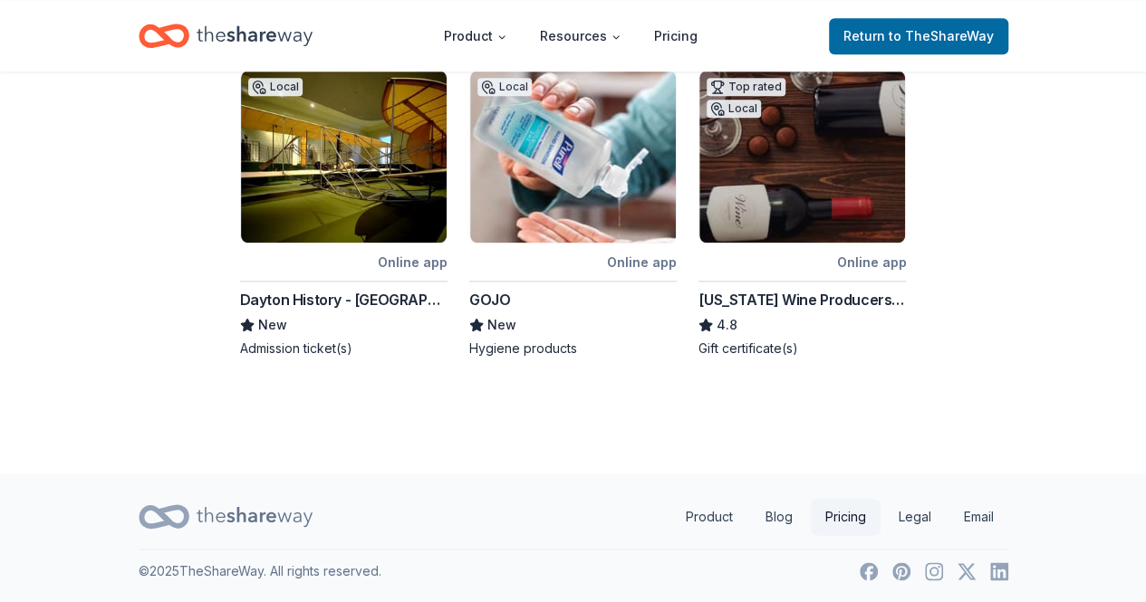
click at [838, 513] on link "Pricing" at bounding box center [846, 517] width 70 height 36
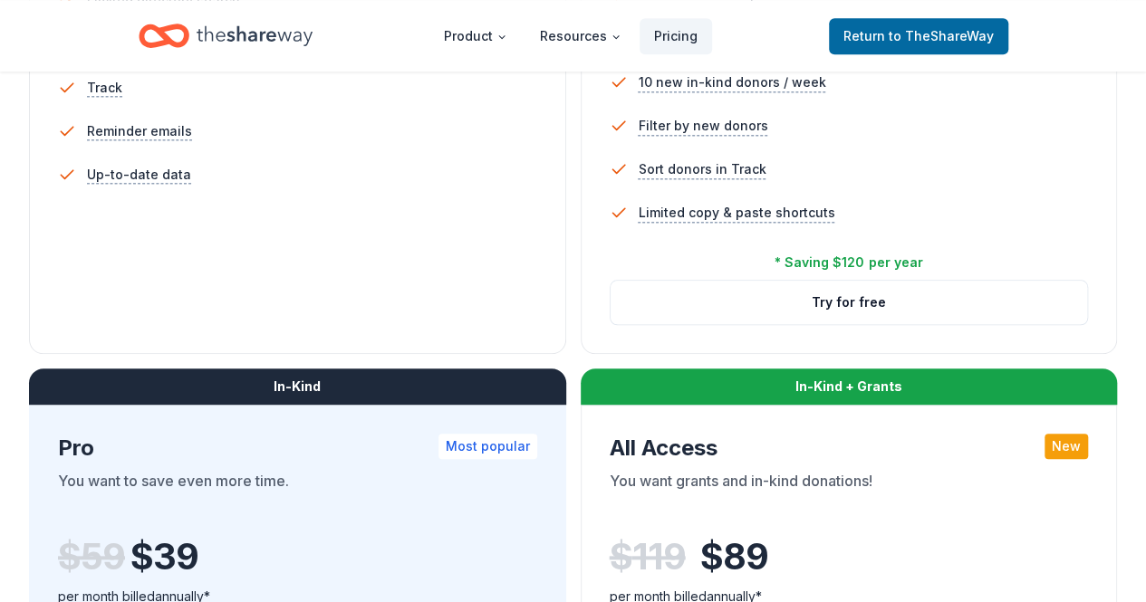
scroll to position [815, 0]
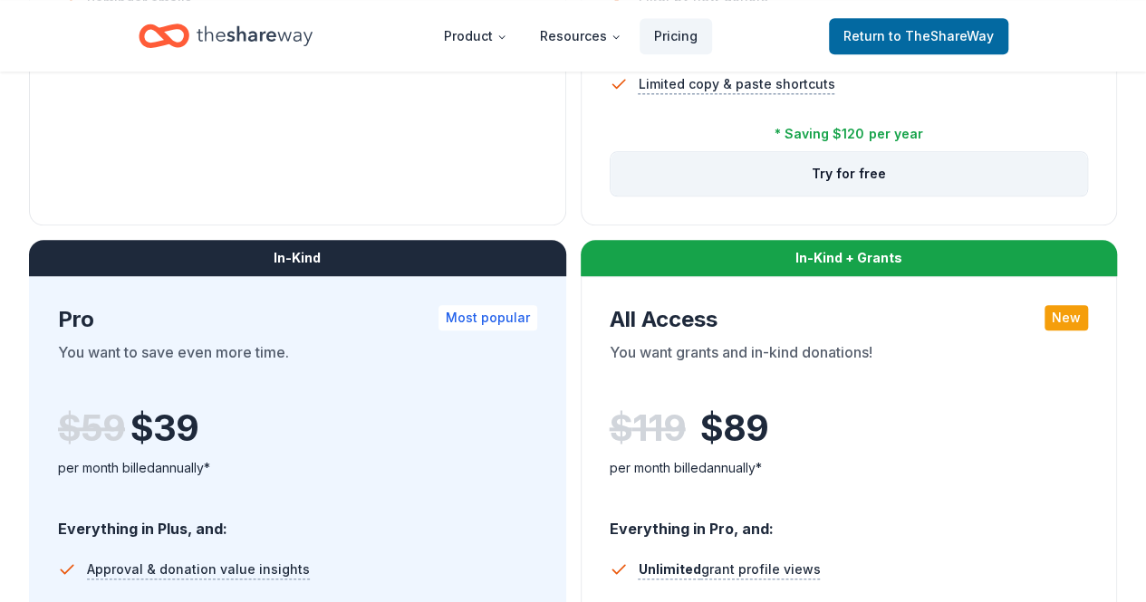
click at [611, 196] on button "Try for free" at bounding box center [849, 173] width 477 height 43
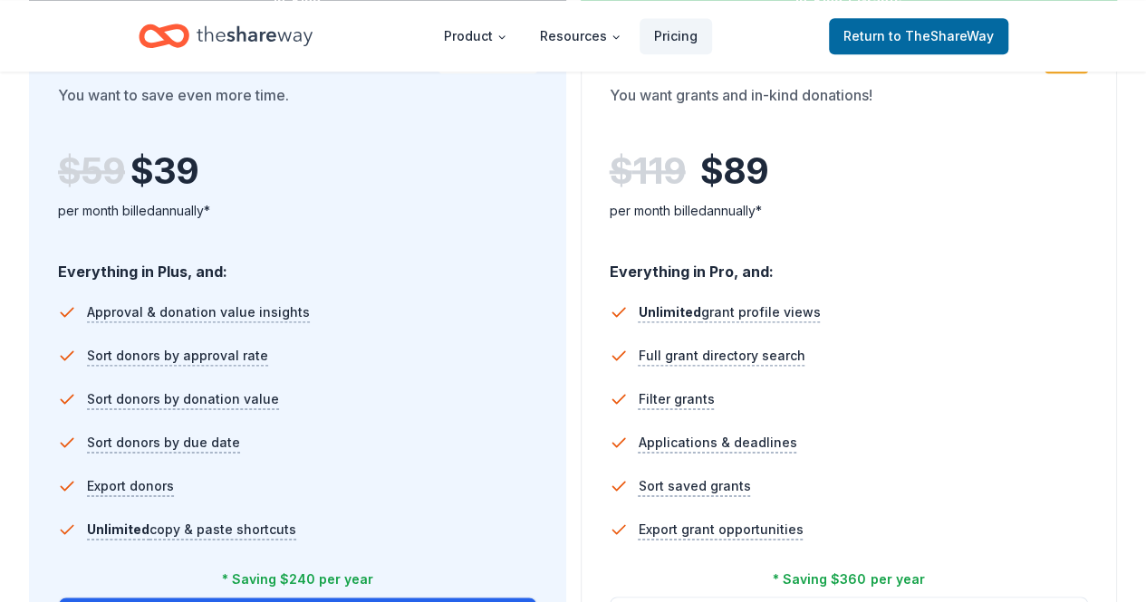
scroll to position [1268, 0]
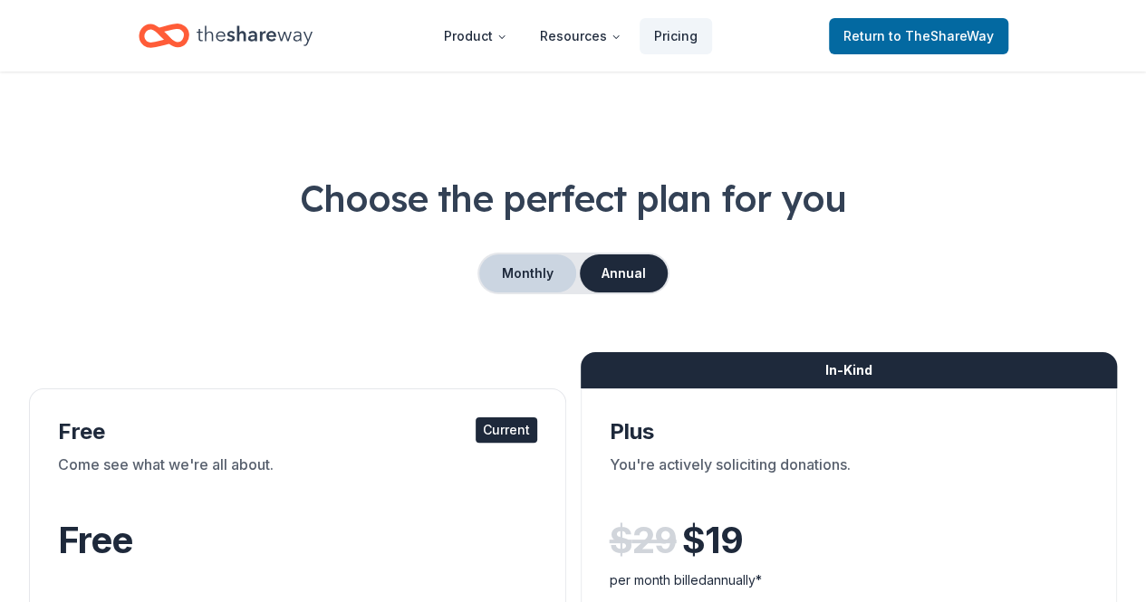
click at [542, 280] on button "Monthly" at bounding box center [527, 274] width 97 height 38
